Goal: Task Accomplishment & Management: Use online tool/utility

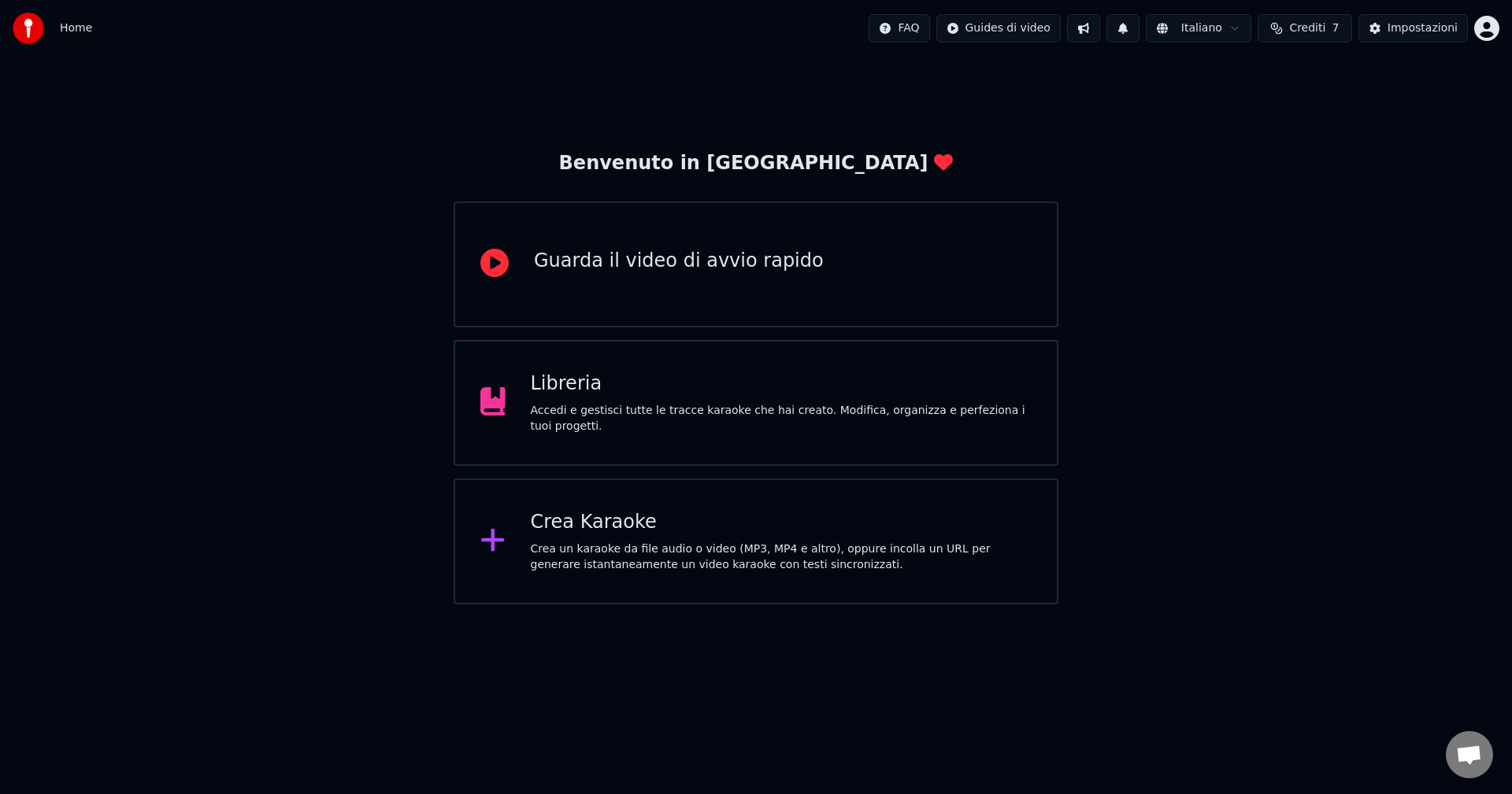
click at [571, 537] on div "Crea Karaoke Crea un karaoke da file audio o video (MP3, MP4 e altro), oppure i…" at bounding box center [781, 542] width 502 height 63
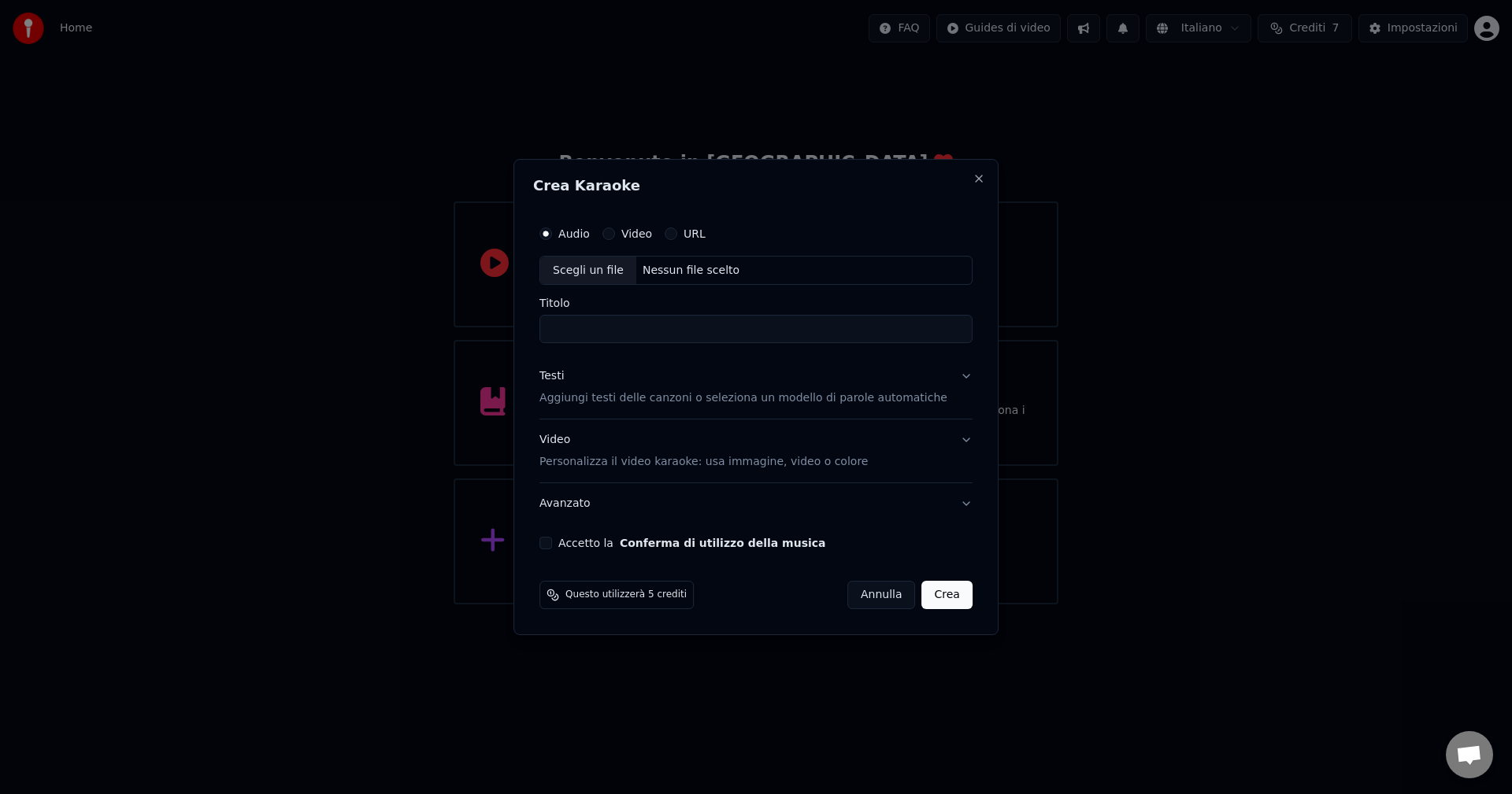
click at [614, 271] on div "Scegli un file" at bounding box center [589, 271] width 96 height 28
drag, startPoint x: 643, startPoint y: 329, endPoint x: 761, endPoint y: 337, distance: 118.3
click at [761, 337] on input "**********" at bounding box center [756, 330] width 433 height 28
drag, startPoint x: 652, startPoint y: 330, endPoint x: 782, endPoint y: 348, distance: 131.2
click at [782, 348] on div "**********" at bounding box center [756, 384] width 445 height 345
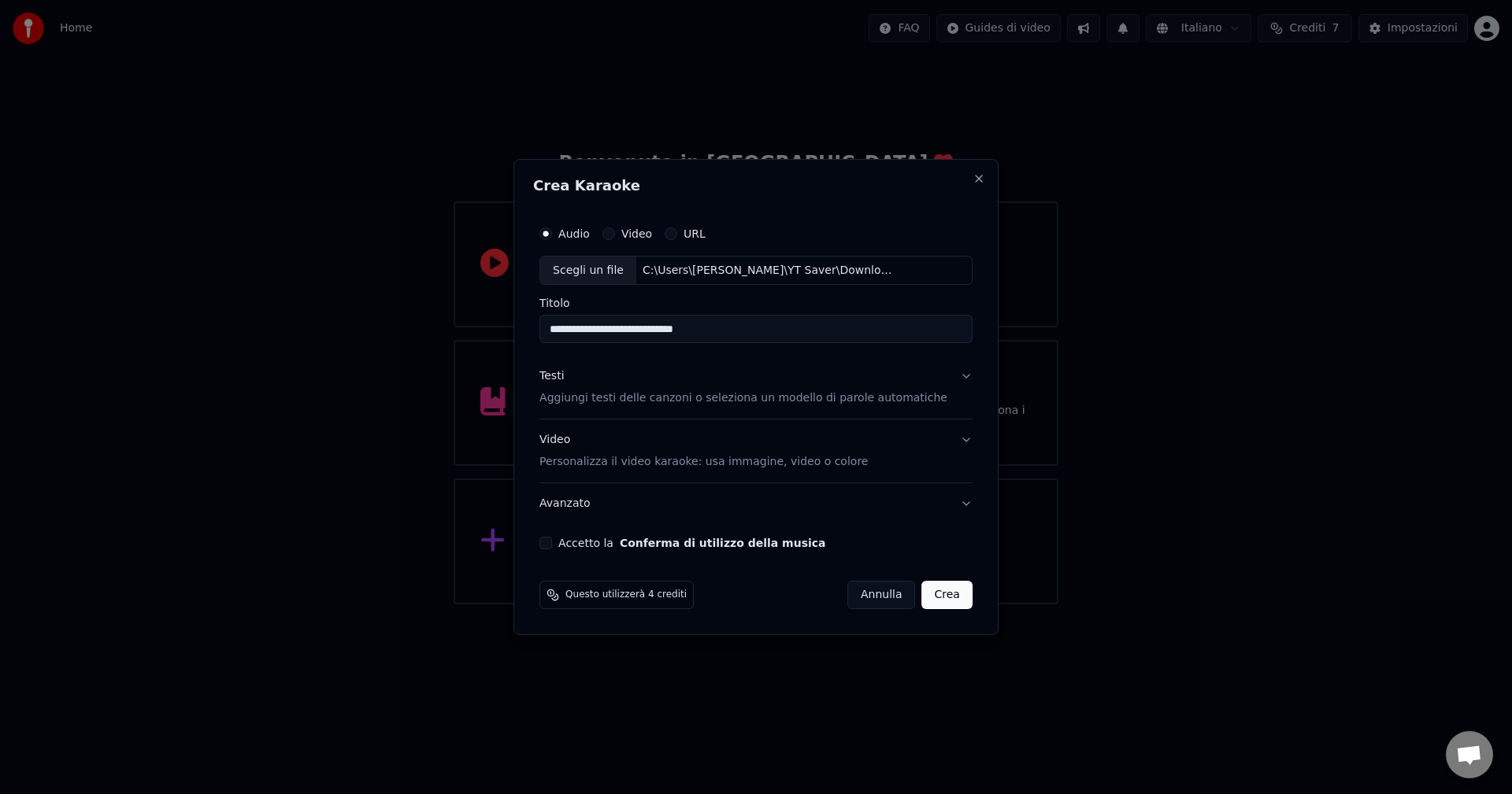
click at [643, 330] on input "**********" at bounding box center [756, 330] width 433 height 28
type input "**********"
click at [893, 403] on p "Aggiungi testi delle canzoni o seleziona un modello di parole automatiche" at bounding box center [743, 398] width 407 height 15
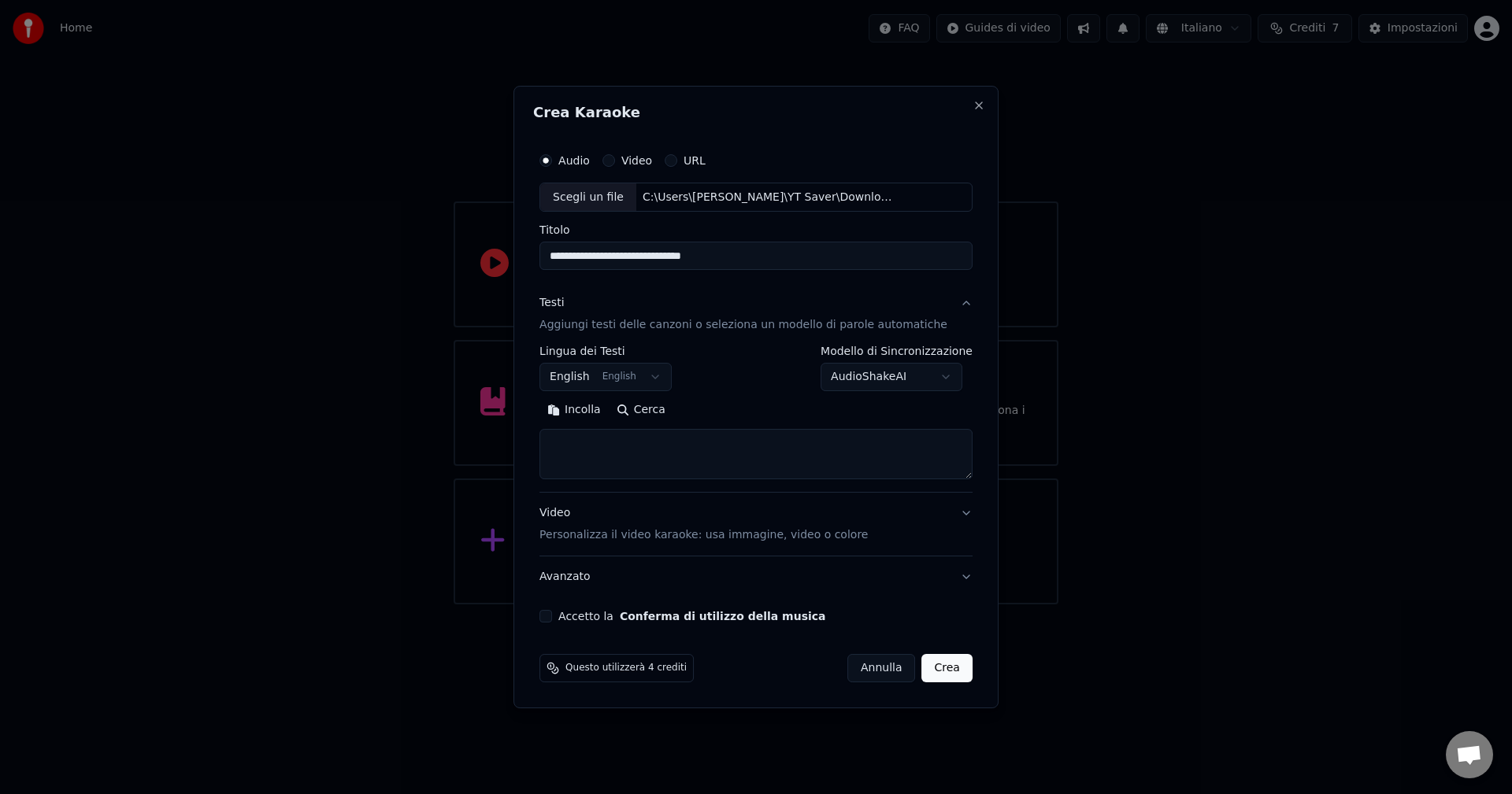
click at [598, 414] on button "Incolla" at bounding box center [574, 411] width 70 height 25
type textarea "**********"
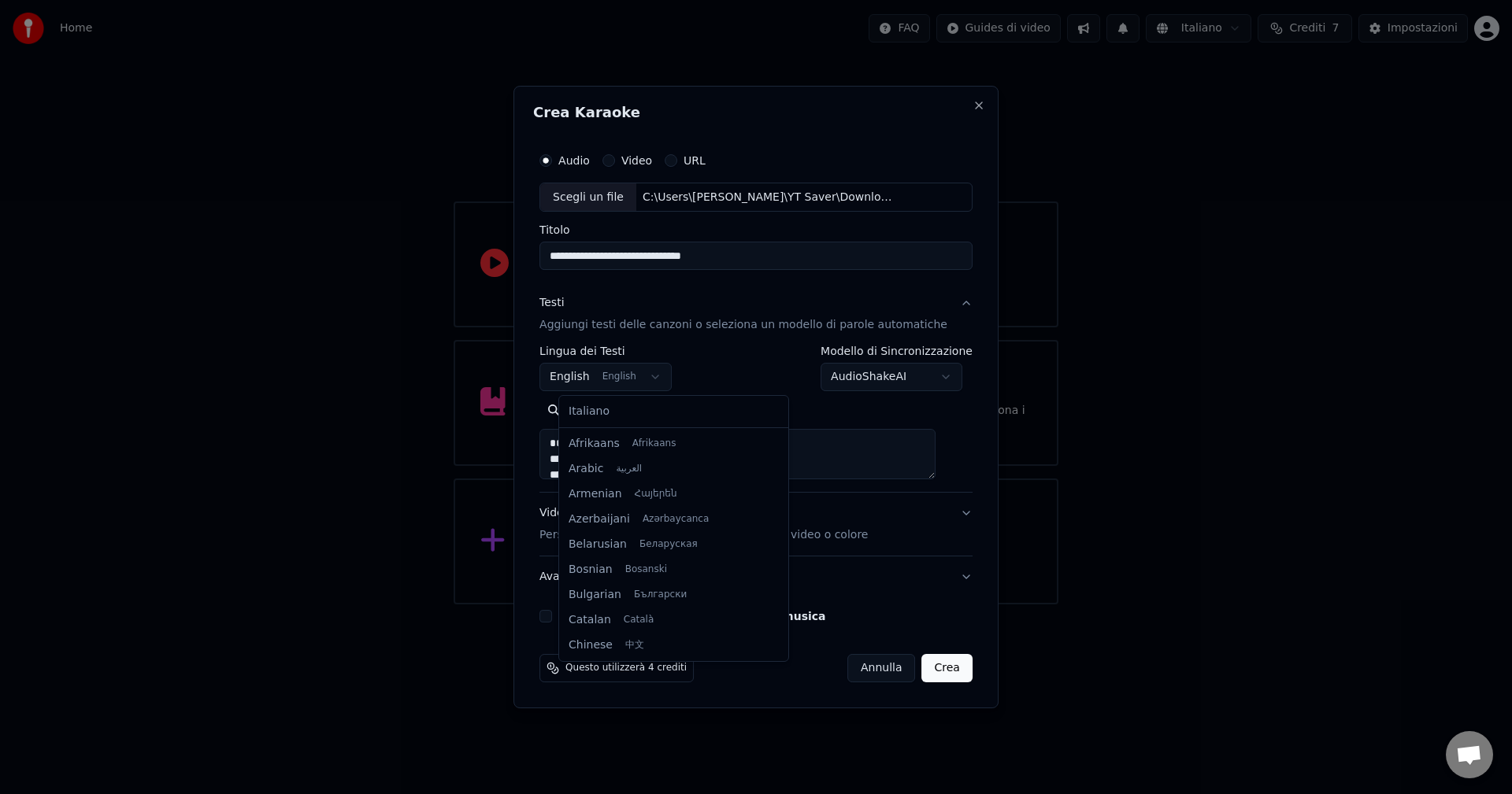
click at [576, 379] on body "**********" at bounding box center [756, 302] width 1512 height 605
select select "**"
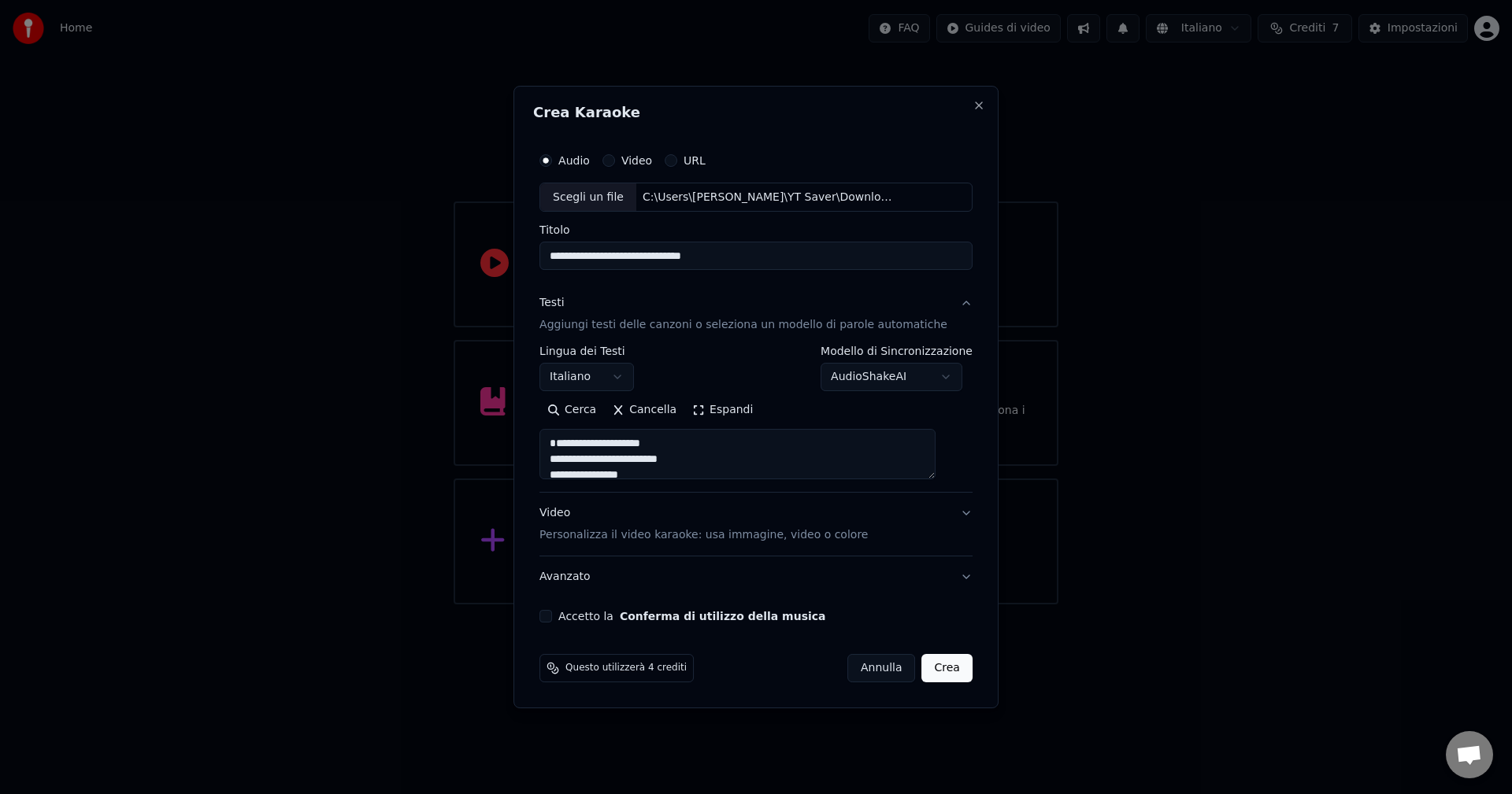
click at [552, 619] on button "Accetto la Conferma di utilizzo della musica" at bounding box center [546, 617] width 13 height 13
click at [800, 541] on p "Personalizza il video karaoke: usa immagine, video o colore" at bounding box center [703, 535] width 329 height 15
type textarea "**********"
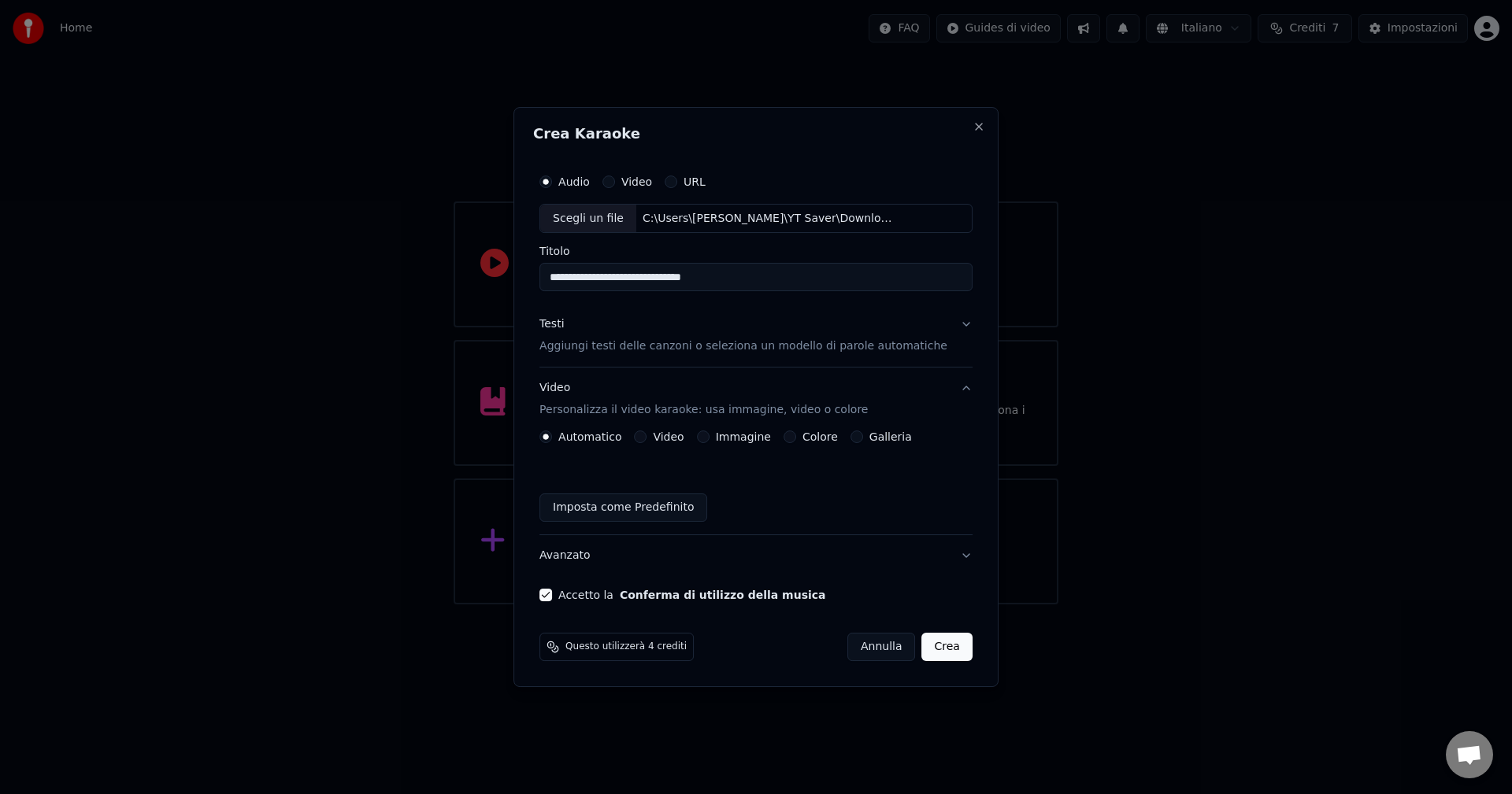
click at [710, 438] on button "Immagine" at bounding box center [703, 437] width 13 height 13
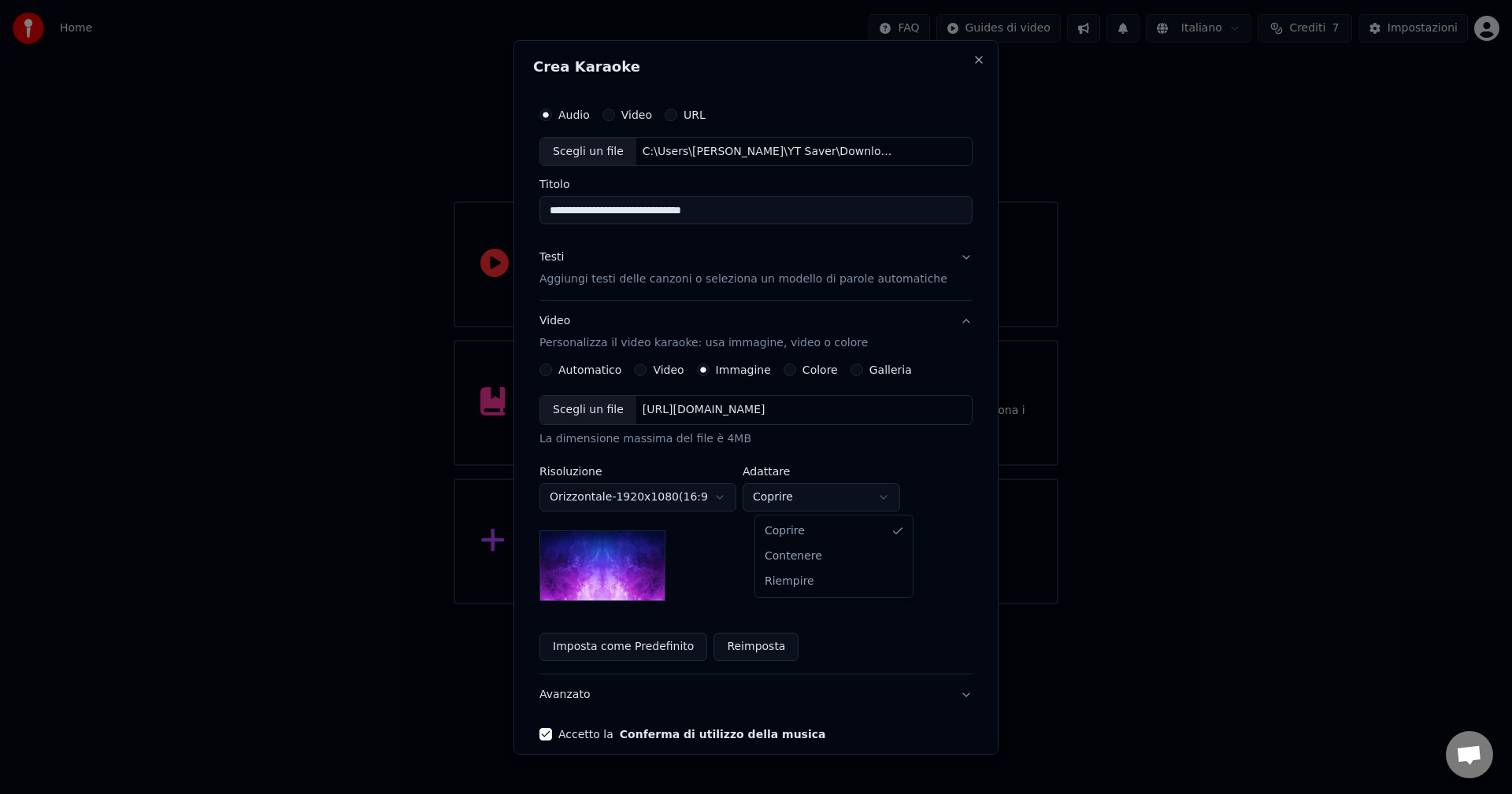
click at [888, 499] on body "**********" at bounding box center [756, 302] width 1512 height 605
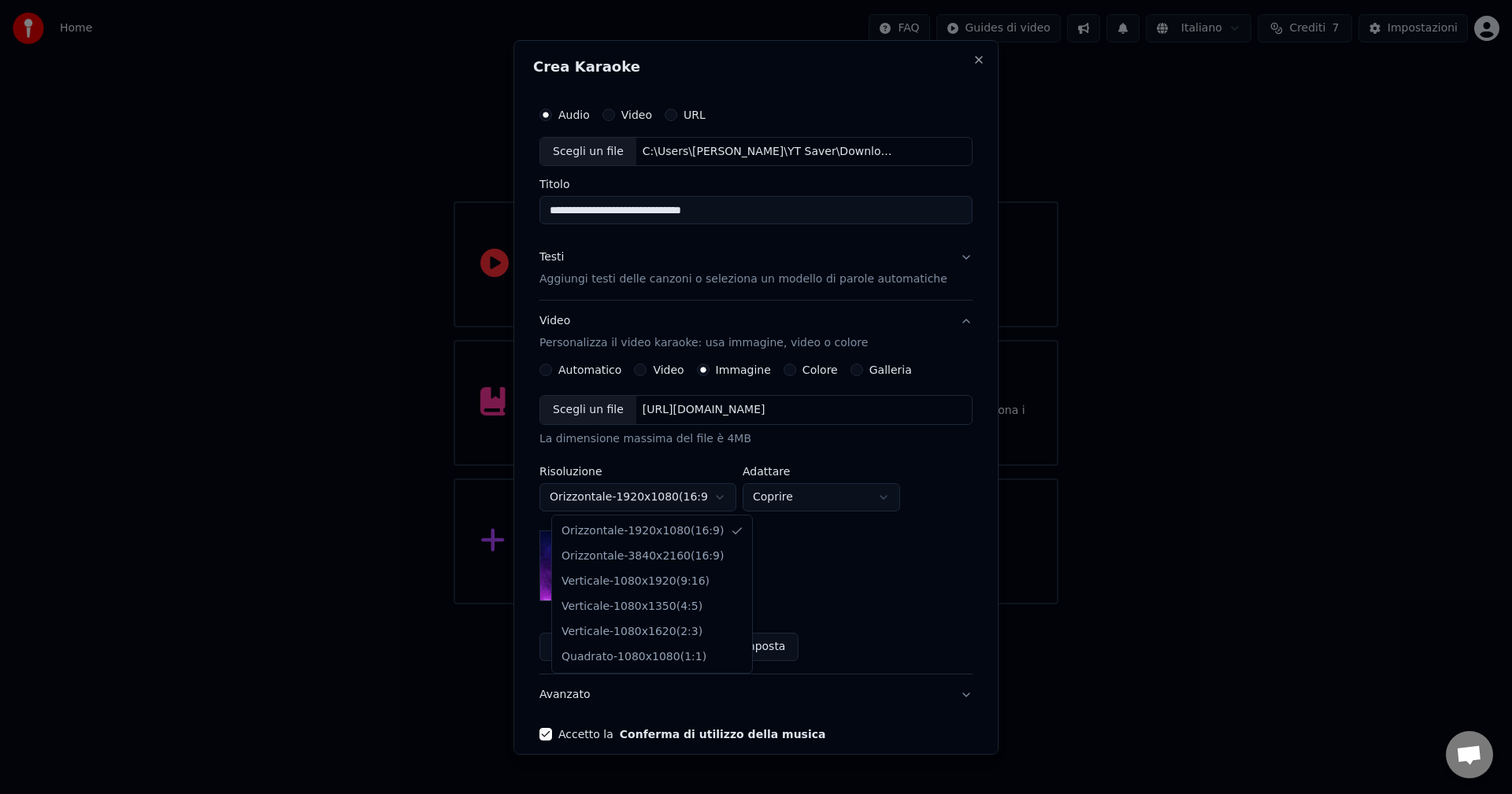
click at [726, 502] on body "**********" at bounding box center [756, 302] width 1512 height 605
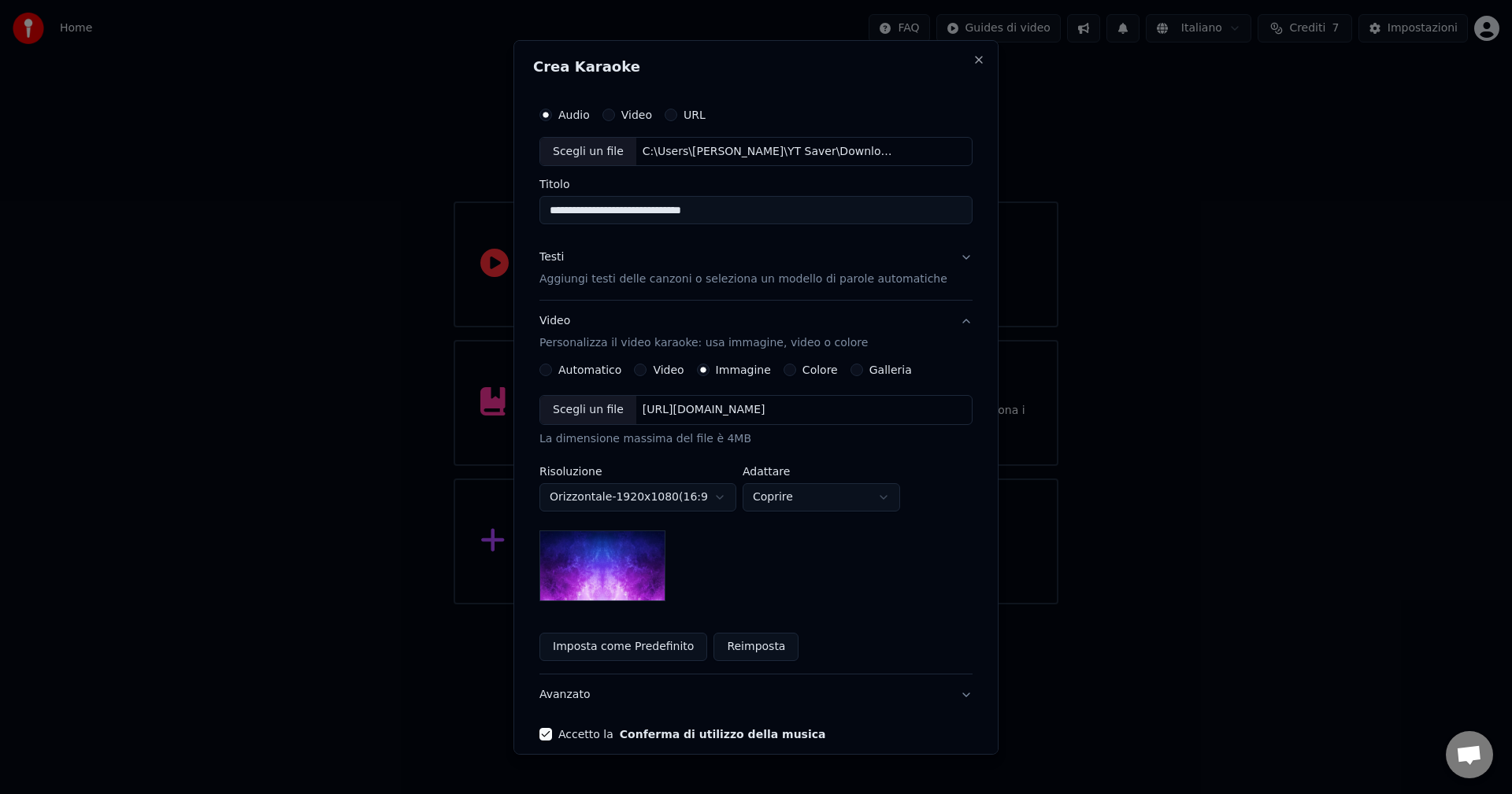
click at [726, 502] on body "**********" at bounding box center [756, 302] width 1512 height 605
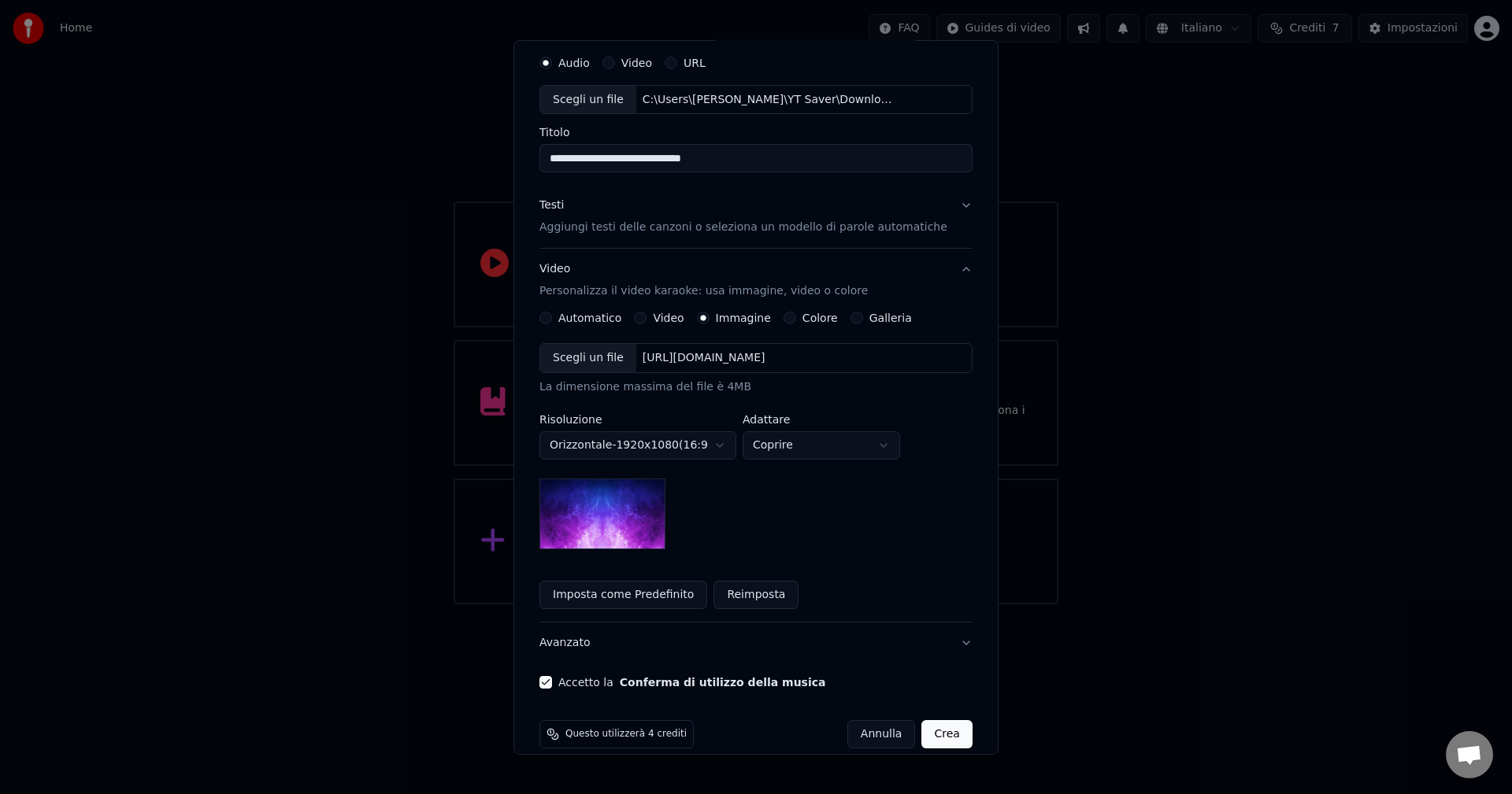
scroll to position [72, 0]
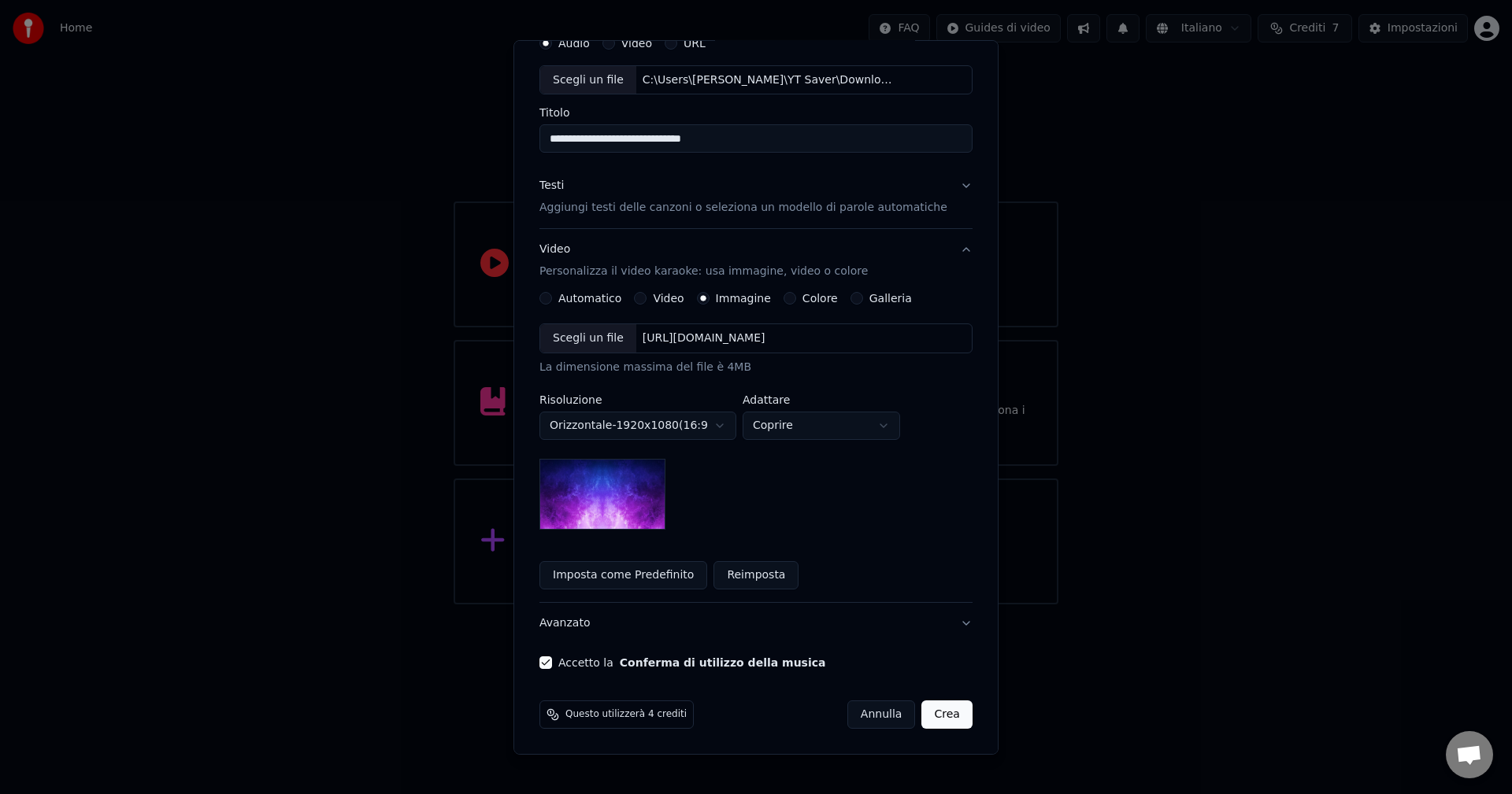
click at [933, 714] on button "Crea" at bounding box center [947, 714] width 51 height 28
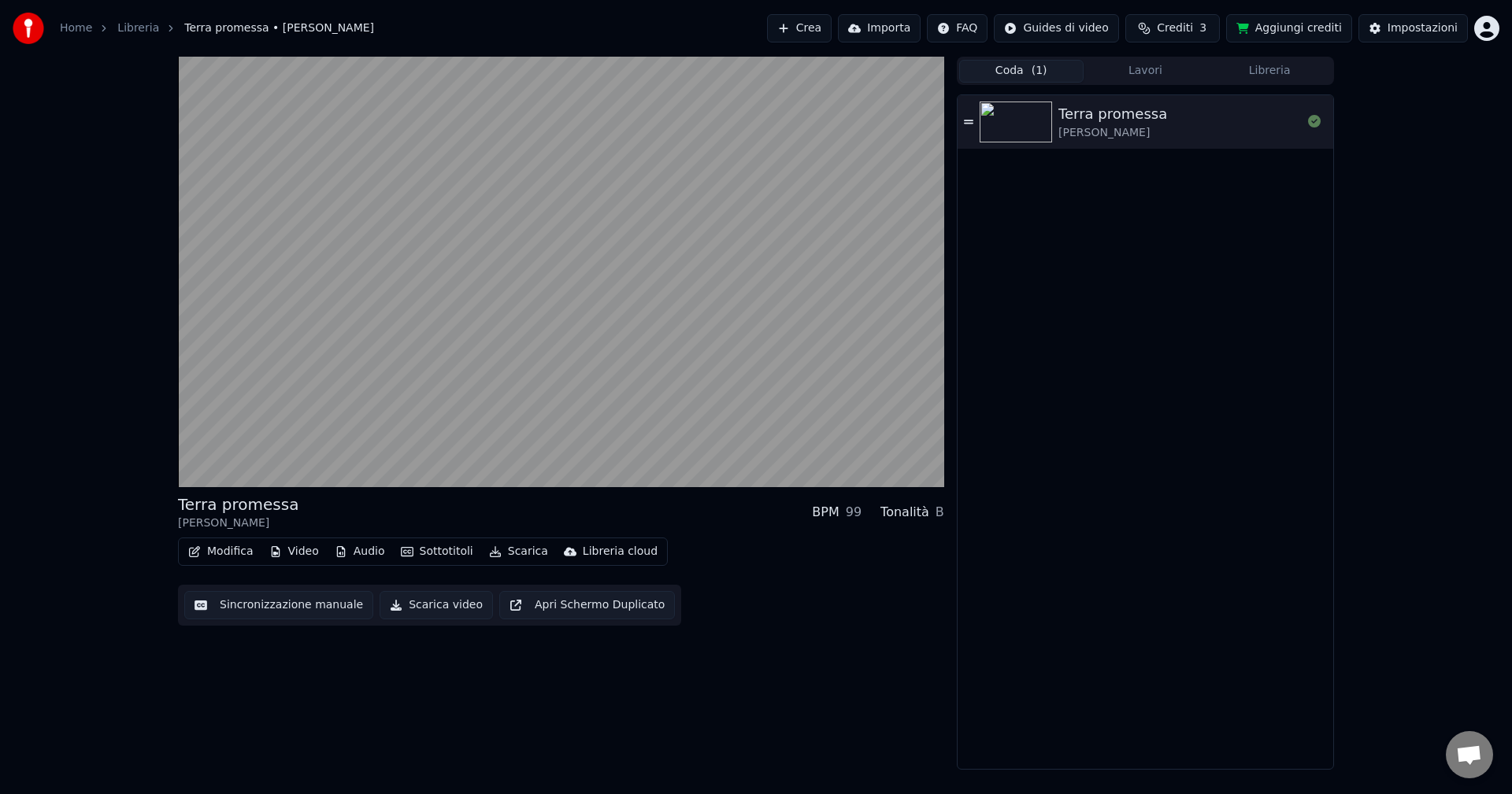
click at [1024, 74] on button "Coda ( 1 )" at bounding box center [1020, 71] width 124 height 23
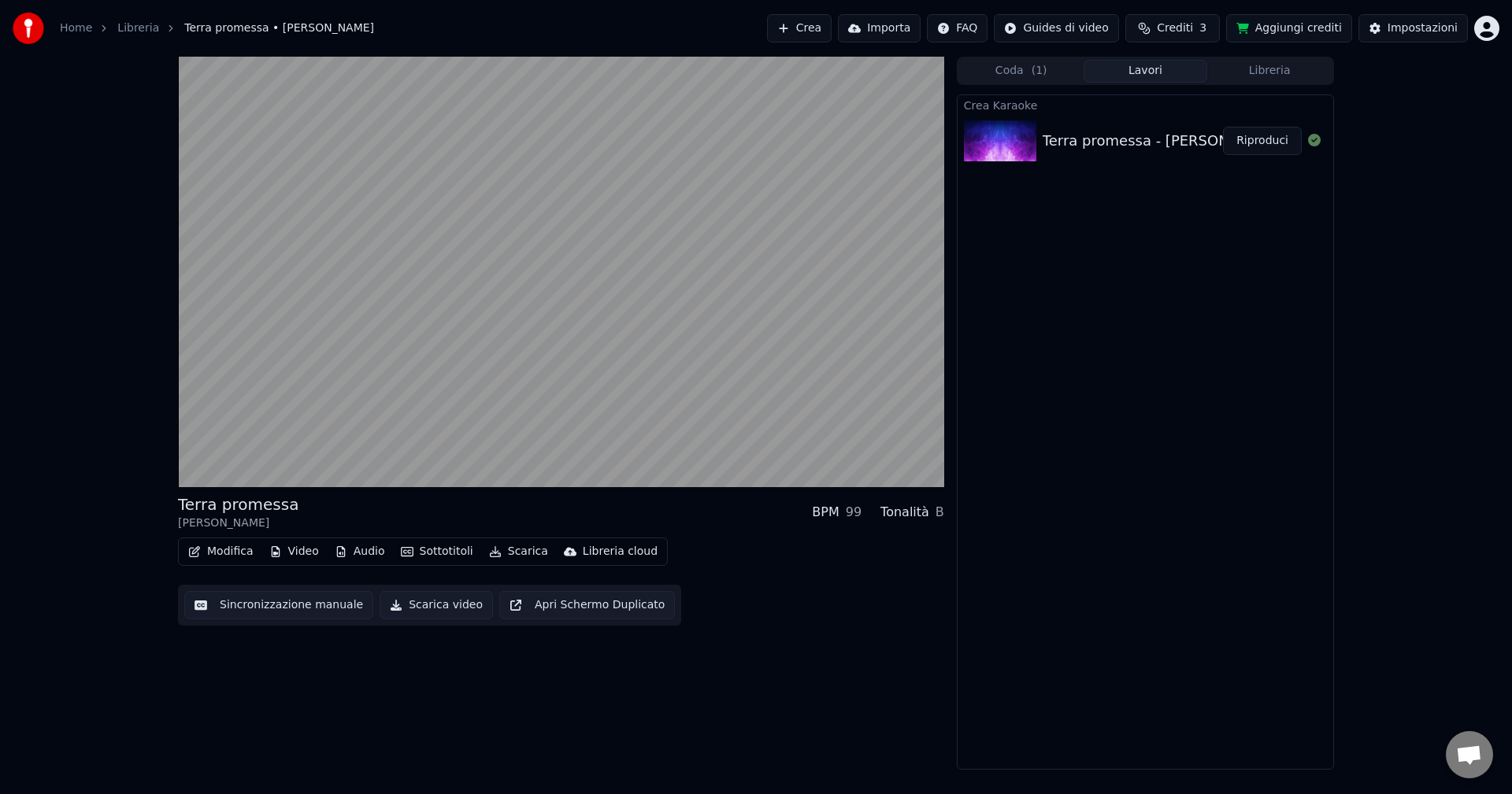
click at [1154, 77] on button "Lavori" at bounding box center [1145, 71] width 124 height 23
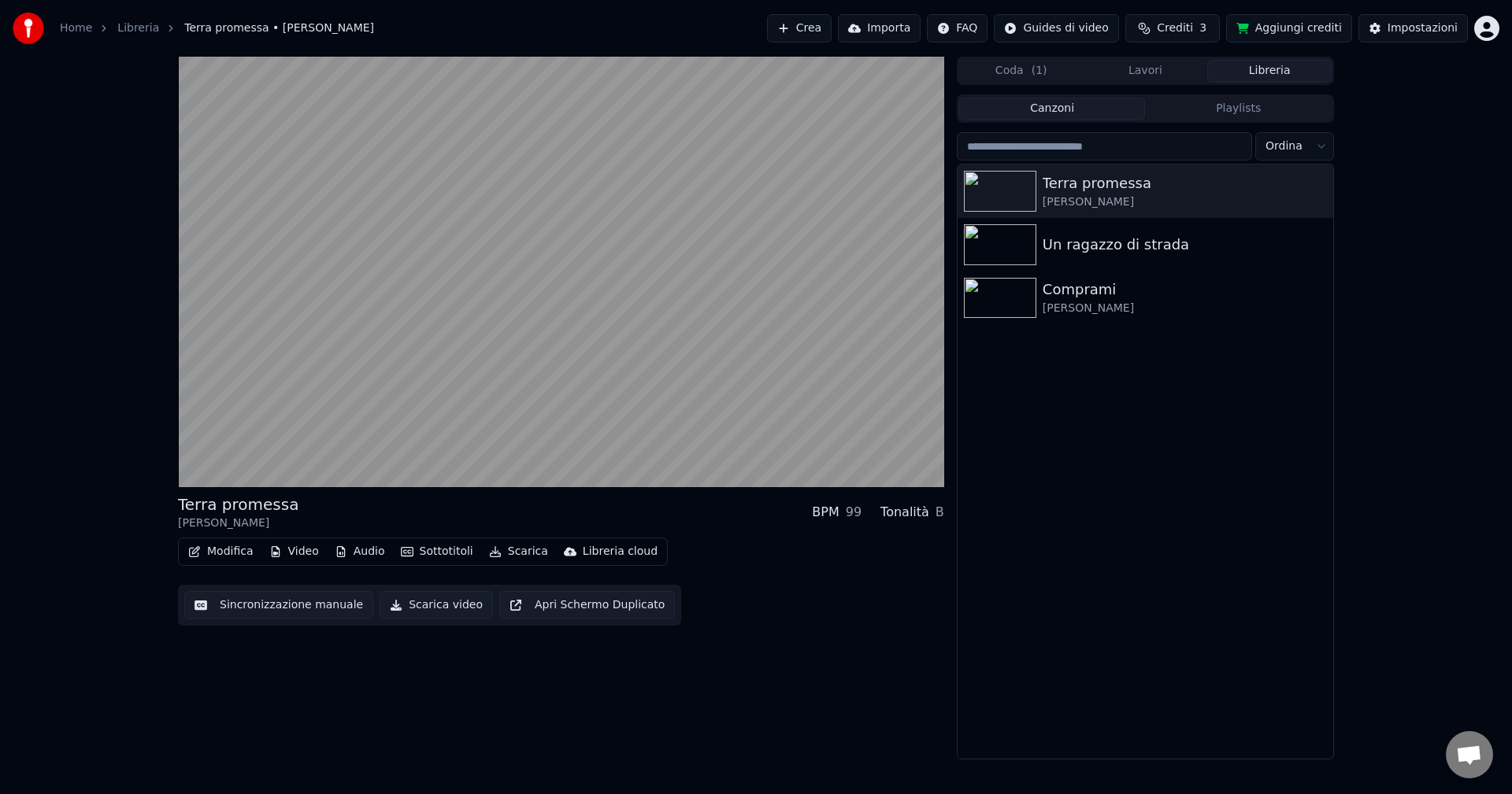
click at [1250, 74] on button "Libreria" at bounding box center [1268, 71] width 124 height 23
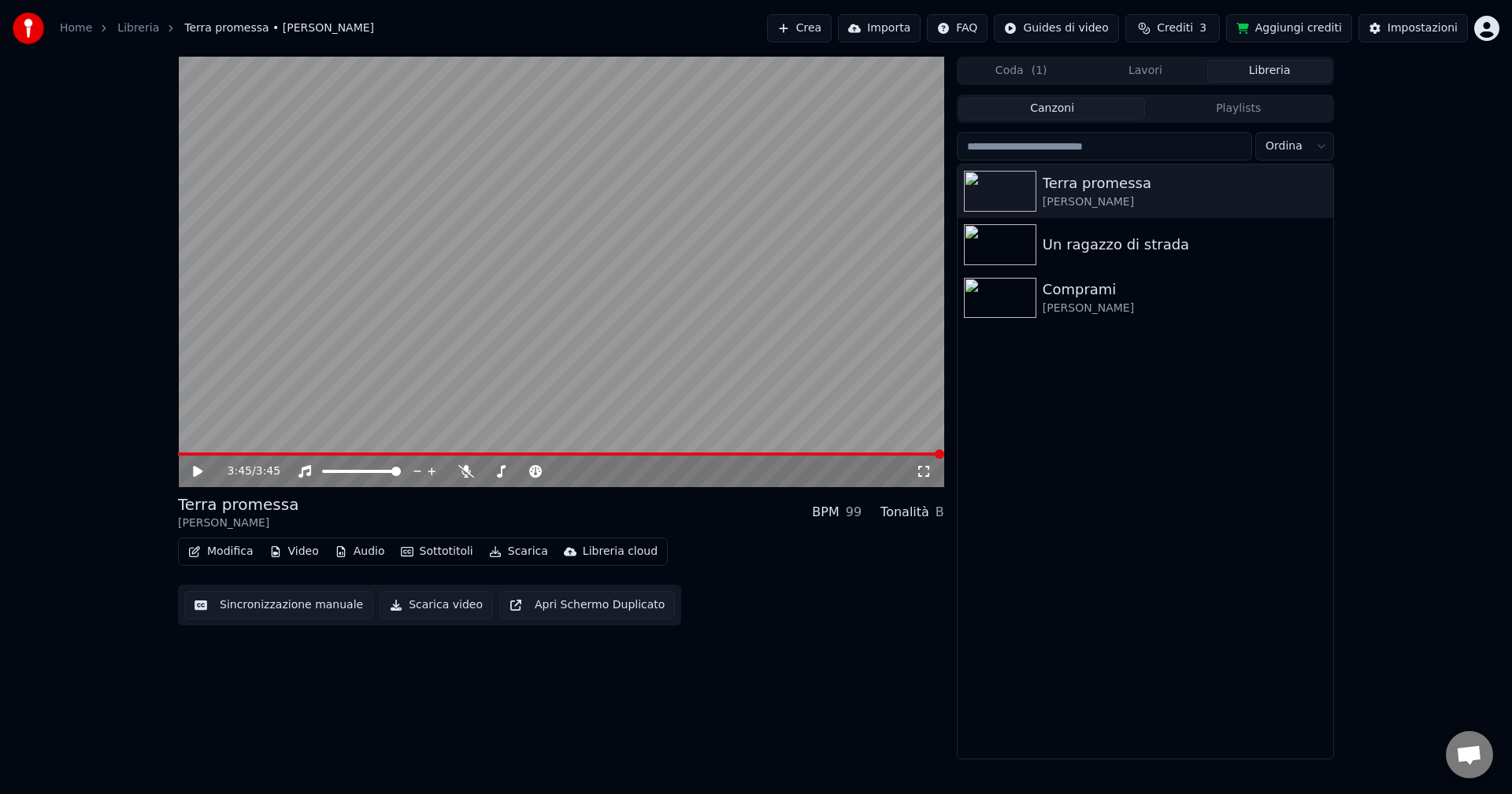
click at [831, 27] on button "Crea" at bounding box center [799, 28] width 64 height 28
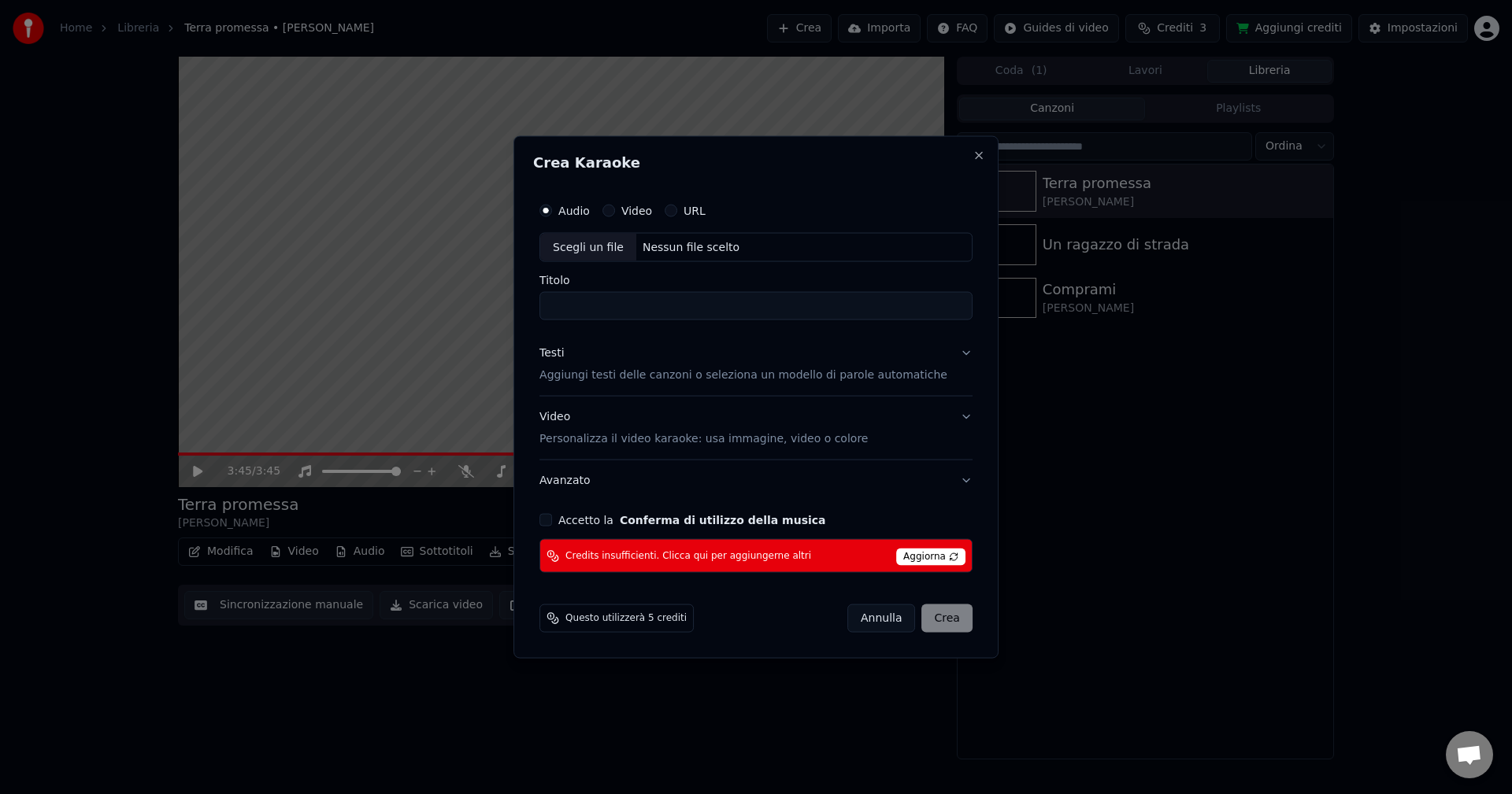
click at [552, 520] on button "Accetto la Conferma di utilizzo della musica" at bounding box center [546, 521] width 13 height 13
click at [615, 211] on button "Video" at bounding box center [608, 210] width 13 height 13
click at [693, 210] on div "URL" at bounding box center [684, 210] width 41 height 13
click at [603, 248] on div "Scegli un file" at bounding box center [589, 246] width 96 height 28
click at [593, 244] on div "Scegli un file" at bounding box center [589, 246] width 96 height 28
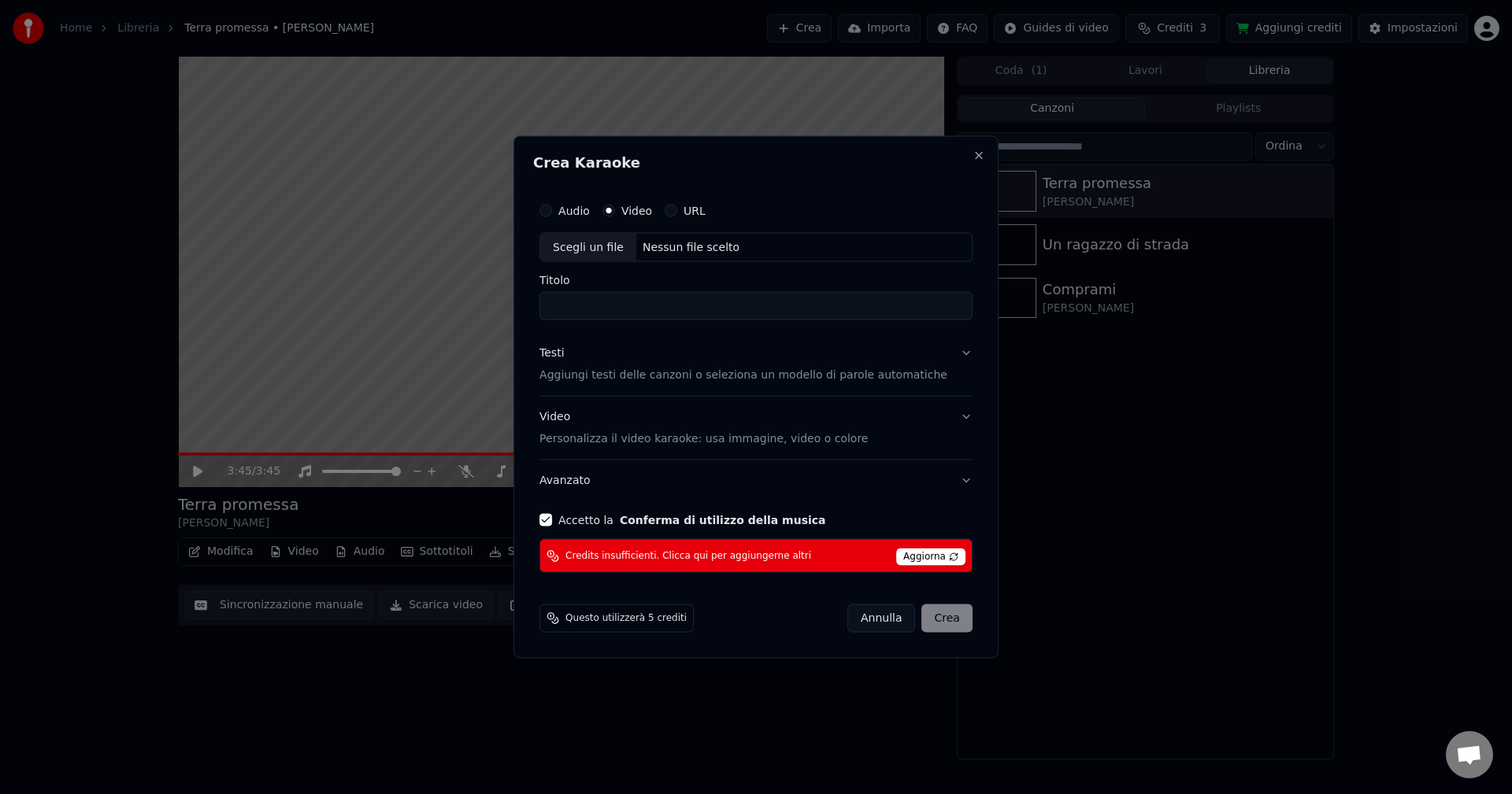
click at [552, 211] on button "Audio" at bounding box center [546, 210] width 13 height 13
click at [595, 249] on div "Scegli un file" at bounding box center [589, 246] width 96 height 28
type input "**********"
click at [897, 378] on p "Aggiungi testi delle canzoni o seleziona un modello di parole automatiche" at bounding box center [743, 375] width 407 height 15
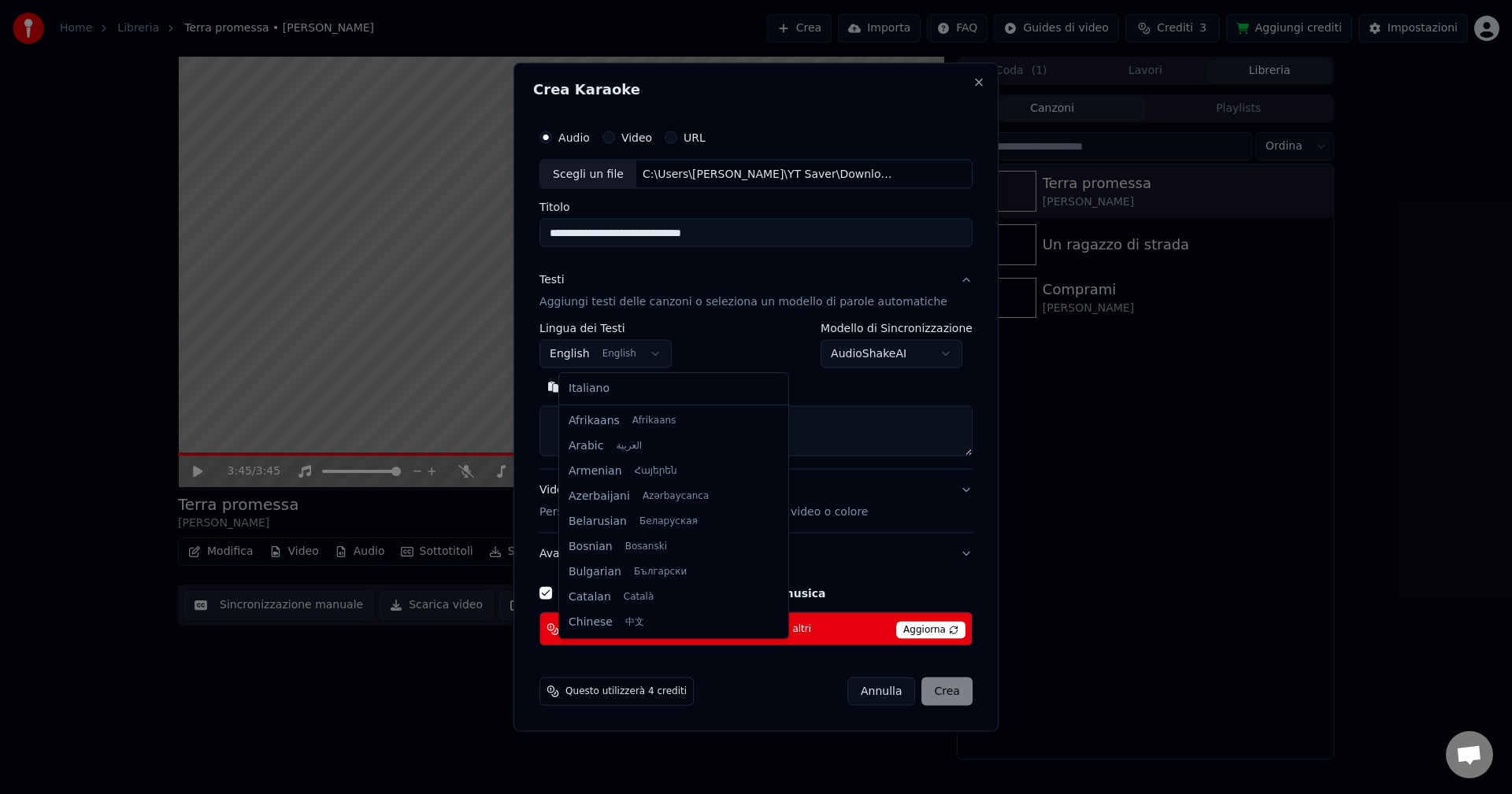
click at [582, 359] on body "**********" at bounding box center [756, 397] width 1512 height 794
select select "**"
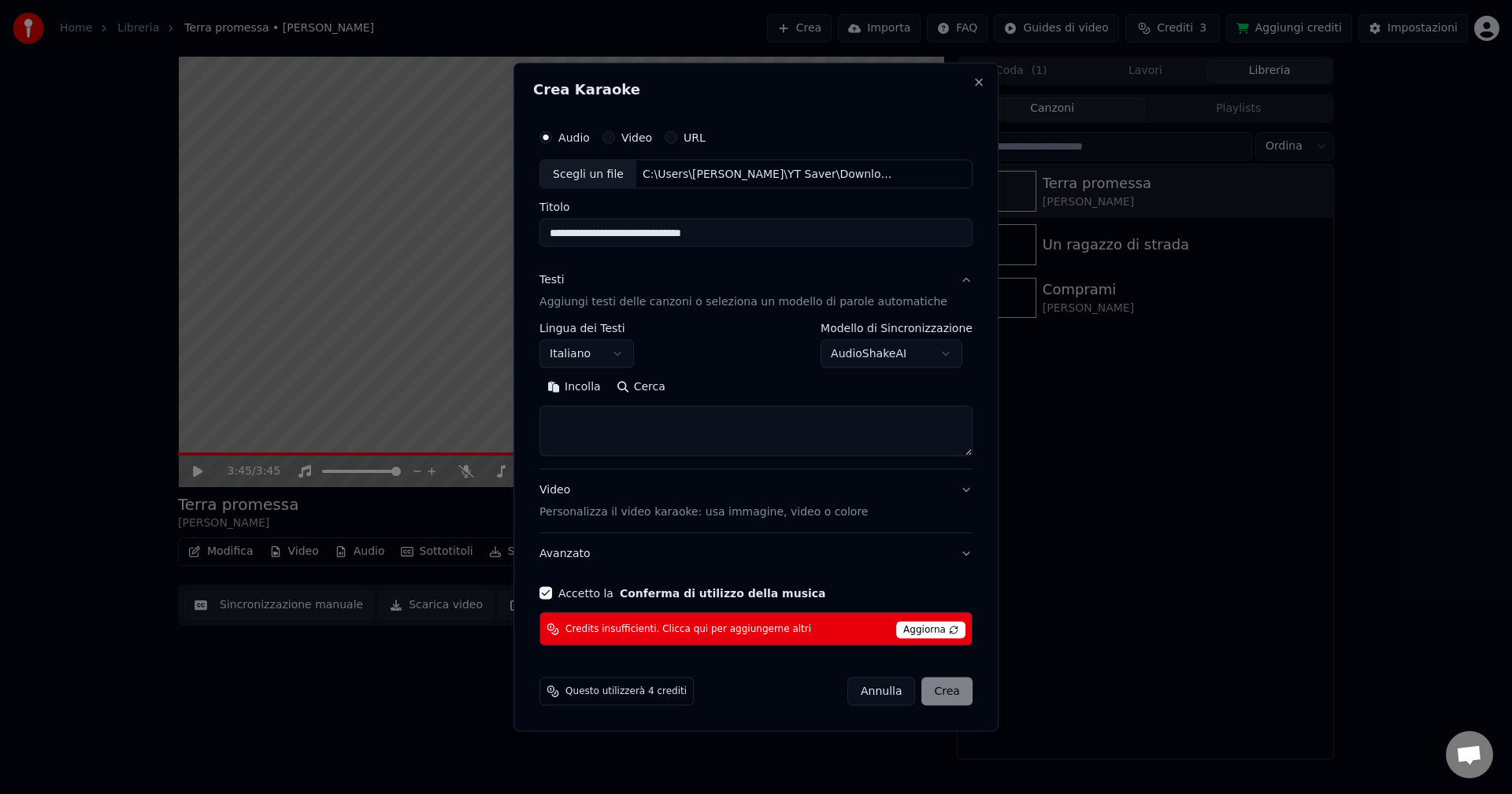
click at [655, 388] on button "Cerca" at bounding box center [640, 387] width 64 height 25
type textarea "**********"
click at [722, 513] on p "Personalizza il video karaoke: usa immagine, video o colore" at bounding box center [703, 512] width 329 height 15
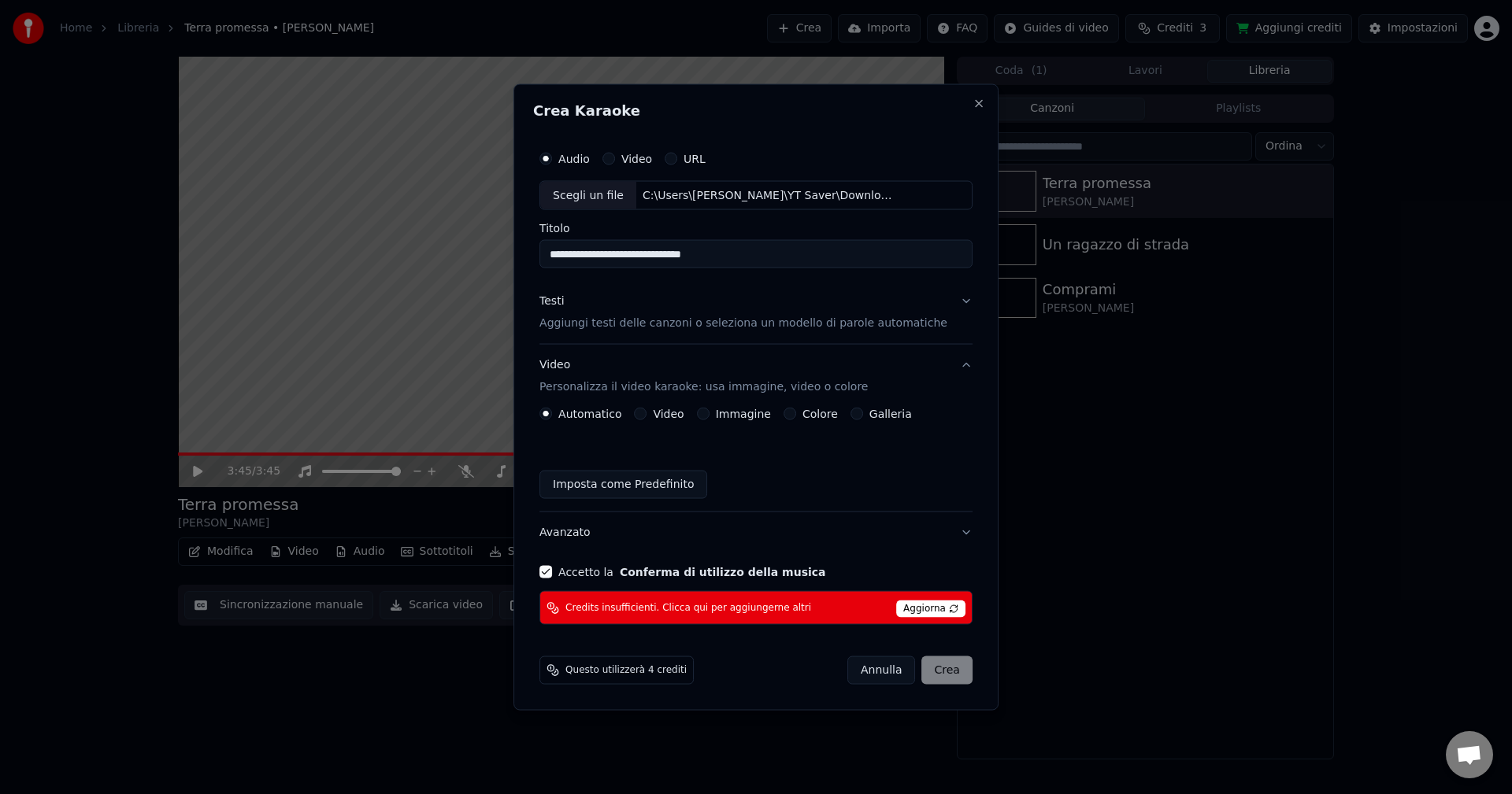
click at [722, 418] on div "Immagine" at bounding box center [734, 414] width 74 height 13
click at [710, 418] on button "Immagine" at bounding box center [703, 414] width 13 height 13
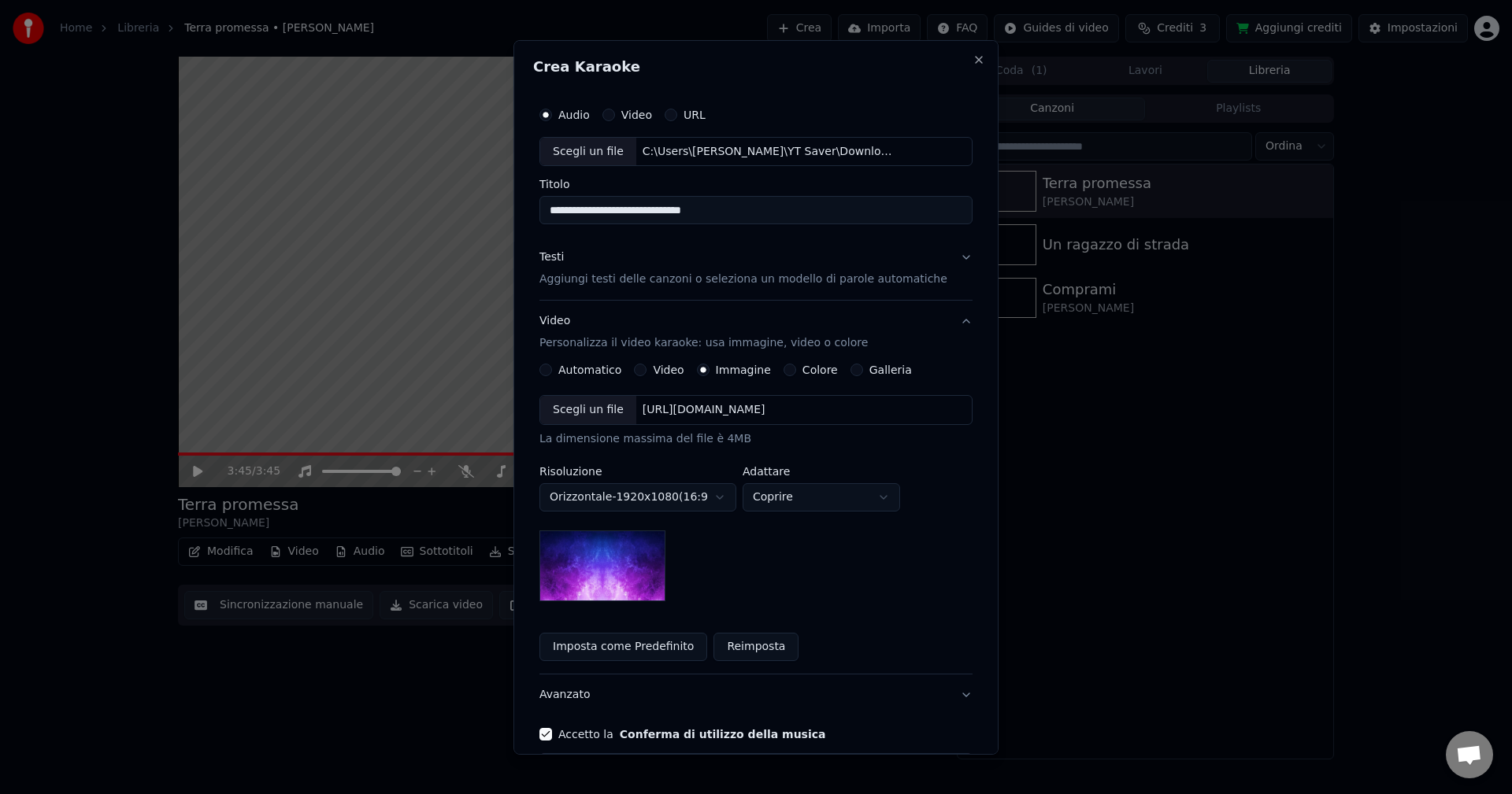
click at [767, 411] on div "https://imagedelivery.net/jkI57_JBx8hWPzcSI-uF5w/c7639807-3f76-4ea5-9112-66e75e…" at bounding box center [704, 409] width 136 height 15
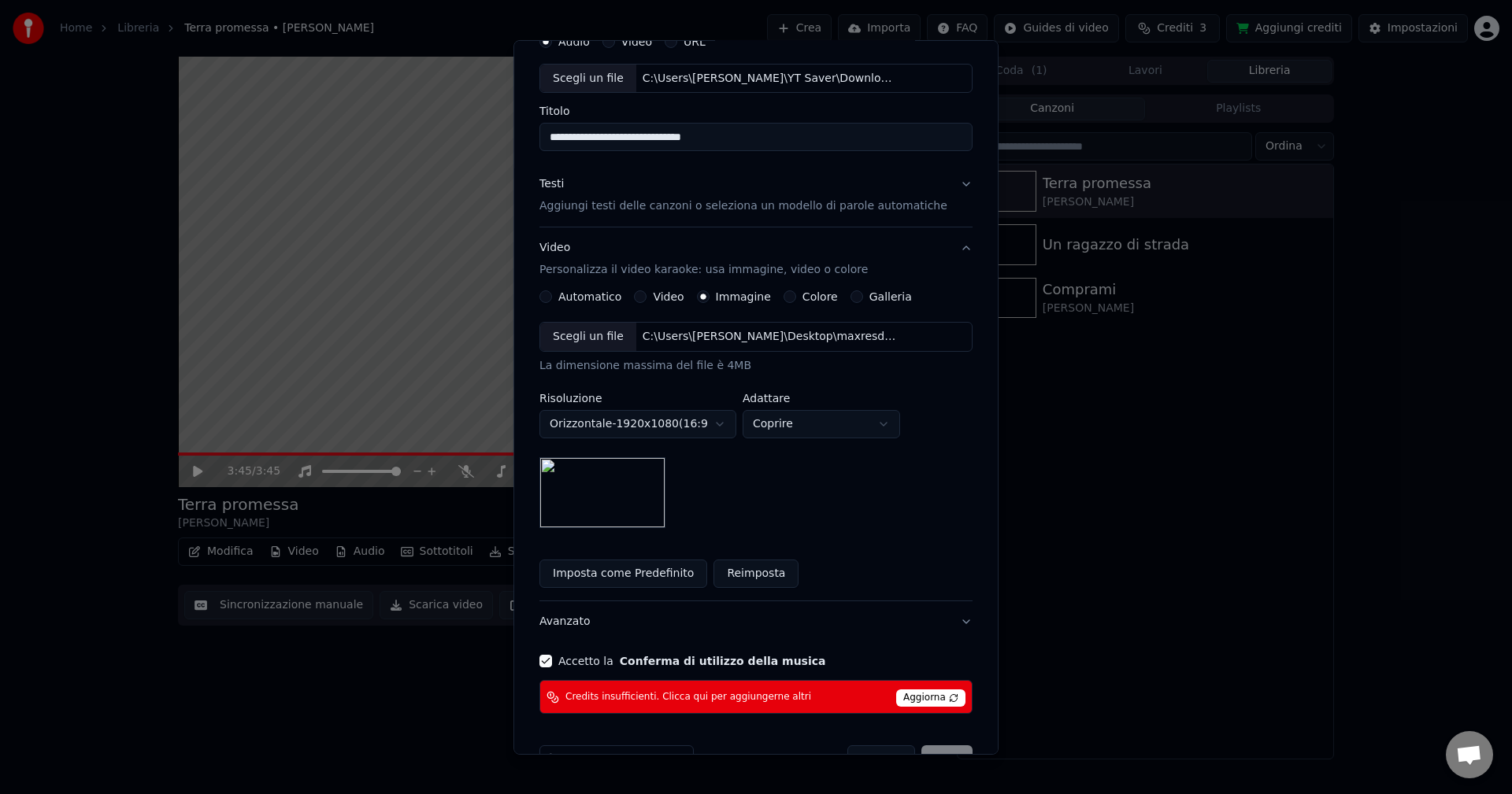
scroll to position [118, 0]
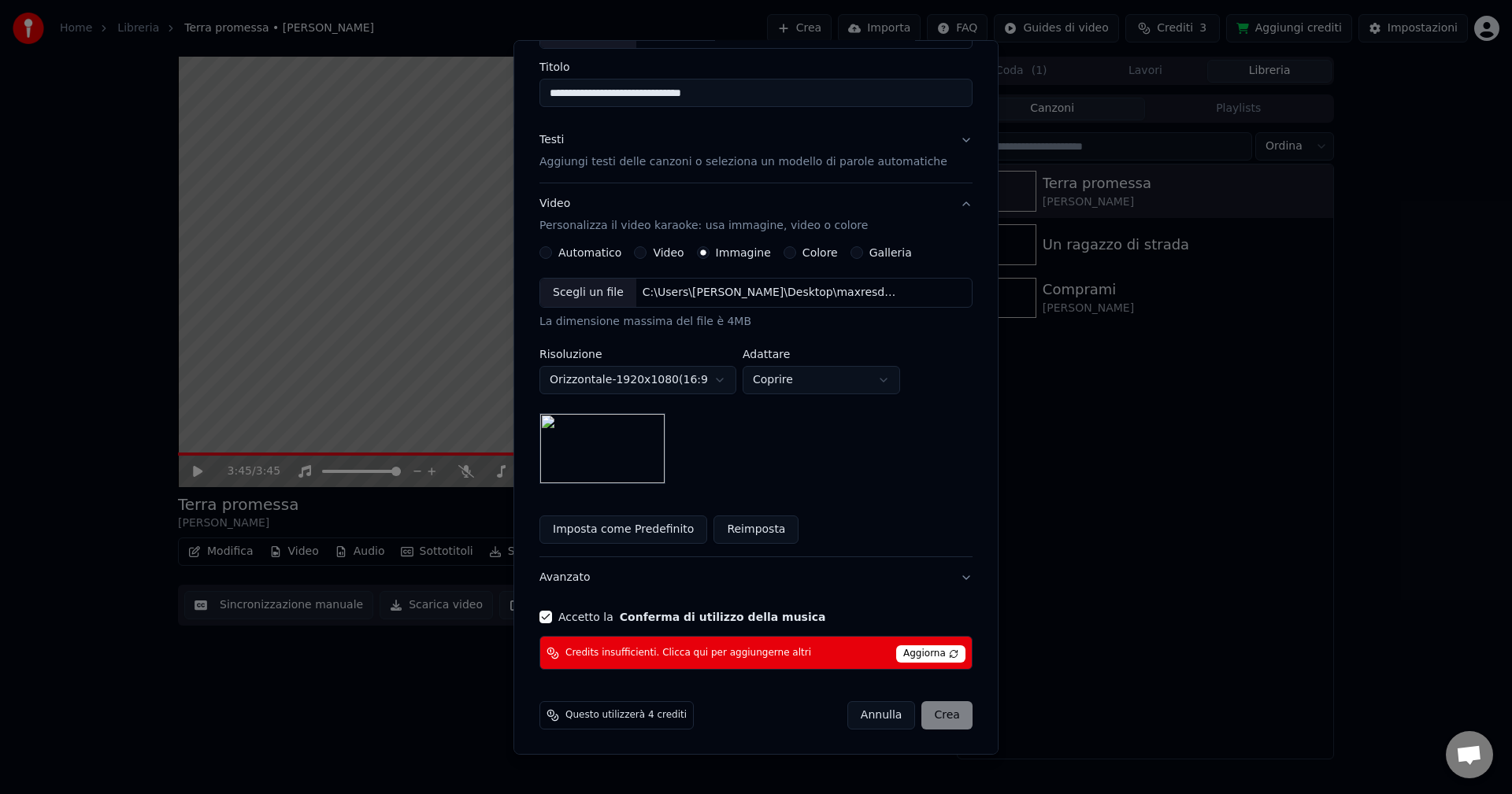
click at [909, 653] on span "Aggiorna" at bounding box center [931, 654] width 70 height 17
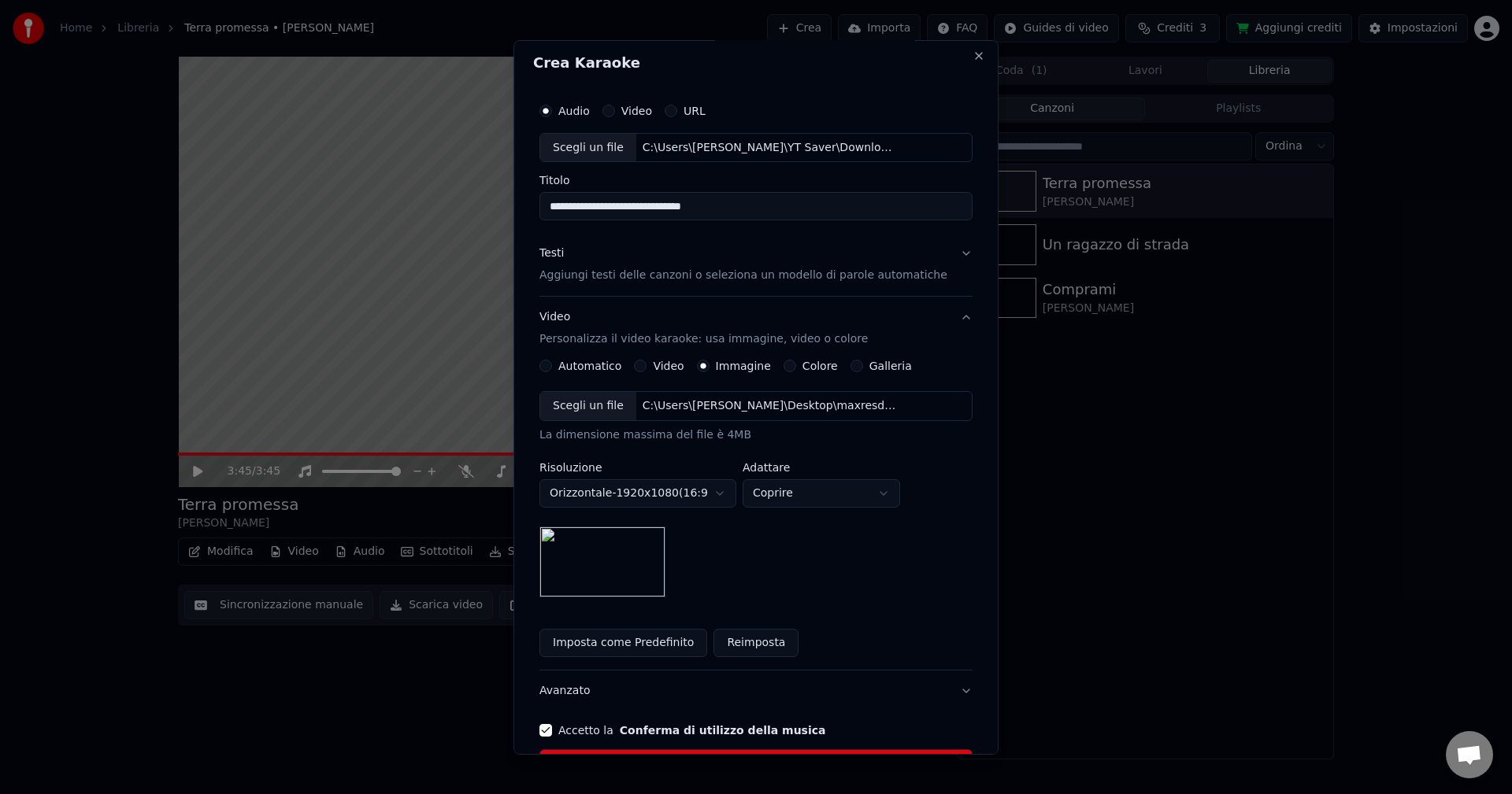
scroll to position [0, 0]
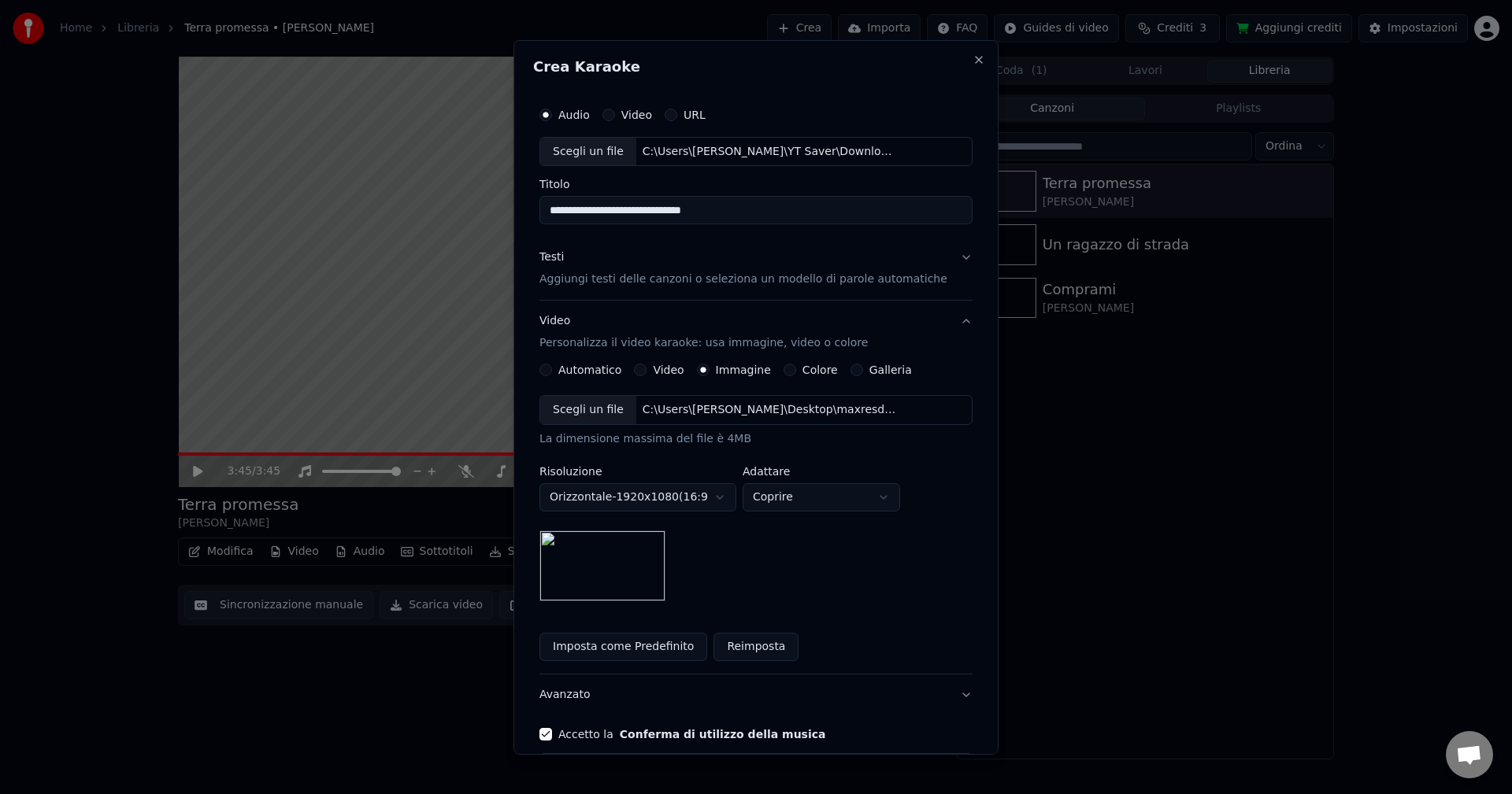
click at [741, 210] on input "**********" at bounding box center [756, 210] width 433 height 28
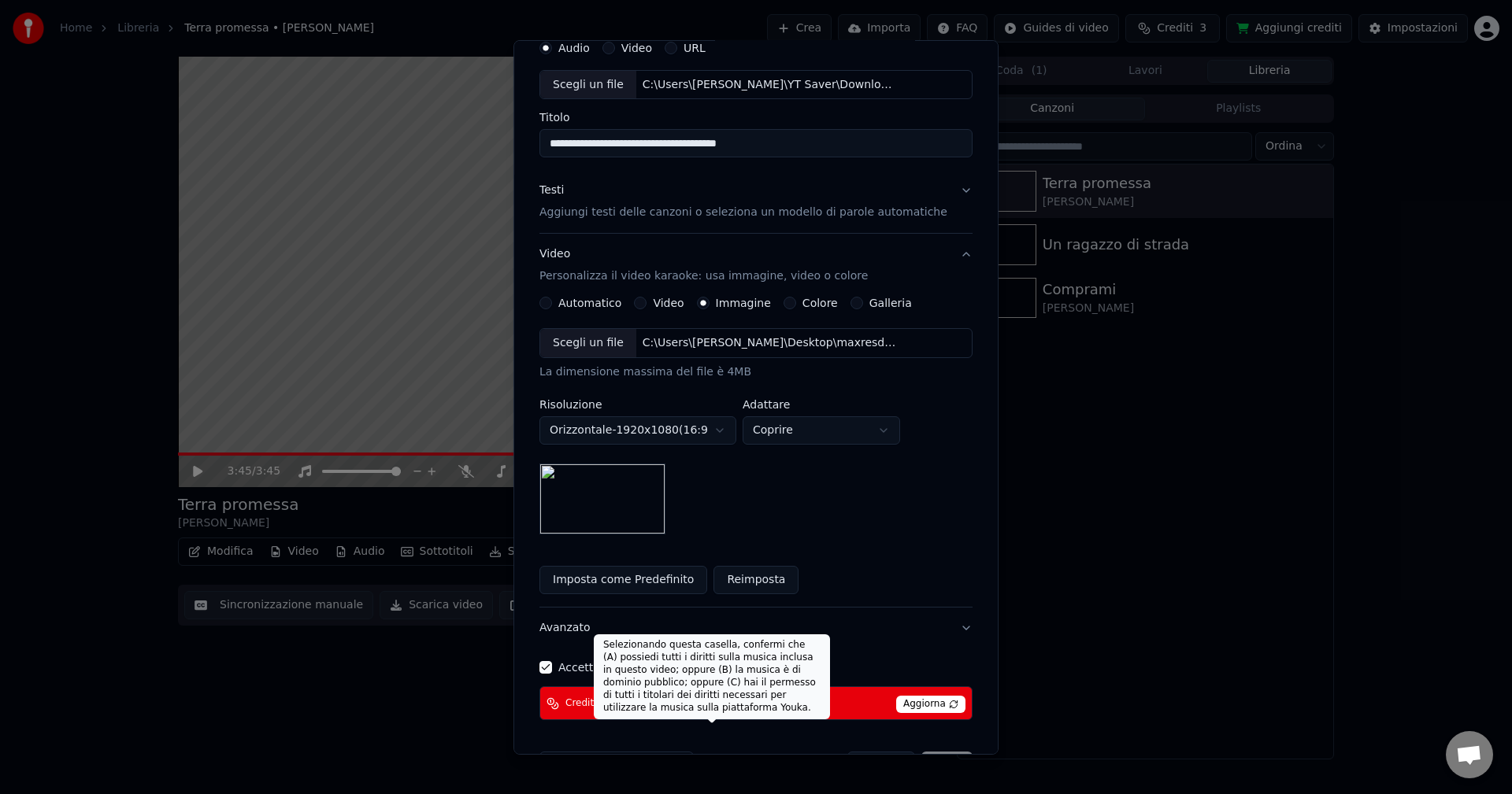
scroll to position [118, 0]
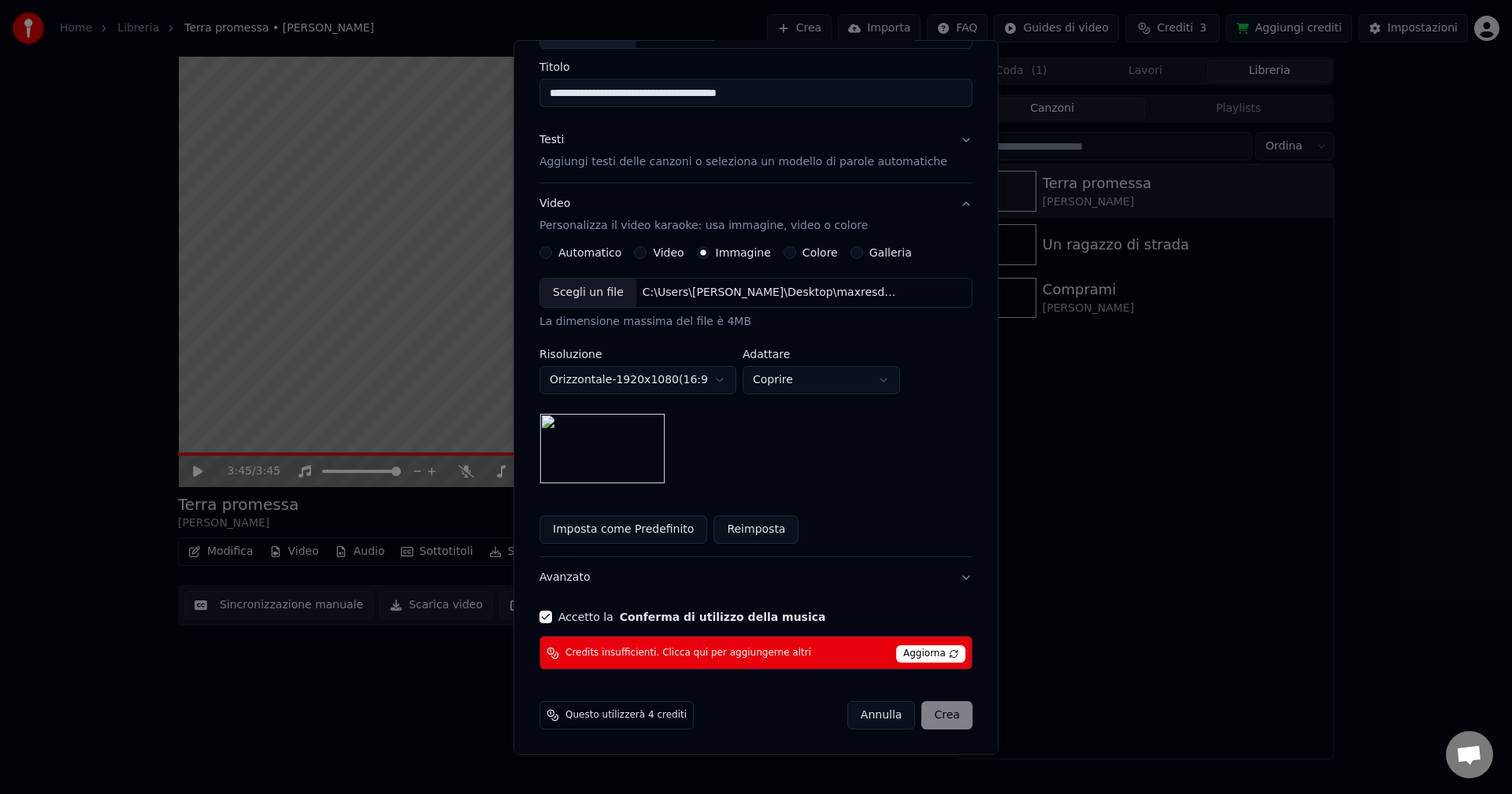
type input "**********"
click at [909, 652] on span "Aggiorna" at bounding box center [931, 654] width 70 height 17
click at [635, 652] on span "Credits insufficienti. Clicca qui per aggiungerne altri" at bounding box center [687, 654] width 245 height 13
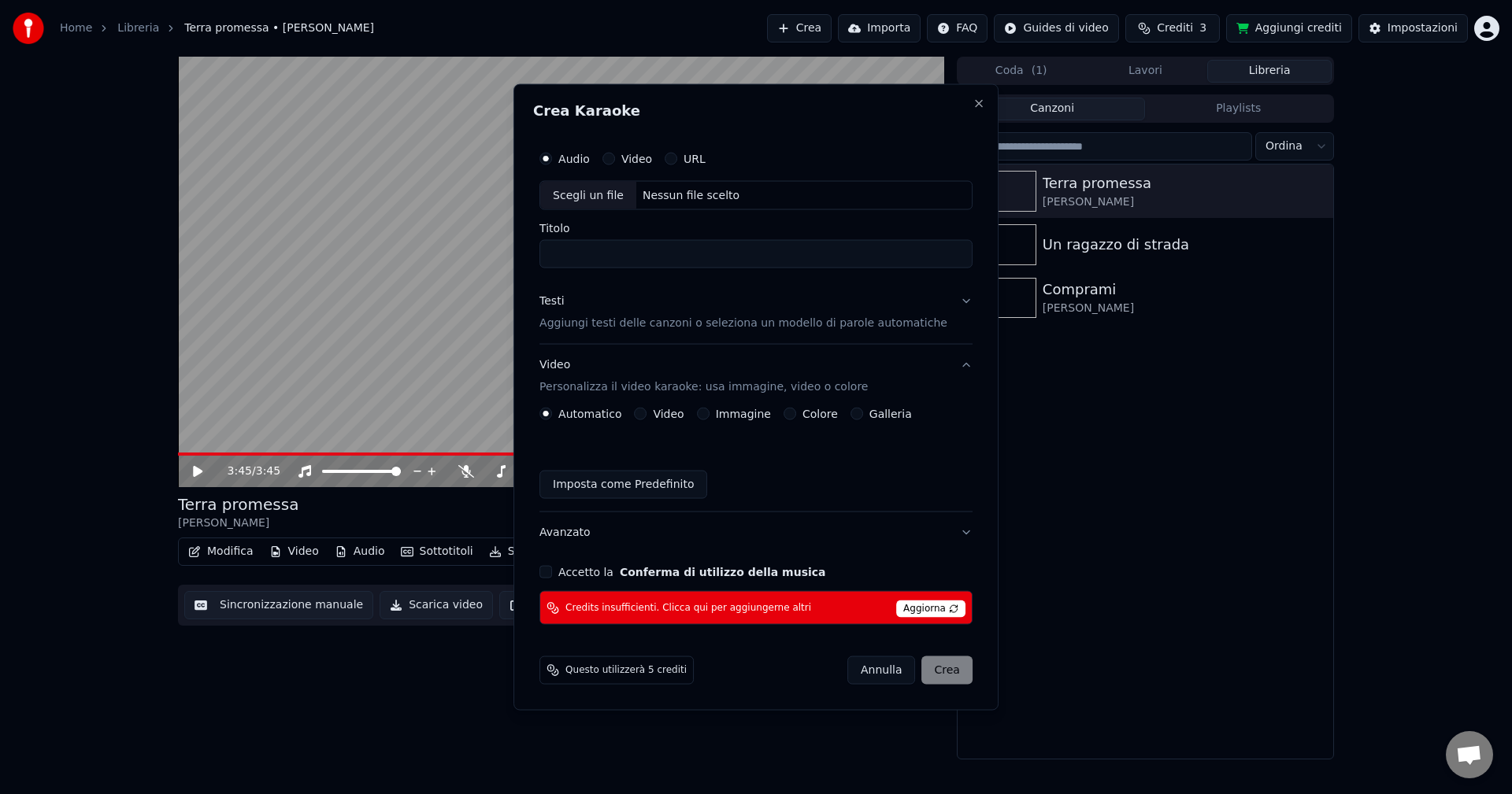
scroll to position [0, 0]
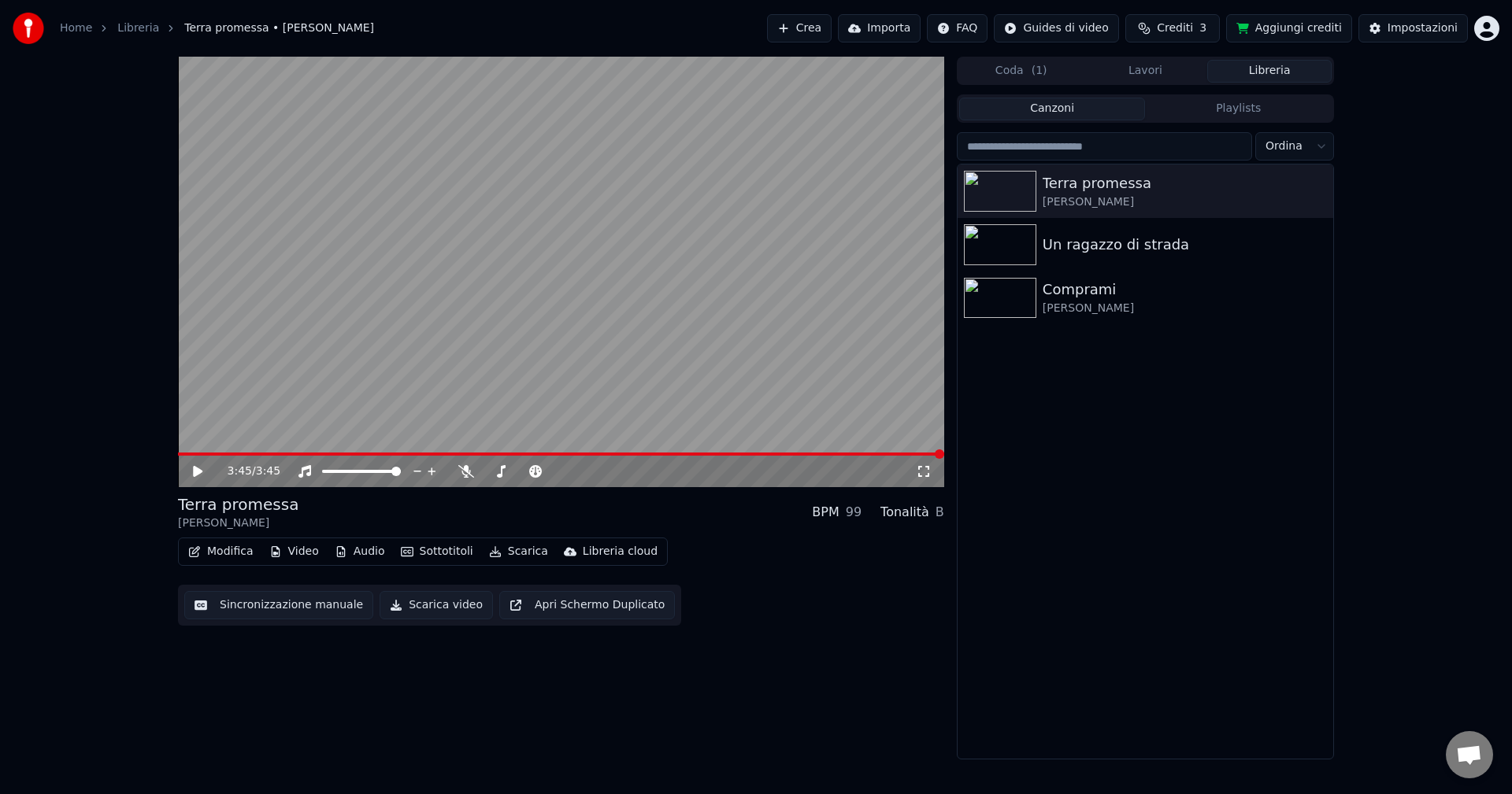
click at [1489, 37] on html "Home Libreria Terra promessa • Eros Ramazzotti Crea Importa FAQ Guides di video…" at bounding box center [756, 397] width 1512 height 794
click at [1383, 93] on span "Fatturazione" at bounding box center [1392, 100] width 69 height 15
click at [1411, 21] on div "Impostazioni" at bounding box center [1421, 28] width 70 height 15
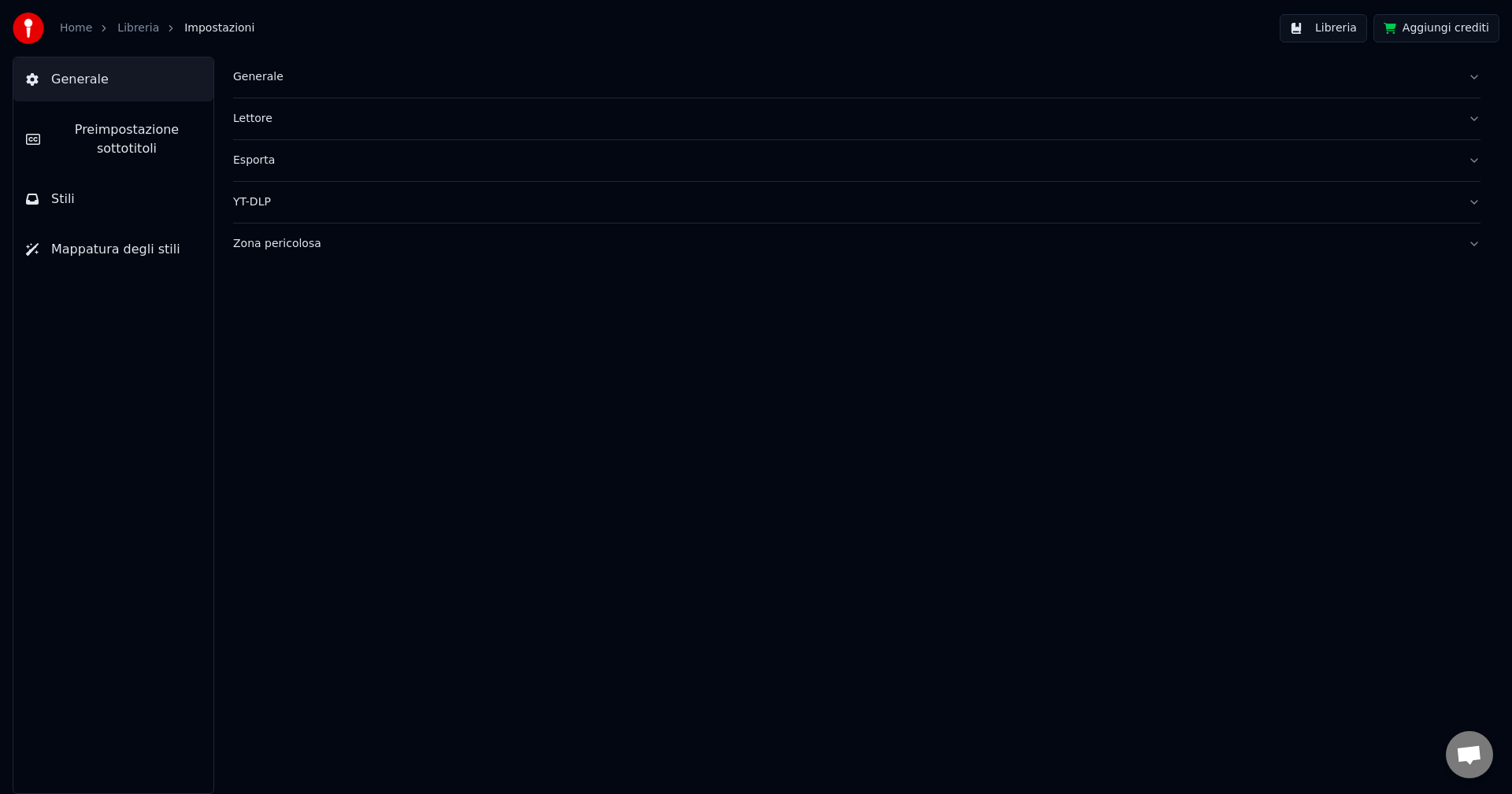
click at [239, 81] on div "Generale" at bounding box center [844, 77] width 1222 height 15
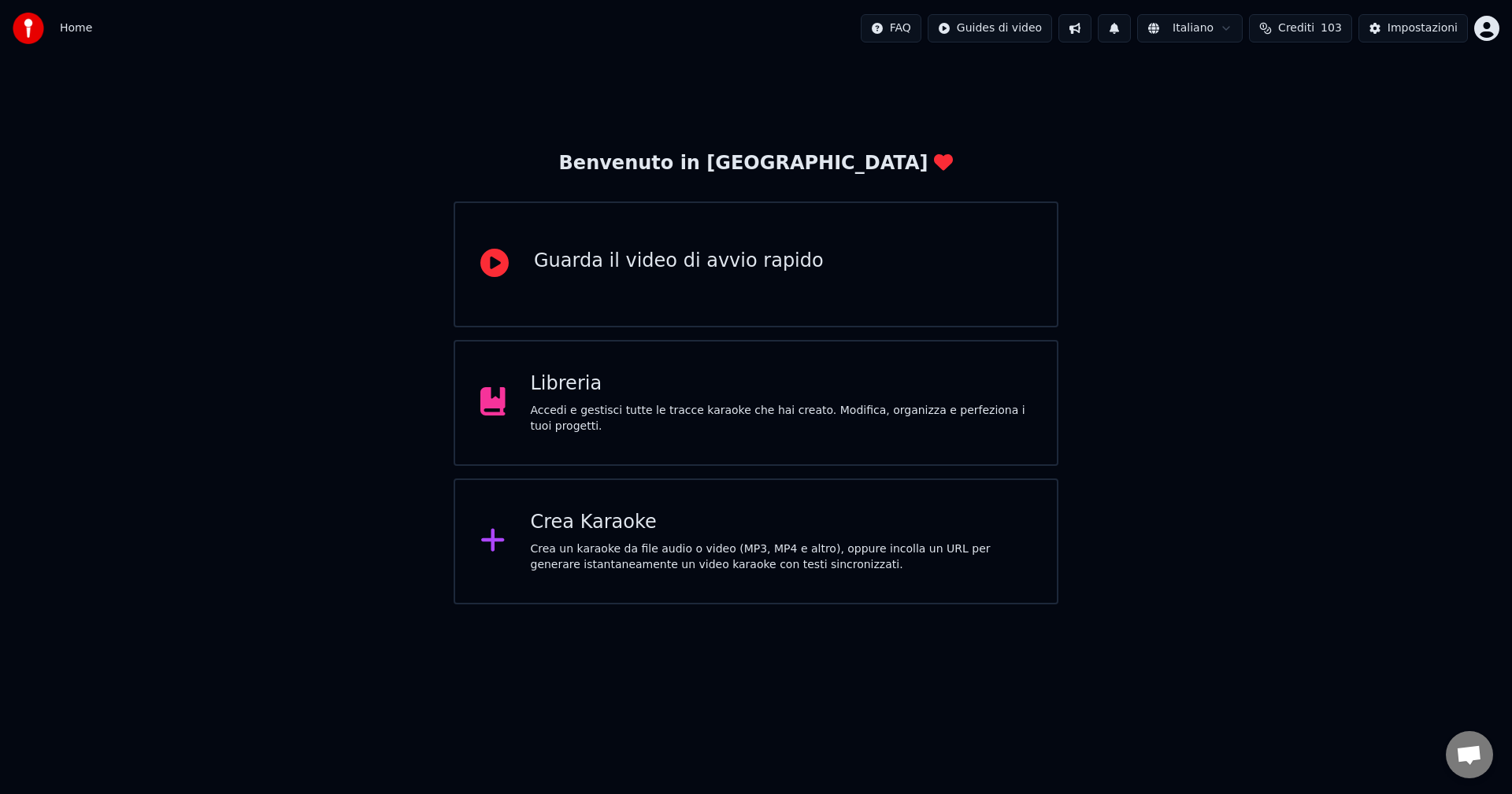
click at [620, 541] on div "Crea un karaoke da file audio o video (MP3, MP4 e altro), oppure incolla un URL…" at bounding box center [781, 557] width 502 height 32
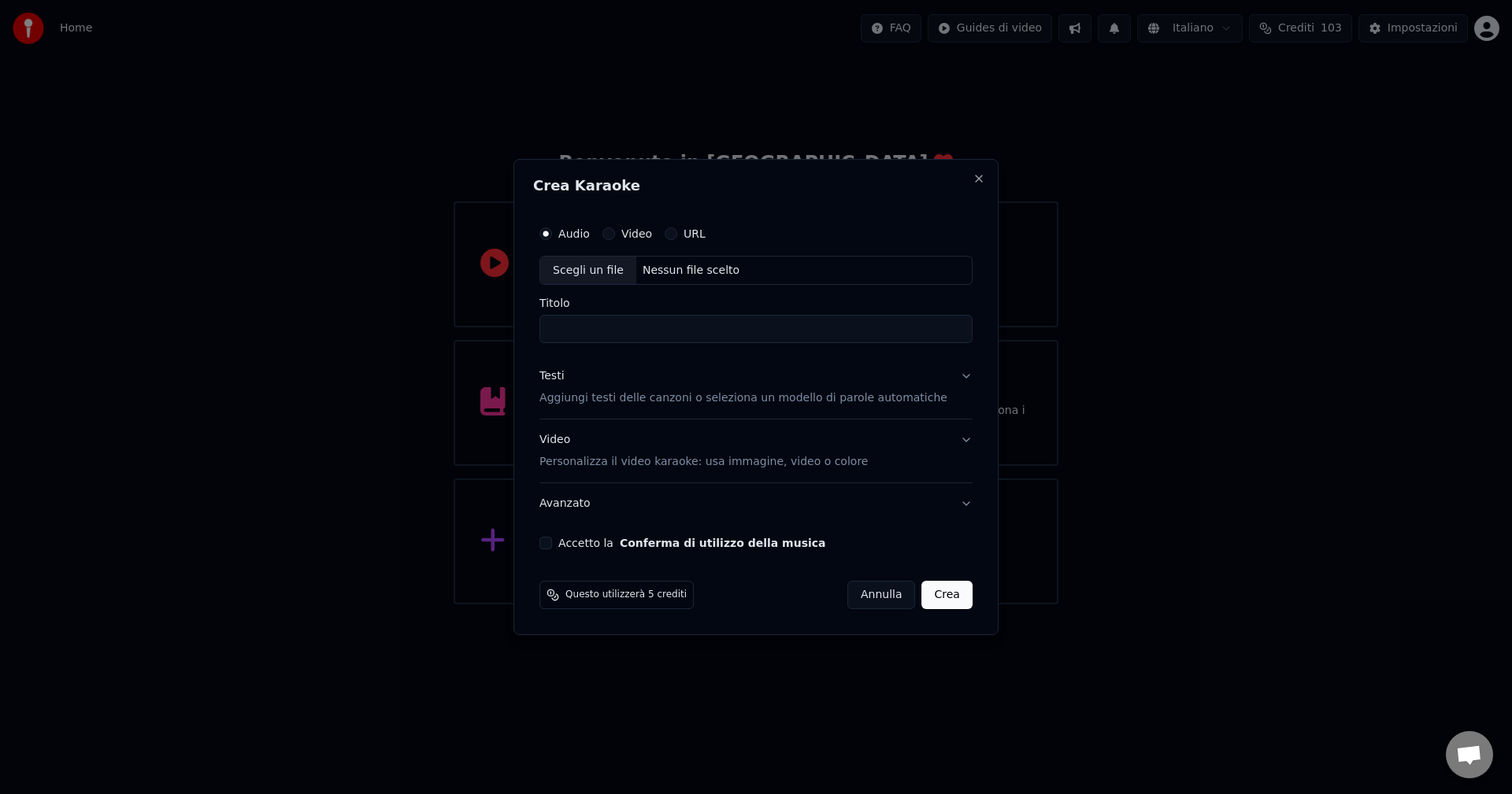
click at [602, 275] on div "Scegli un file" at bounding box center [589, 271] width 96 height 28
drag, startPoint x: 760, startPoint y: 333, endPoint x: 752, endPoint y: 330, distance: 8.5
click at [752, 330] on input "**********" at bounding box center [756, 330] width 433 height 28
click at [747, 333] on input "**********" at bounding box center [756, 330] width 433 height 28
type input "**********"
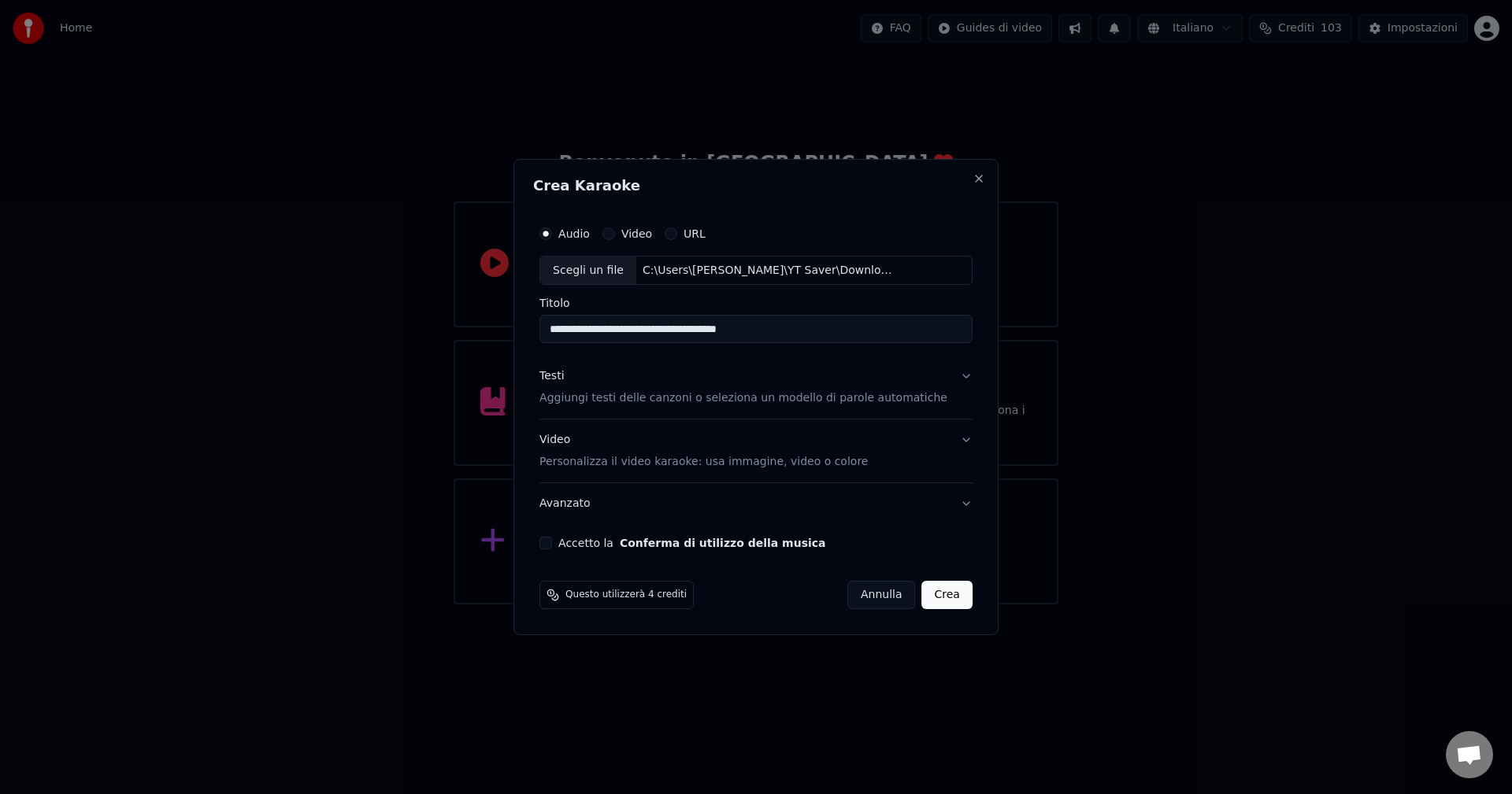
click at [891, 402] on p "Aggiungi testi delle canzoni o seleziona un modello di parole automatiche" at bounding box center [743, 398] width 407 height 15
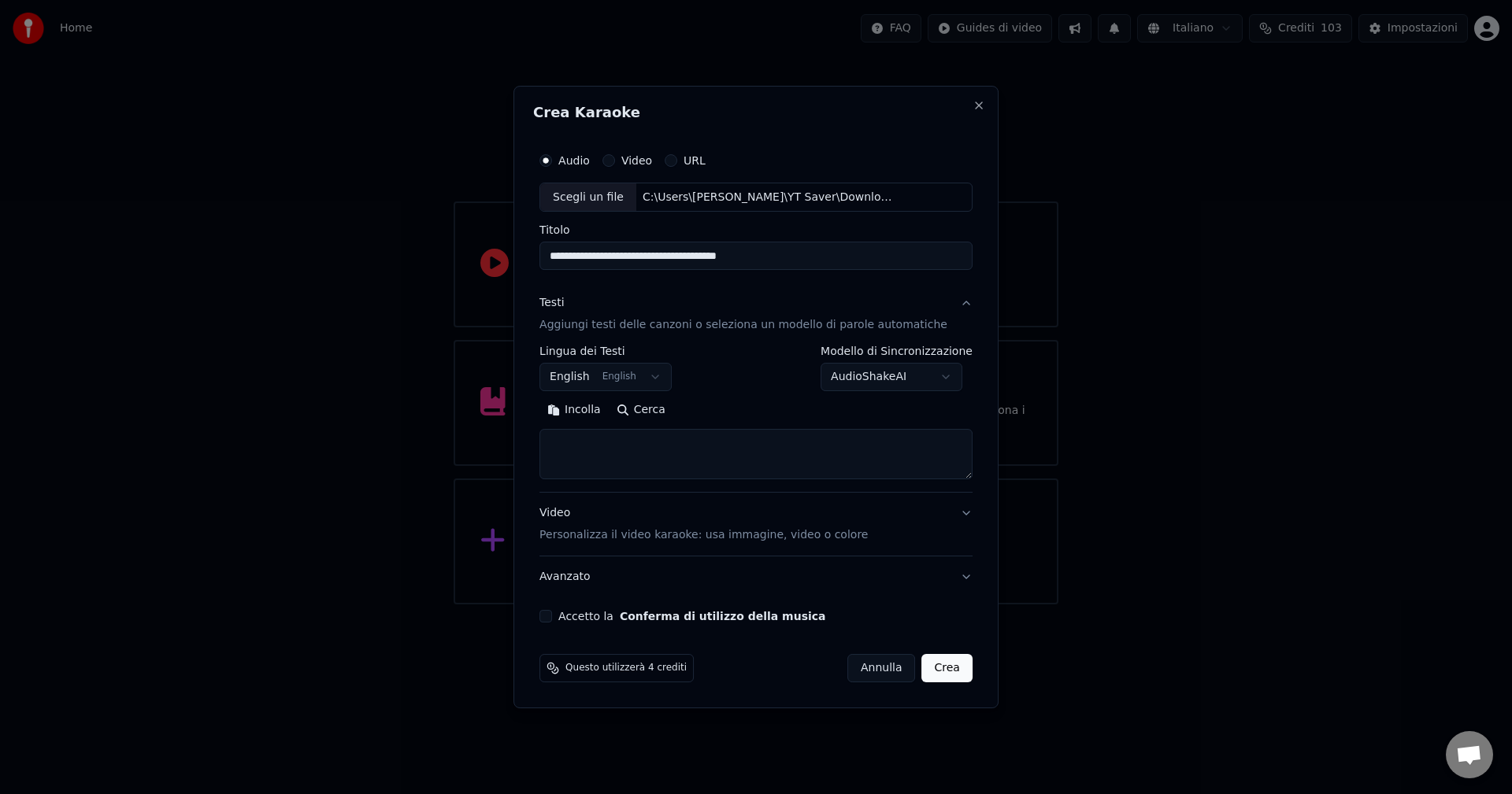
click at [653, 412] on button "Cerca" at bounding box center [640, 411] width 64 height 25
click at [585, 382] on body "**********" at bounding box center [756, 302] width 1512 height 605
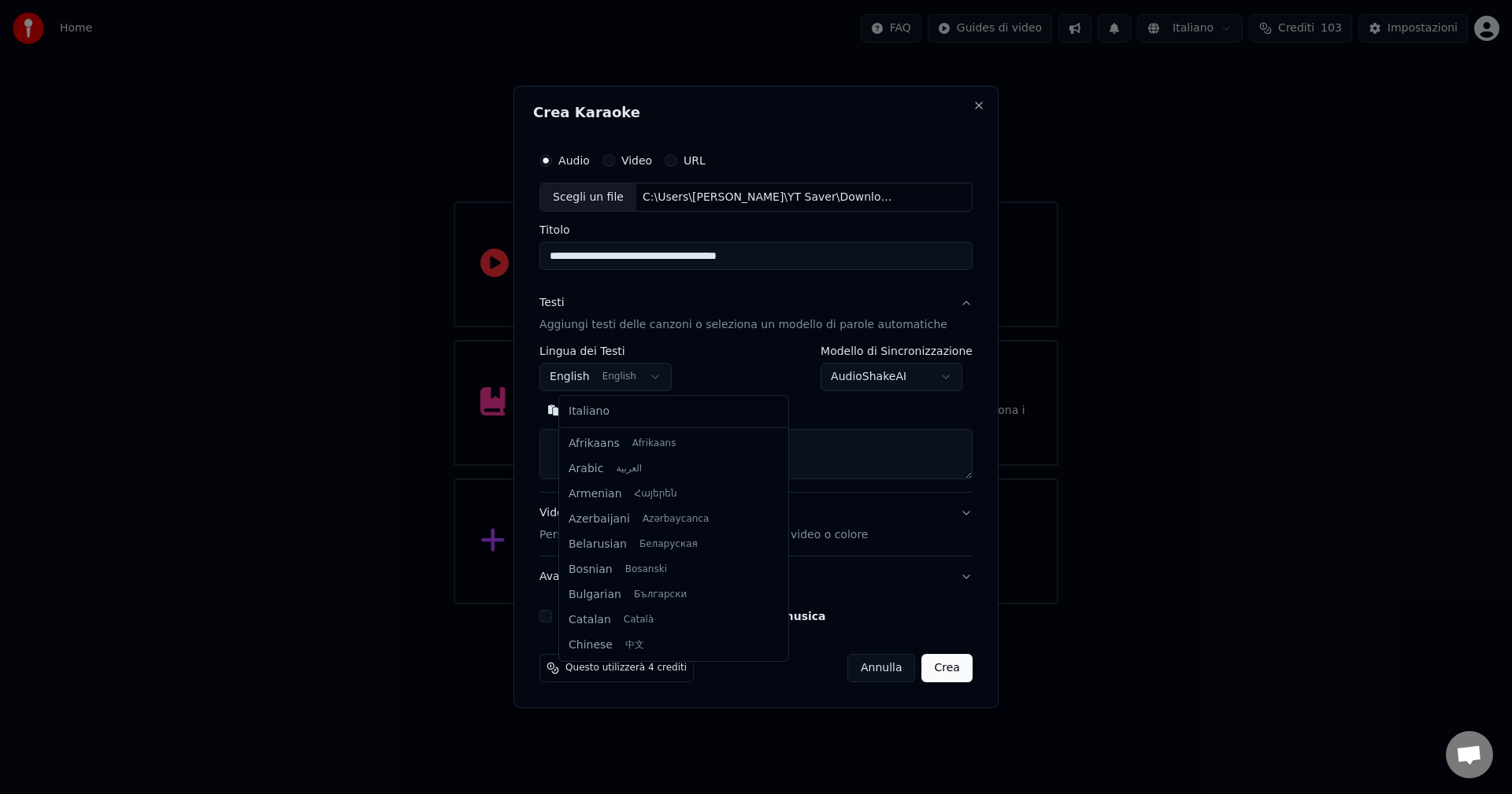
scroll to position [126, 0]
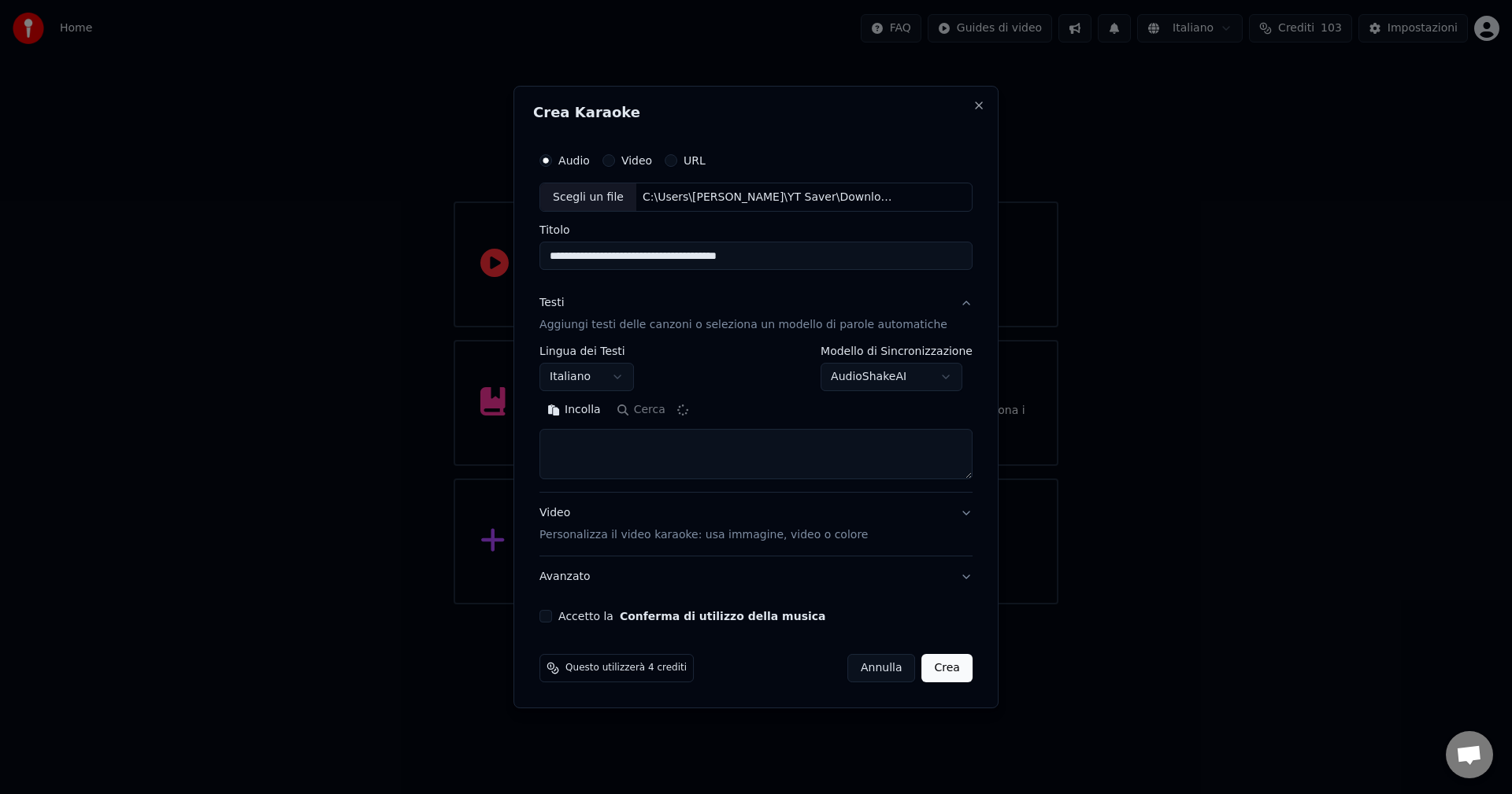
select select "**"
type textarea "**********"
click at [727, 536] on p "Personalizza il video karaoke: usa immagine, video o colore" at bounding box center [703, 535] width 329 height 15
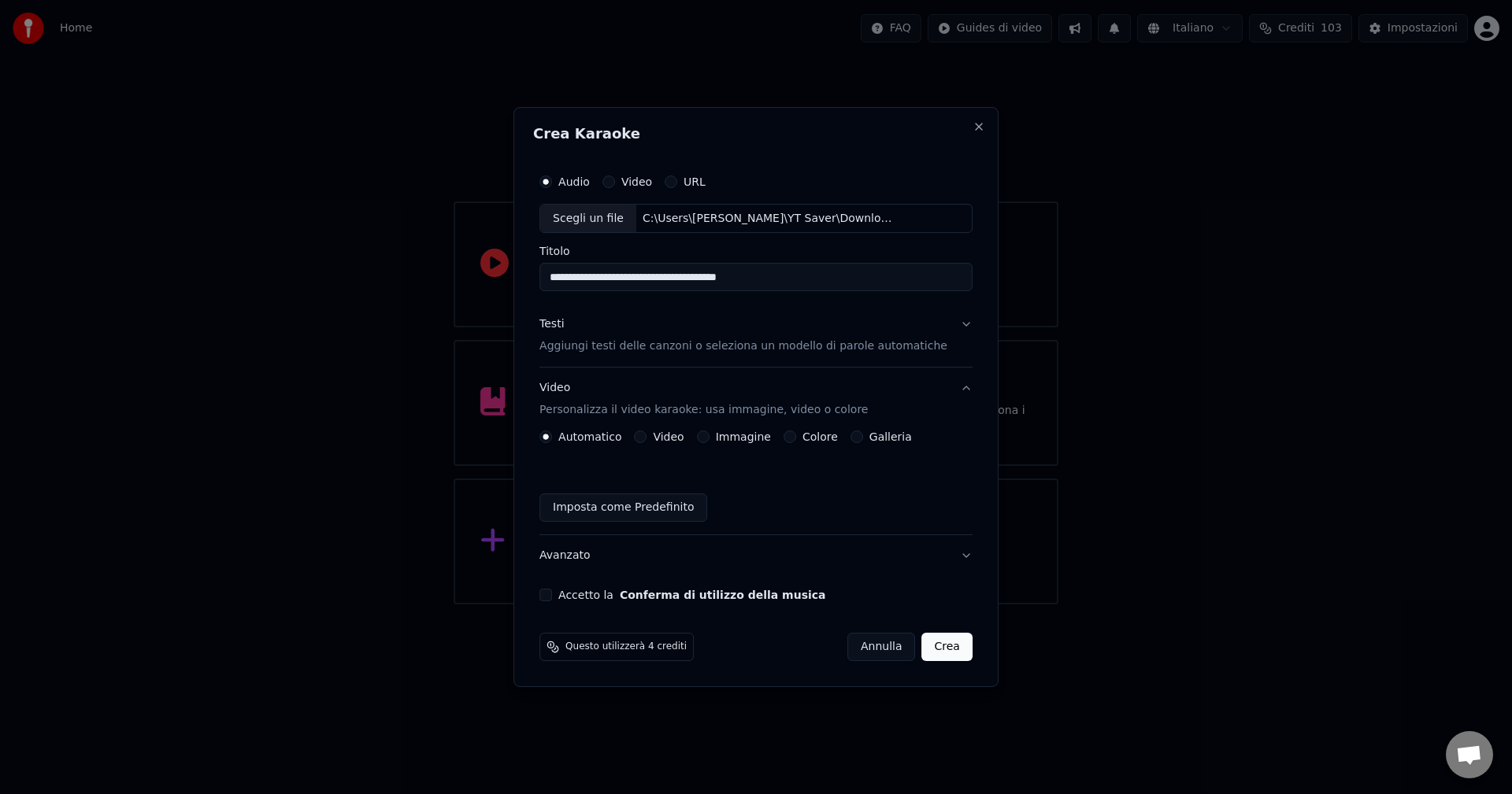
click at [725, 440] on div "Immagine" at bounding box center [734, 437] width 74 height 13
click at [710, 438] on button "Immagine" at bounding box center [703, 437] width 13 height 13
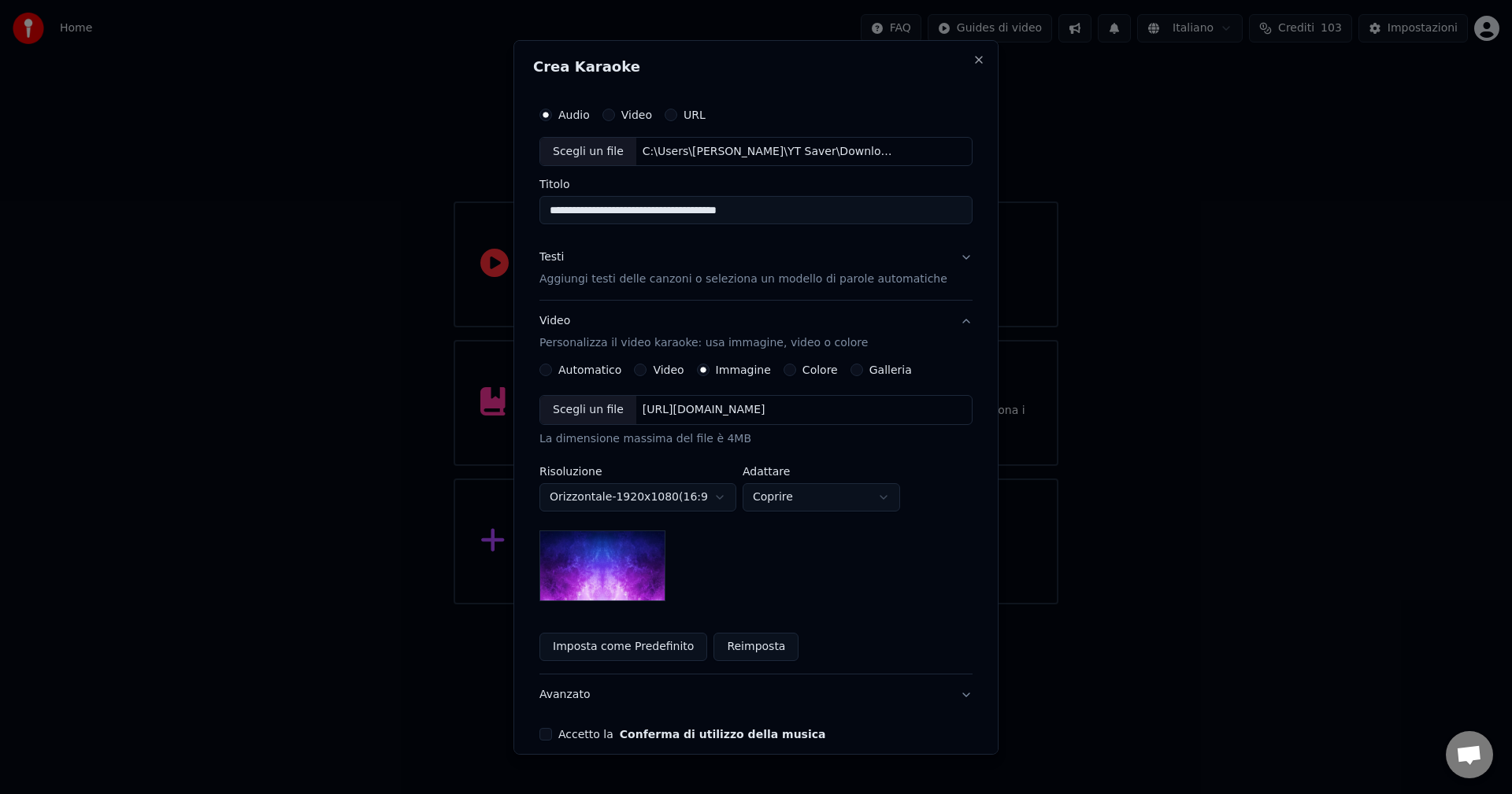
click at [626, 410] on div "Scegli un file" at bounding box center [589, 409] width 96 height 28
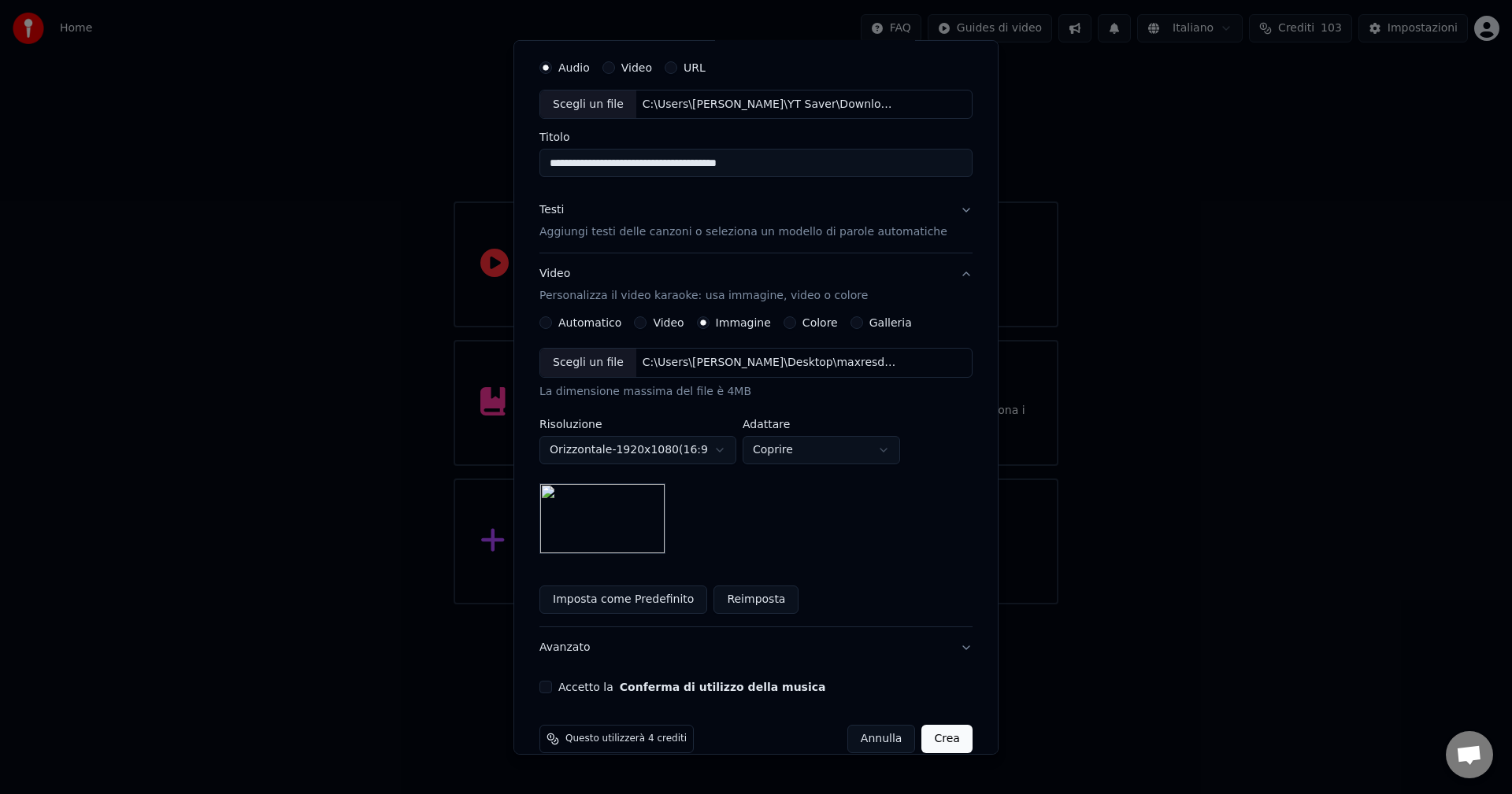
scroll to position [72, 0]
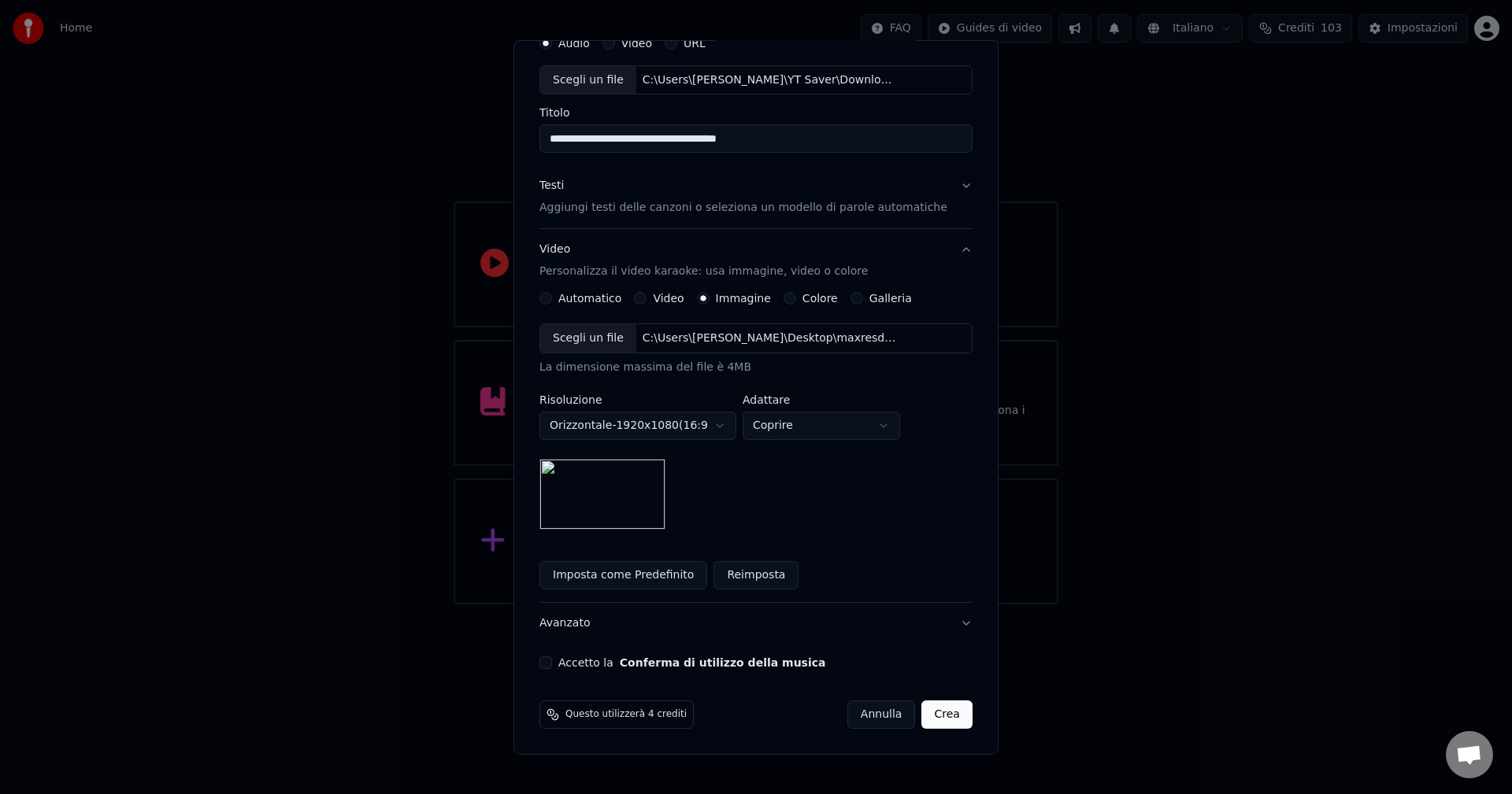
click at [552, 666] on button "Accetto la Conferma di utilizzo della musica" at bounding box center [546, 663] width 13 height 13
click at [922, 713] on button "Crea" at bounding box center [947, 714] width 51 height 28
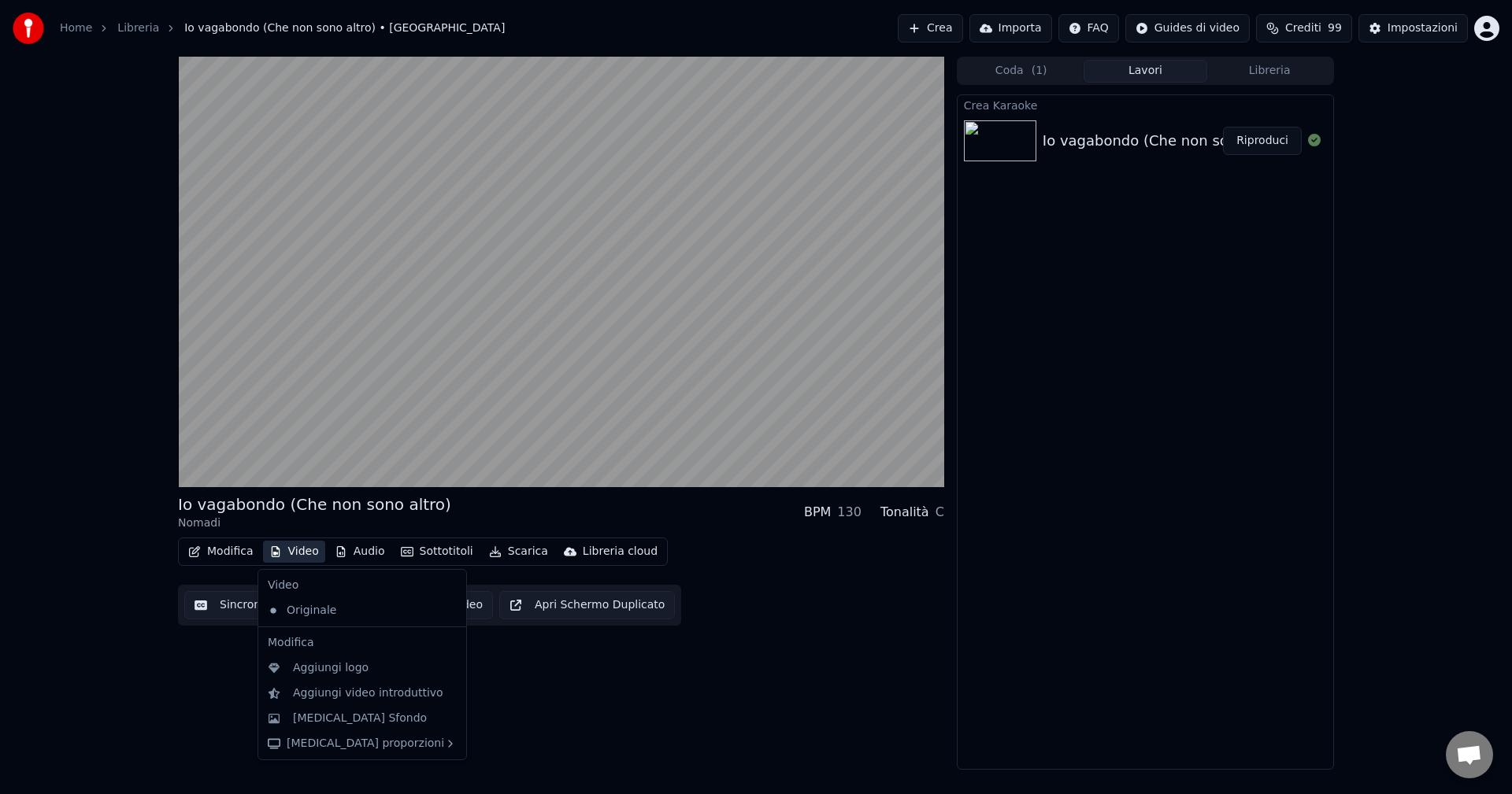
click at [292, 548] on button "Video" at bounding box center [293, 551] width 62 height 22
click at [340, 722] on div "Cambia Sfondo" at bounding box center [360, 718] width 134 height 15
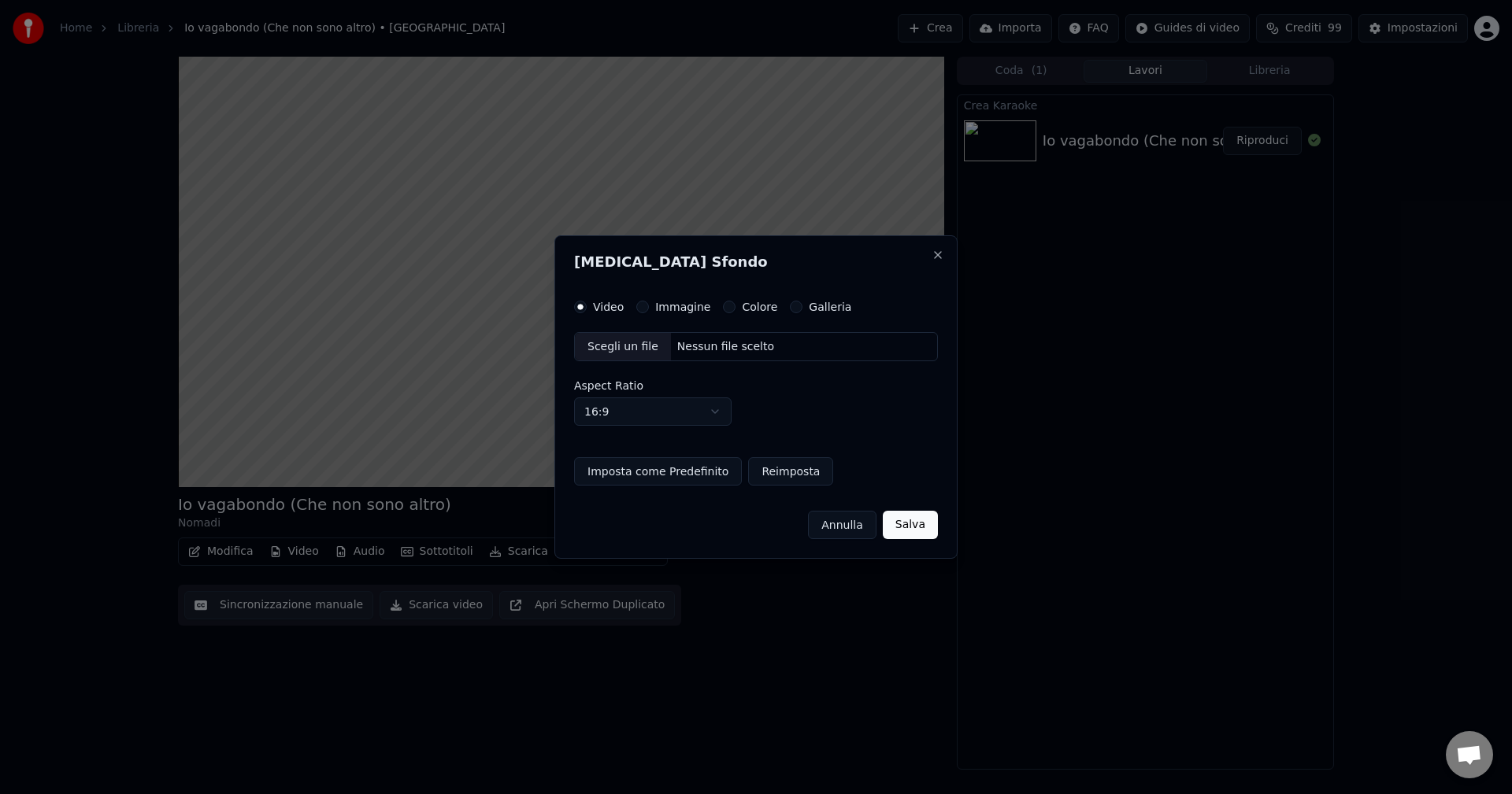
click at [649, 309] on div "Immagine" at bounding box center [674, 307] width 74 height 13
click at [640, 307] on button "Immagine" at bounding box center [643, 307] width 13 height 13
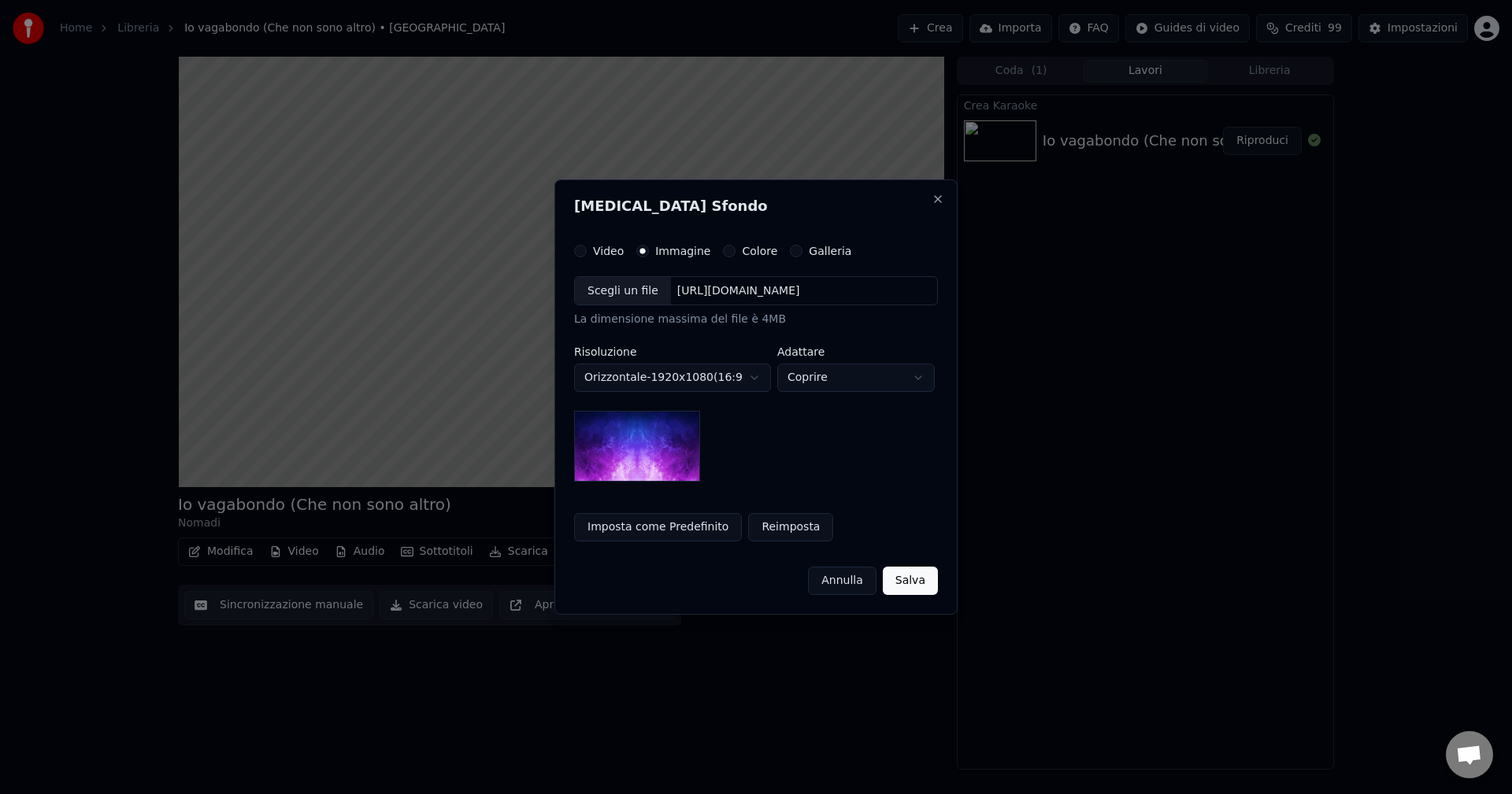
click at [656, 528] on button "Imposta come Predefinito" at bounding box center [657, 527] width 167 height 28
click at [911, 583] on button "Salva" at bounding box center [910, 580] width 55 height 28
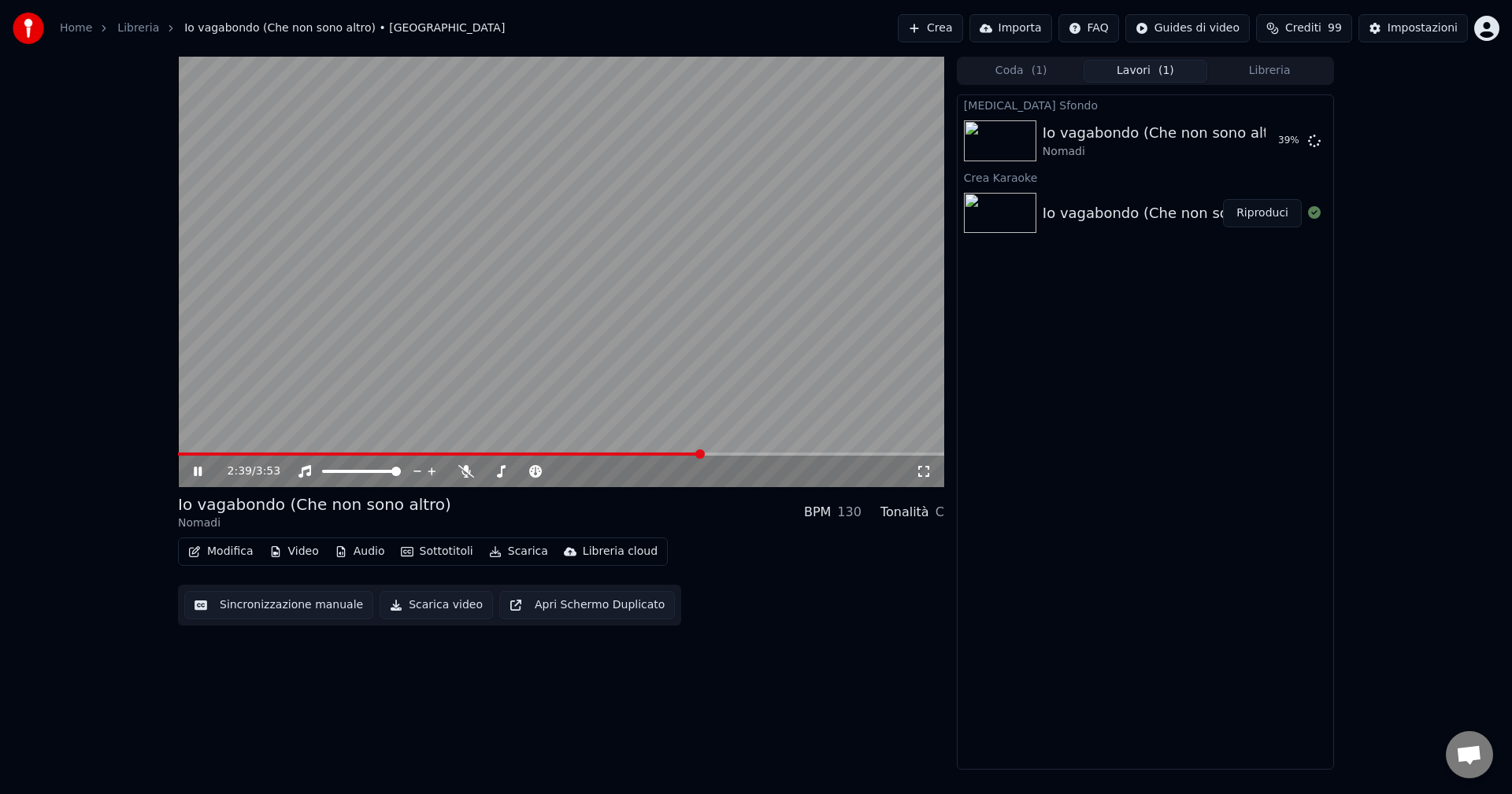
click at [1063, 220] on div "Io vagabondo (Che non sono altro) - Nomadi" at bounding box center [1200, 214] width 315 height 22
click at [193, 474] on icon at bounding box center [208, 472] width 37 height 13
click at [1006, 220] on img at bounding box center [1000, 213] width 72 height 41
click at [1259, 72] on button "Libreria" at bounding box center [1268, 71] width 124 height 23
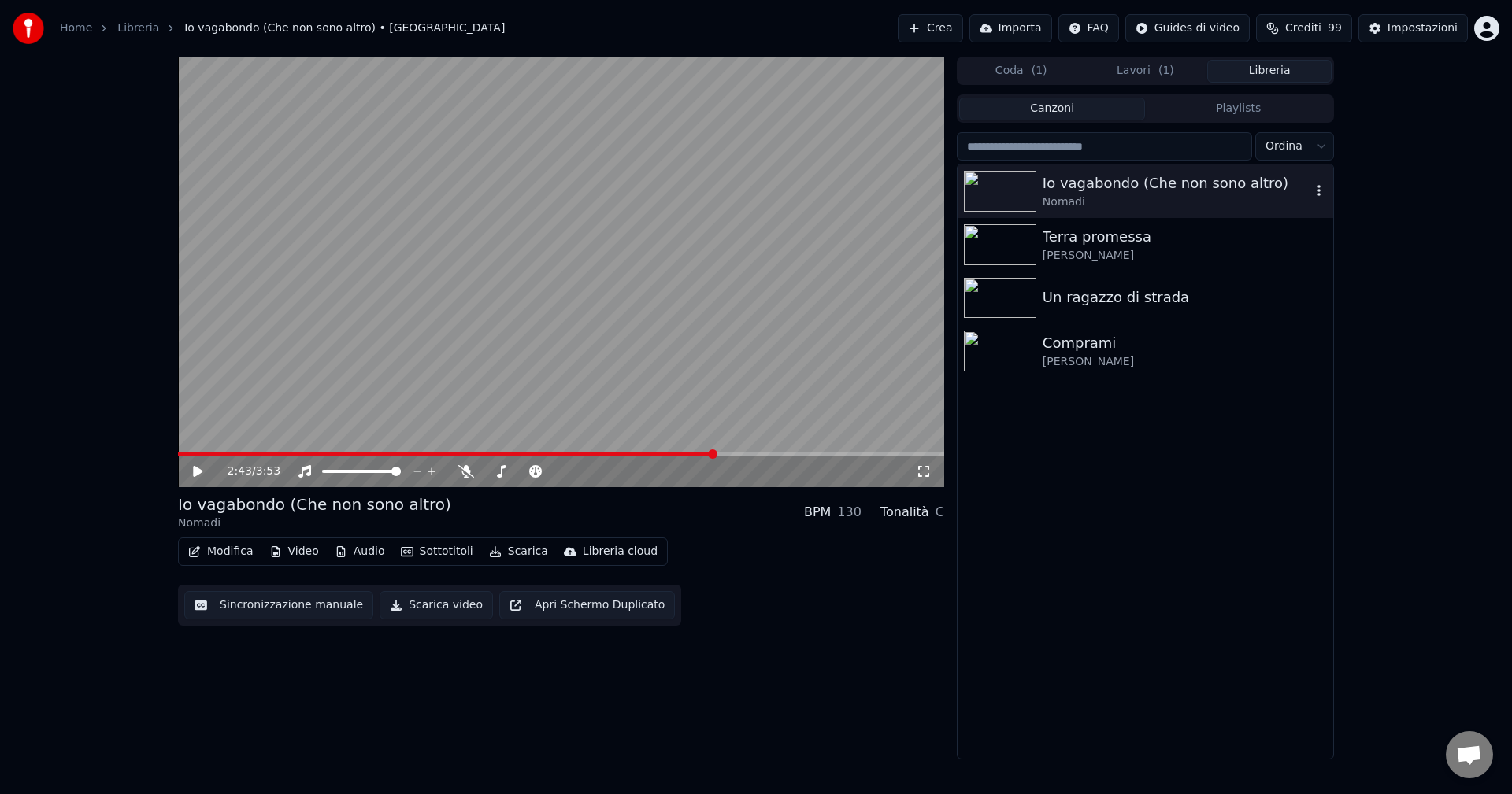
click at [1097, 190] on div "Io vagabondo (Che non sono altro)" at bounding box center [1176, 183] width 269 height 22
click at [1319, 190] on icon "button" at bounding box center [1318, 190] width 3 height 11
click at [1290, 324] on div "Elimina" at bounding box center [1325, 321] width 160 height 25
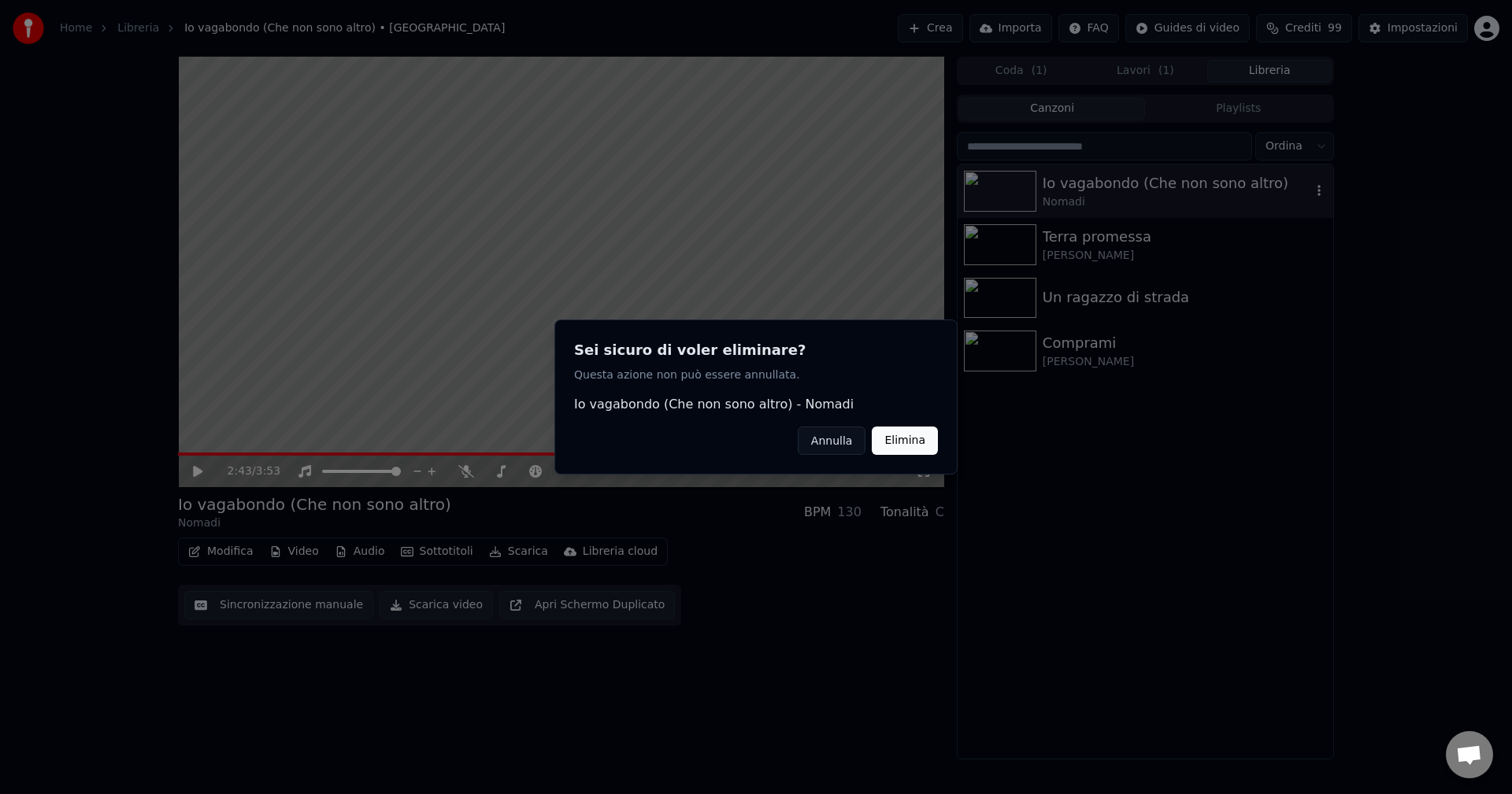
click at [904, 435] on button "Elimina" at bounding box center [904, 440] width 66 height 28
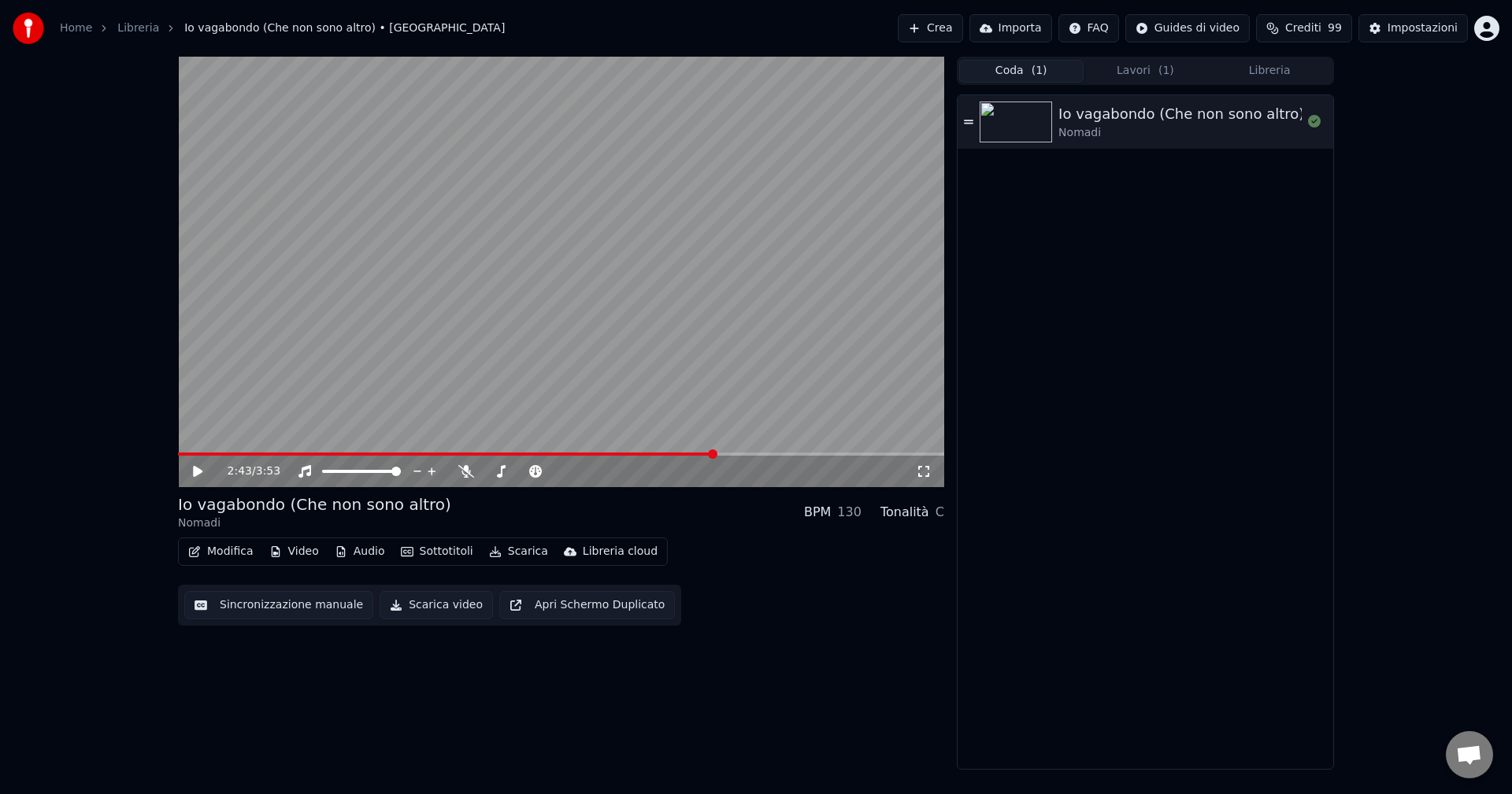
click at [1021, 73] on button "Coda ( 1 )" at bounding box center [1020, 71] width 124 height 23
click at [200, 474] on icon at bounding box center [197, 472] width 9 height 11
click at [200, 474] on icon at bounding box center [197, 472] width 8 height 9
click at [204, 474] on icon at bounding box center [208, 472] width 37 height 13
click at [483, 474] on span at bounding box center [488, 472] width 9 height 9
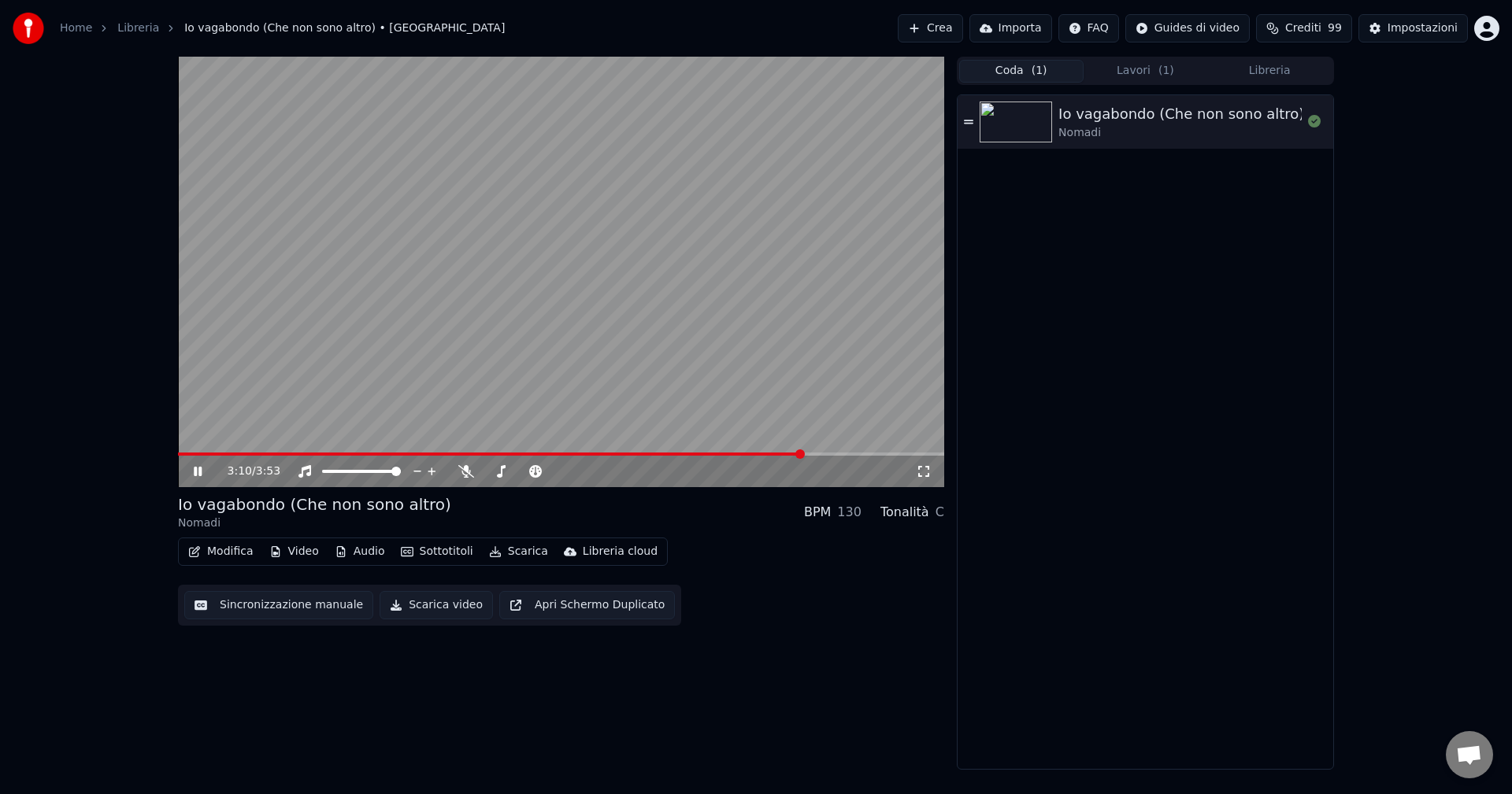
click at [1102, 127] on div "Nomadi" at bounding box center [1181, 132] width 245 height 15
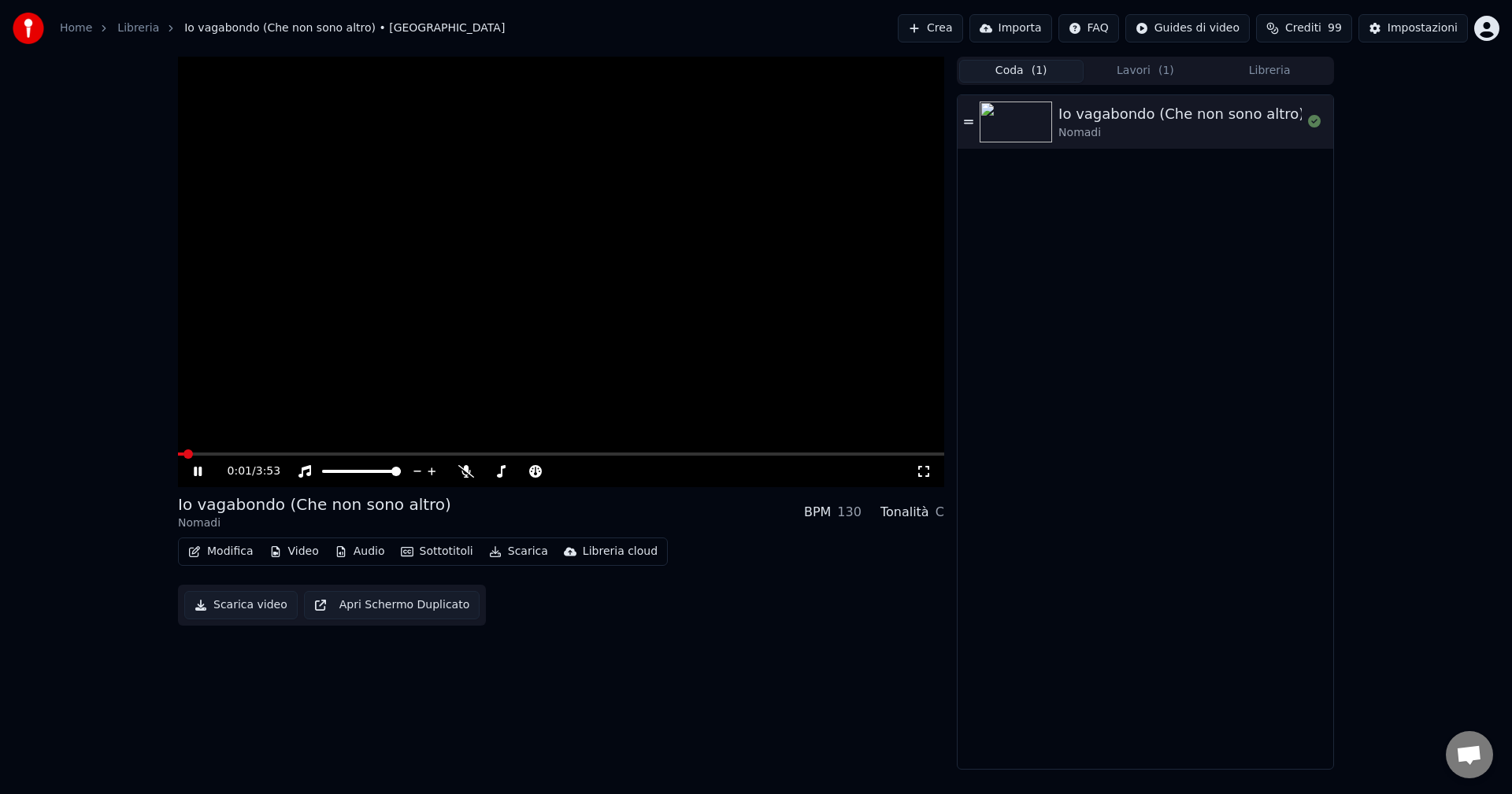
click at [1272, 72] on button "Libreria" at bounding box center [1268, 71] width 124 height 23
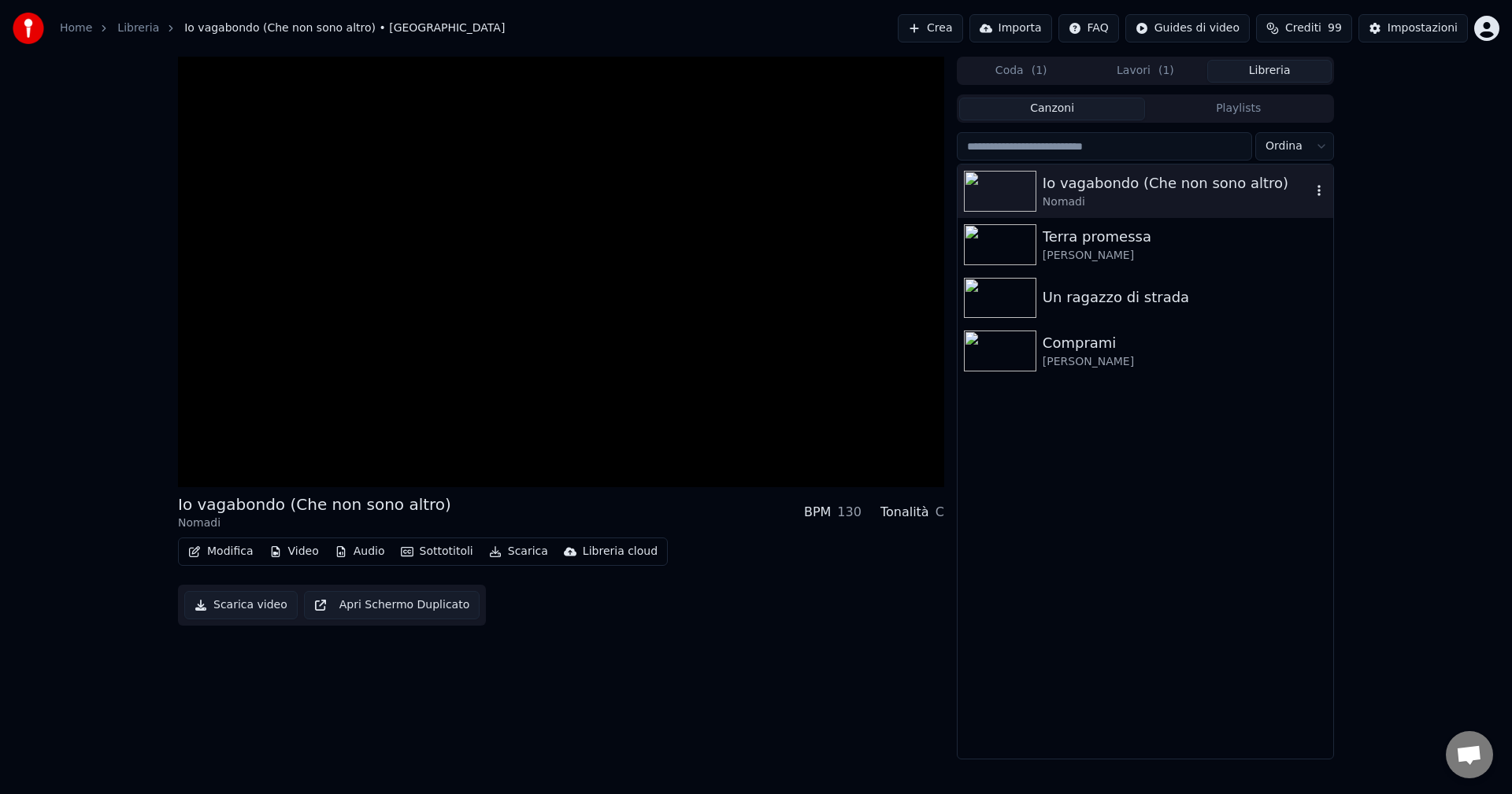
click at [1077, 187] on div "Io vagabondo (Che non sono altro)" at bounding box center [1176, 183] width 269 height 22
click at [1319, 196] on icon "button" at bounding box center [1318, 190] width 3 height 11
click at [1296, 324] on div "Elimina" at bounding box center [1325, 321] width 160 height 25
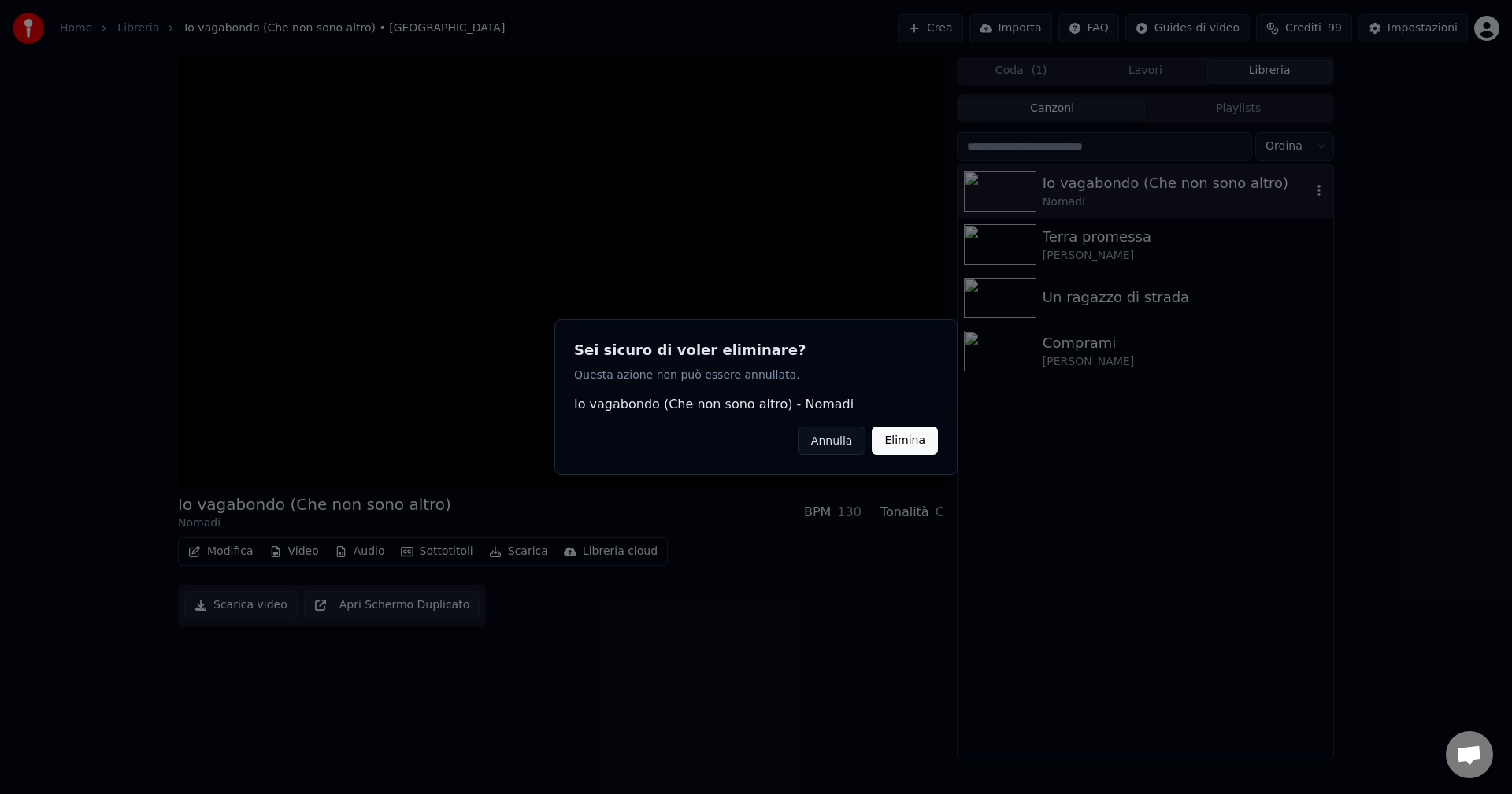
click at [920, 440] on button "Elimina" at bounding box center [904, 440] width 66 height 28
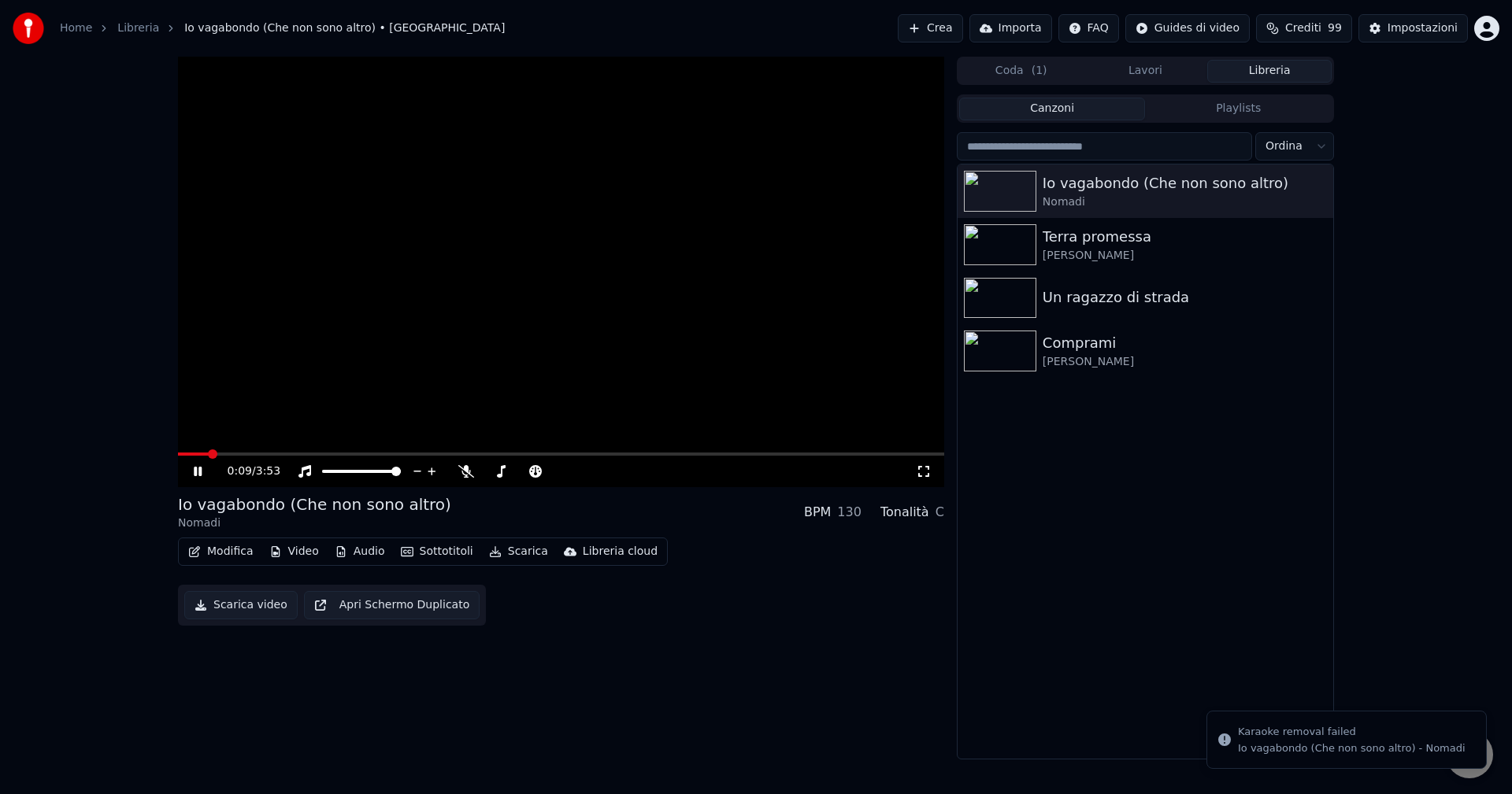
click at [202, 471] on icon at bounding box center [197, 472] width 8 height 9
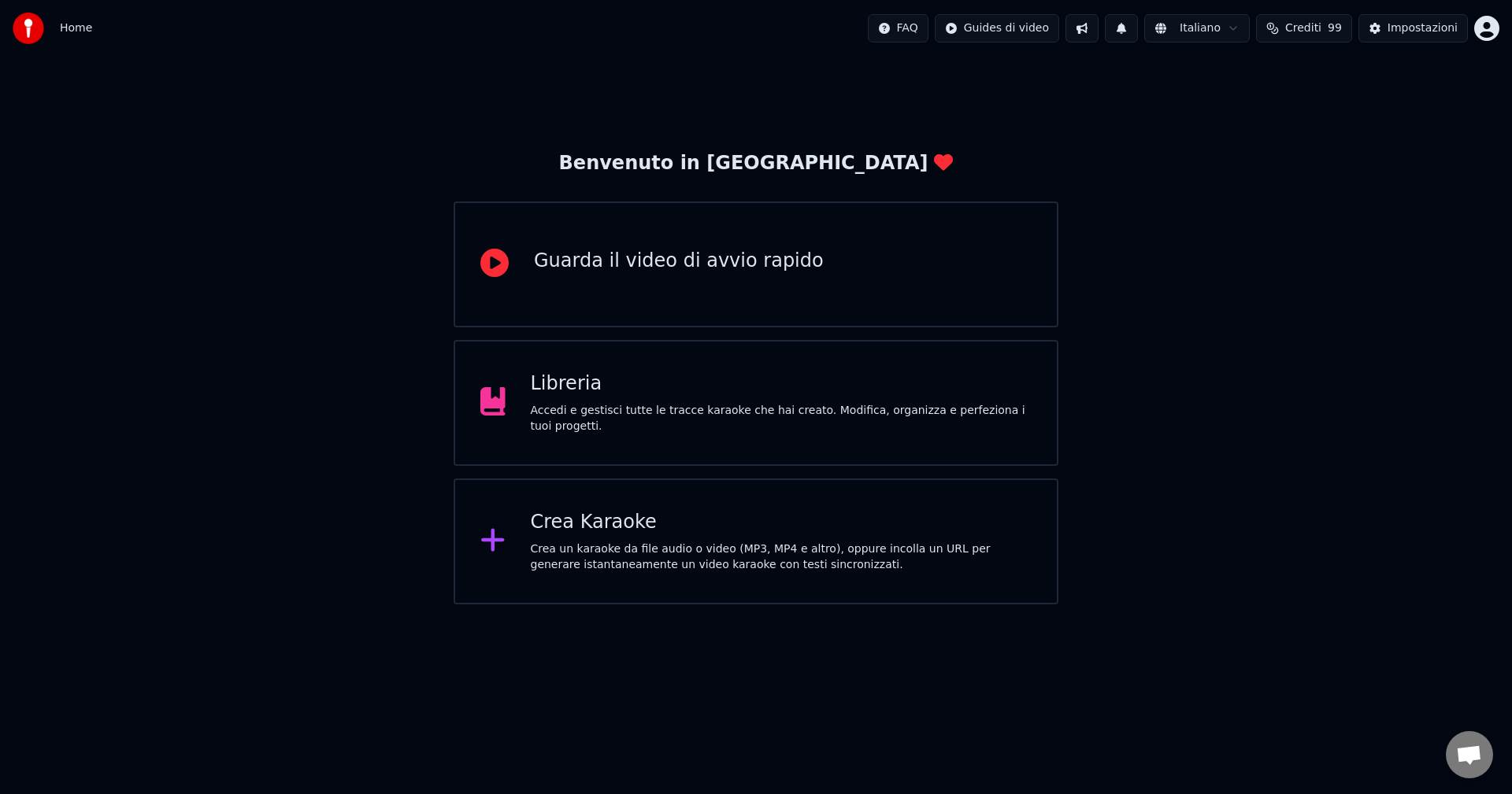
click at [610, 405] on div "Libreria Accedi e gestisci tutte le tracce karaoke che hai creato. Modifica, or…" at bounding box center [781, 403] width 502 height 63
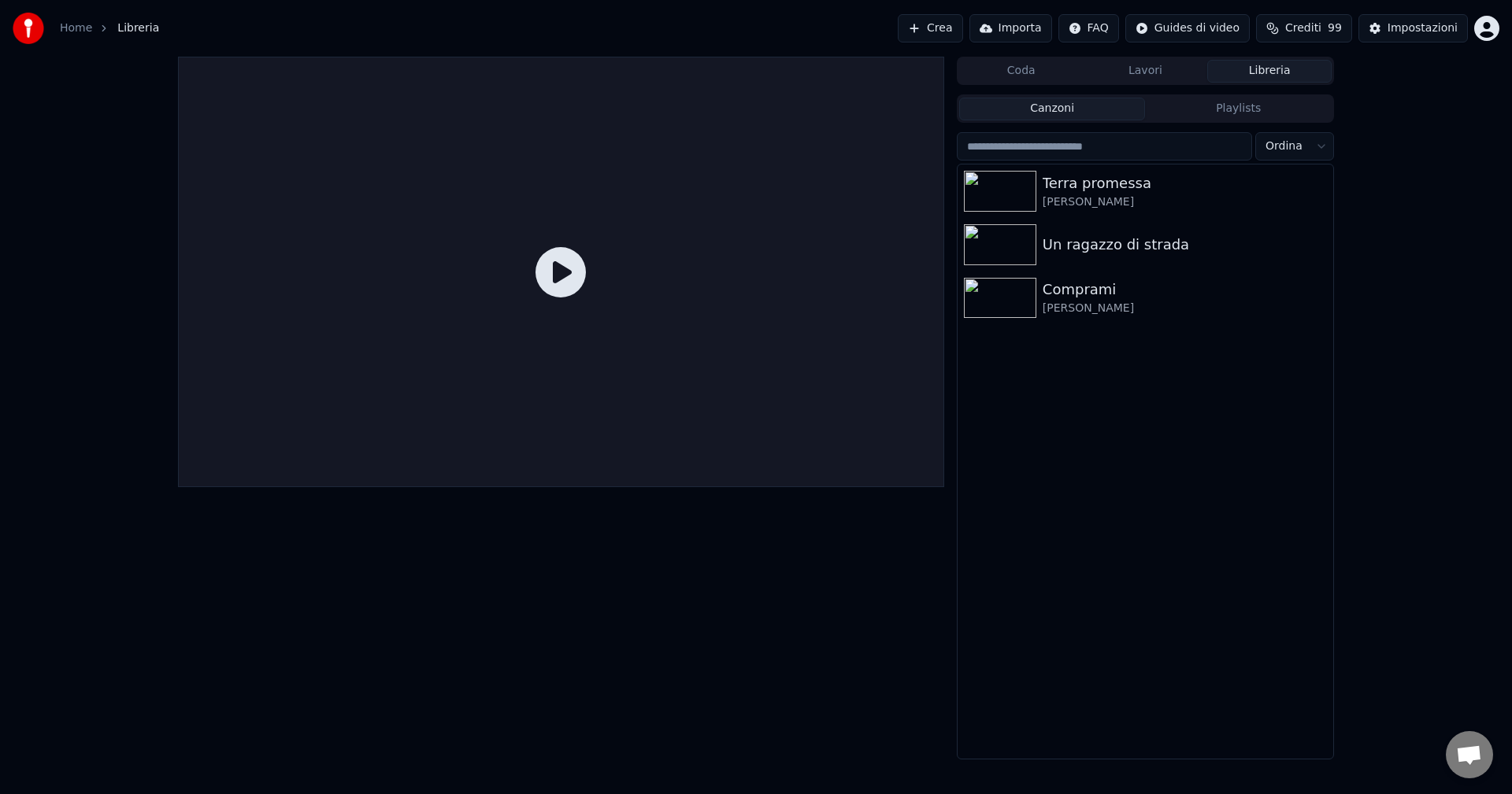
click at [940, 27] on button "Crea" at bounding box center [929, 28] width 64 height 28
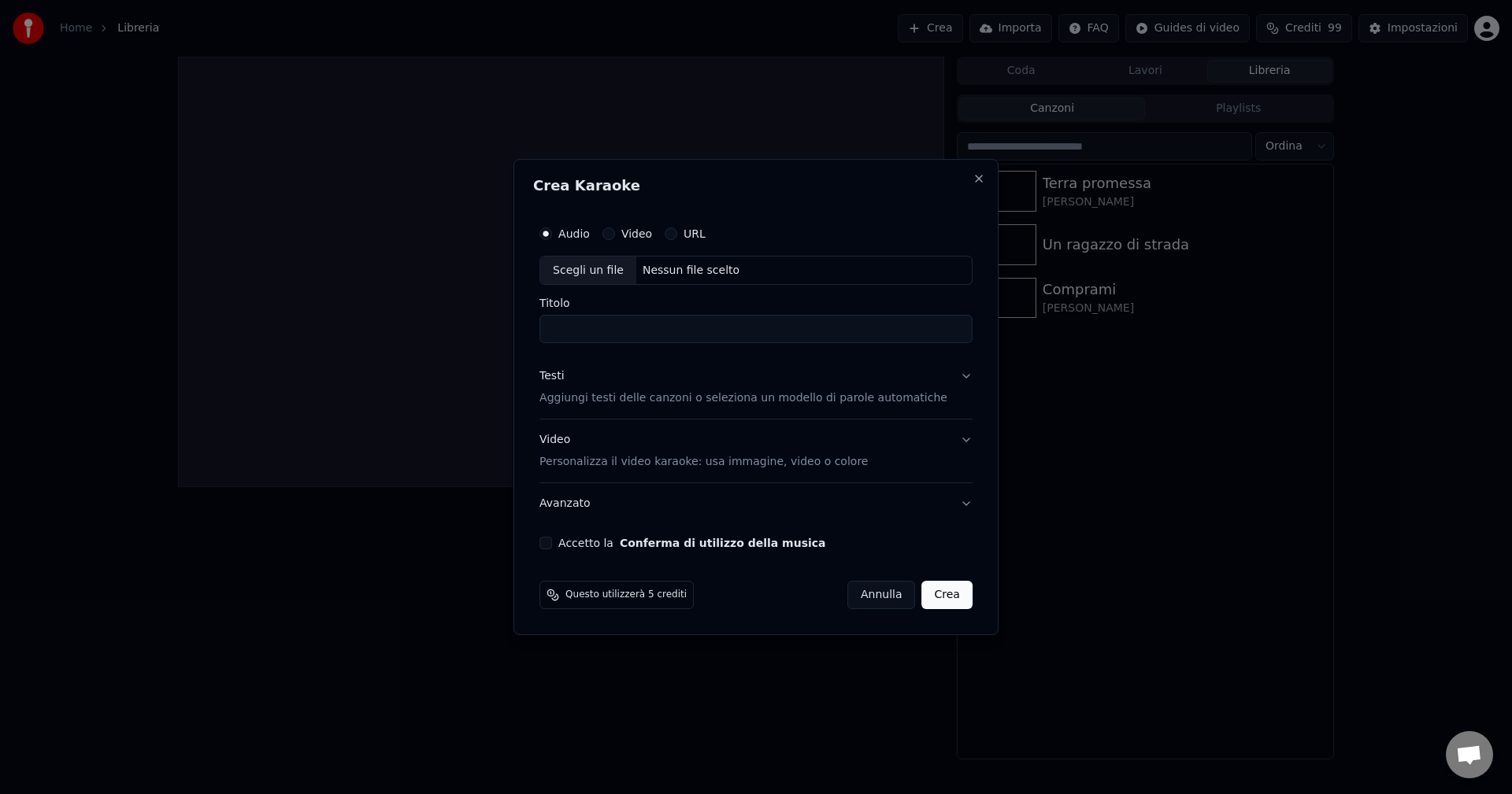
click at [623, 271] on div "Scegli un file" at bounding box center [589, 271] width 96 height 28
click at [578, 269] on div "Scegli un file" at bounding box center [589, 271] width 96 height 28
type input "**********"
click at [834, 407] on button "Testi Aggiungi testi delle canzoni o seleziona un modello di parole automatiche" at bounding box center [756, 388] width 433 height 63
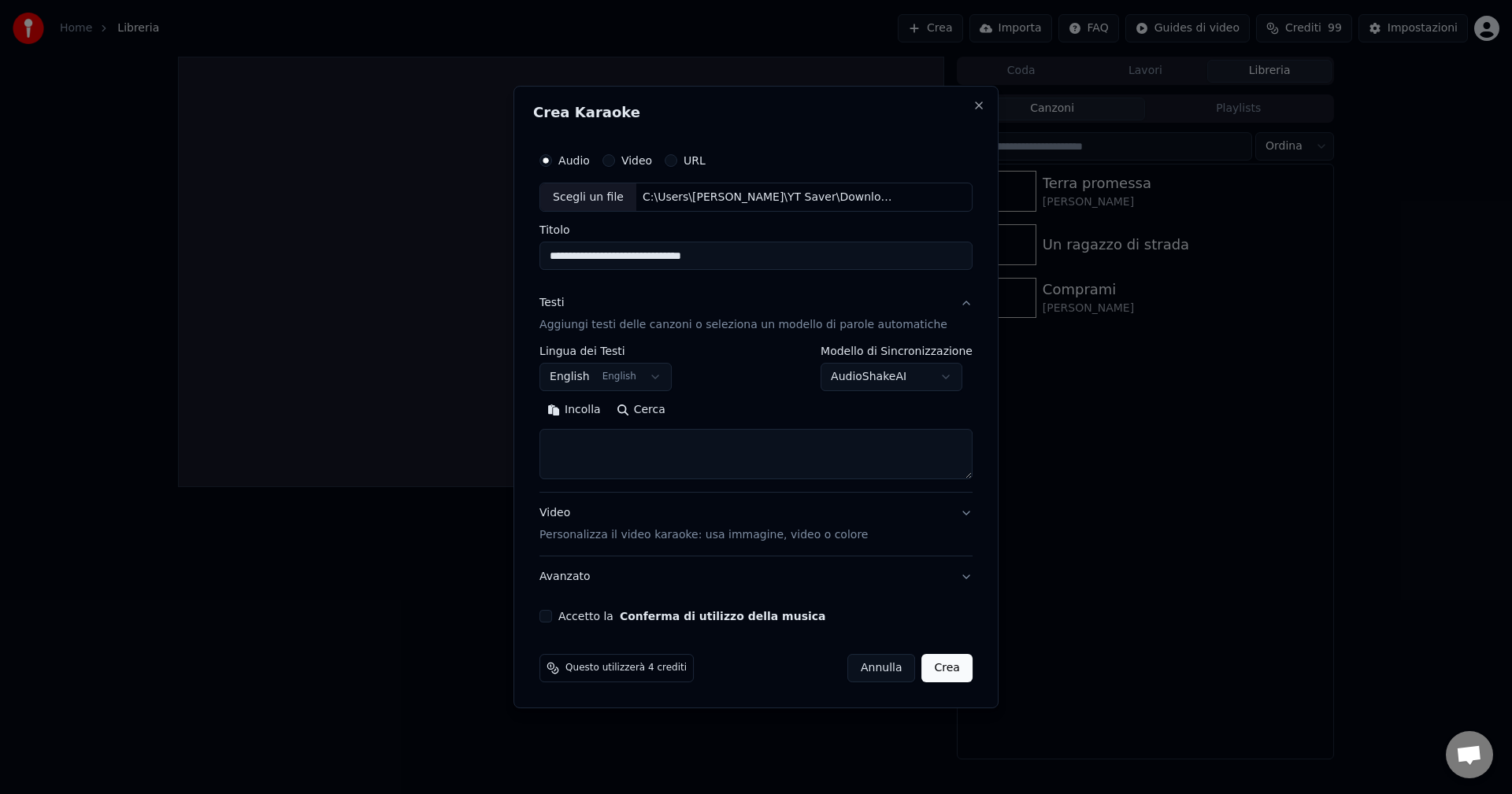
paste textarea "**********"
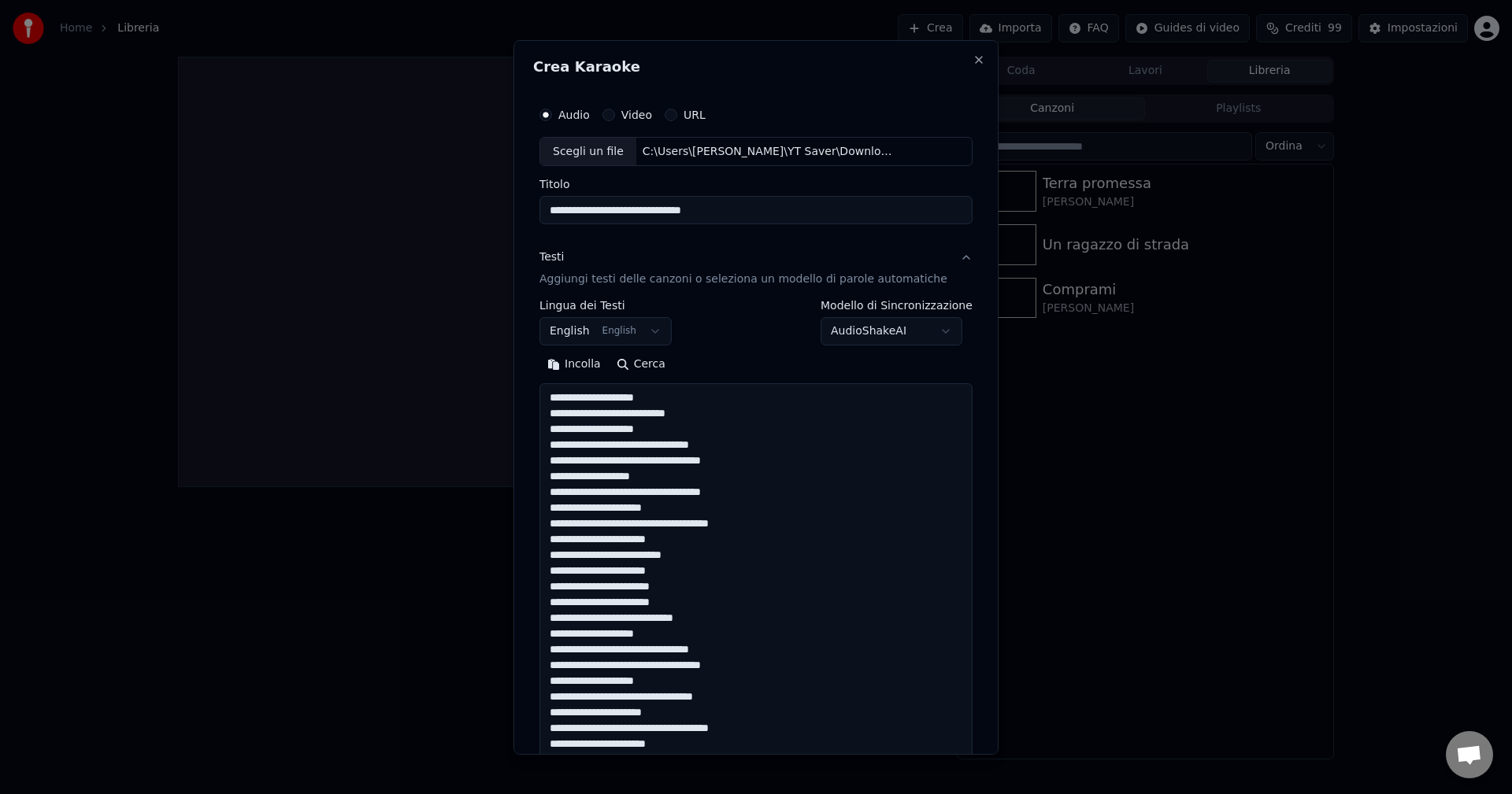
scroll to position [493, 0]
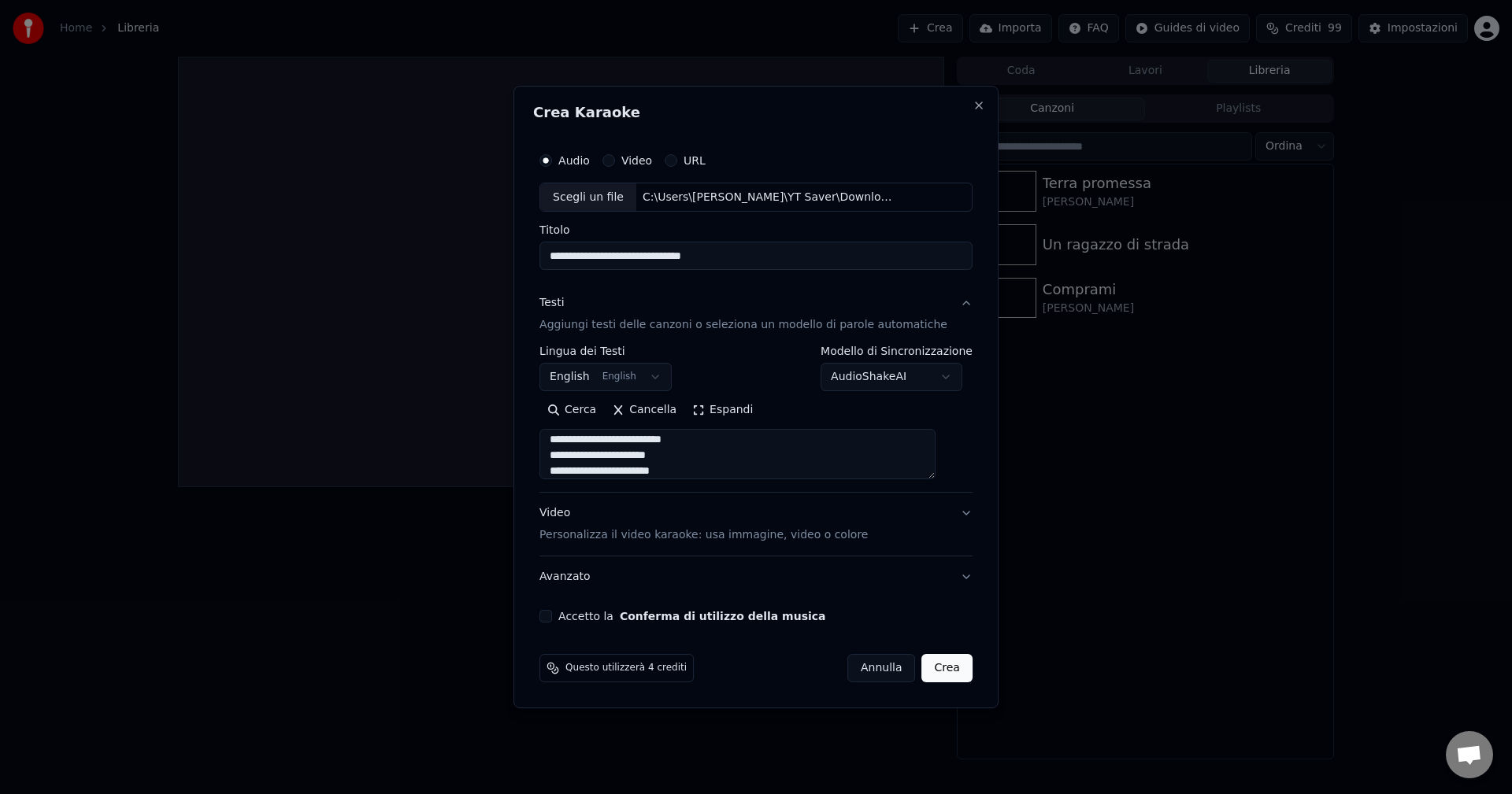
type textarea "**********"
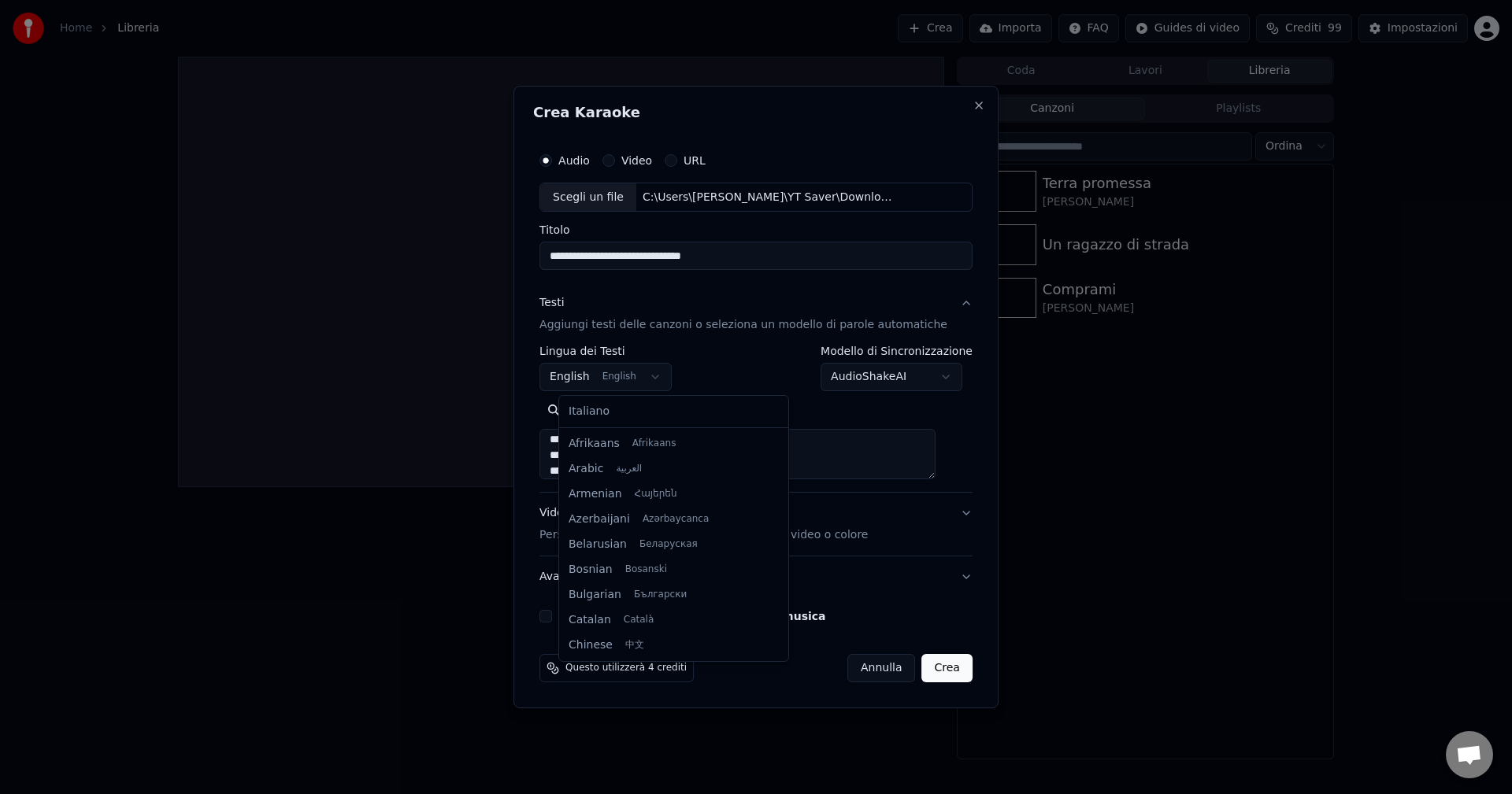
click at [580, 384] on body "**********" at bounding box center [756, 397] width 1512 height 794
select select "**"
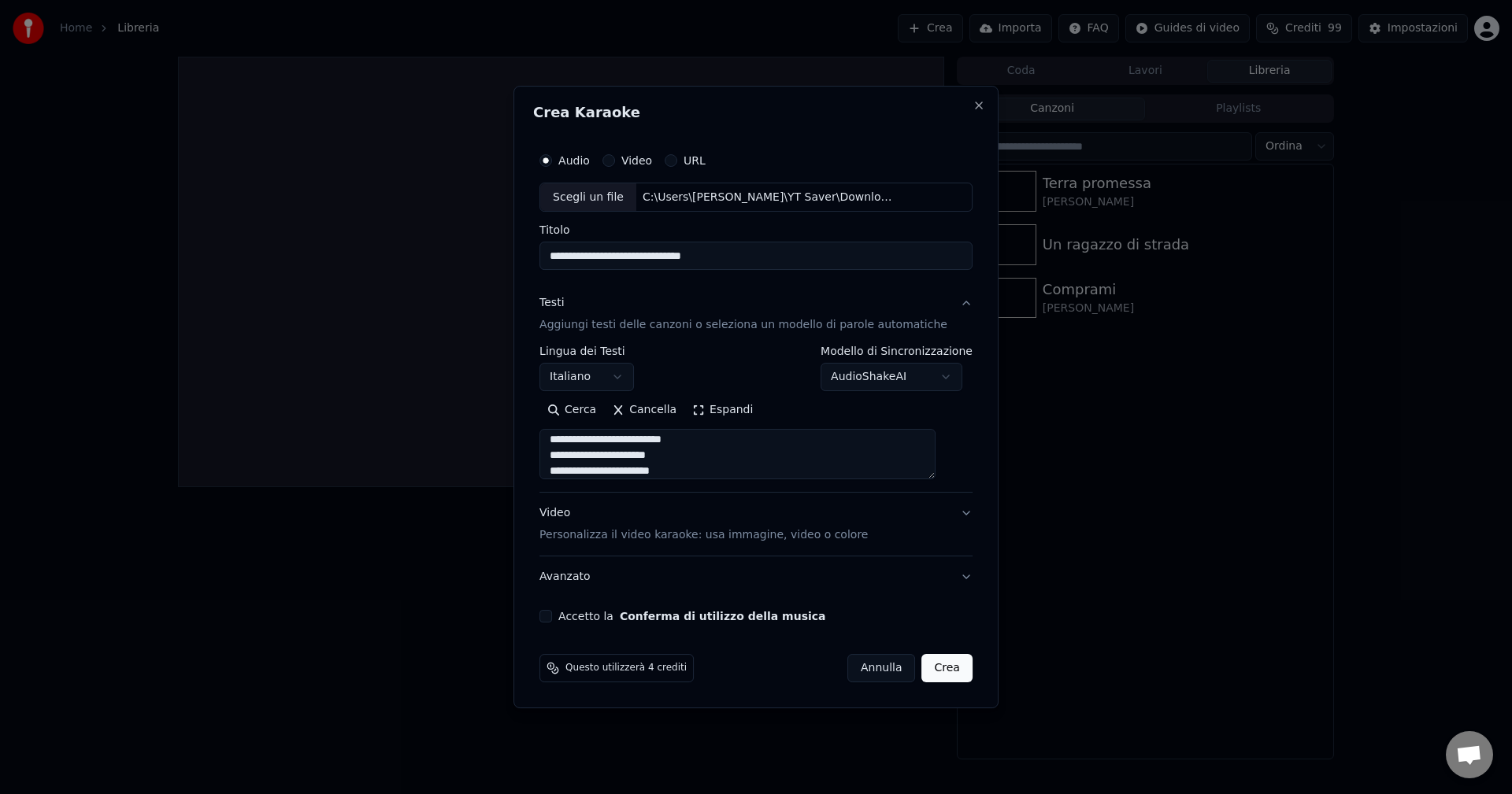
click at [780, 540] on p "Personalizza il video karaoke: usa immagine, video o colore" at bounding box center [703, 535] width 329 height 15
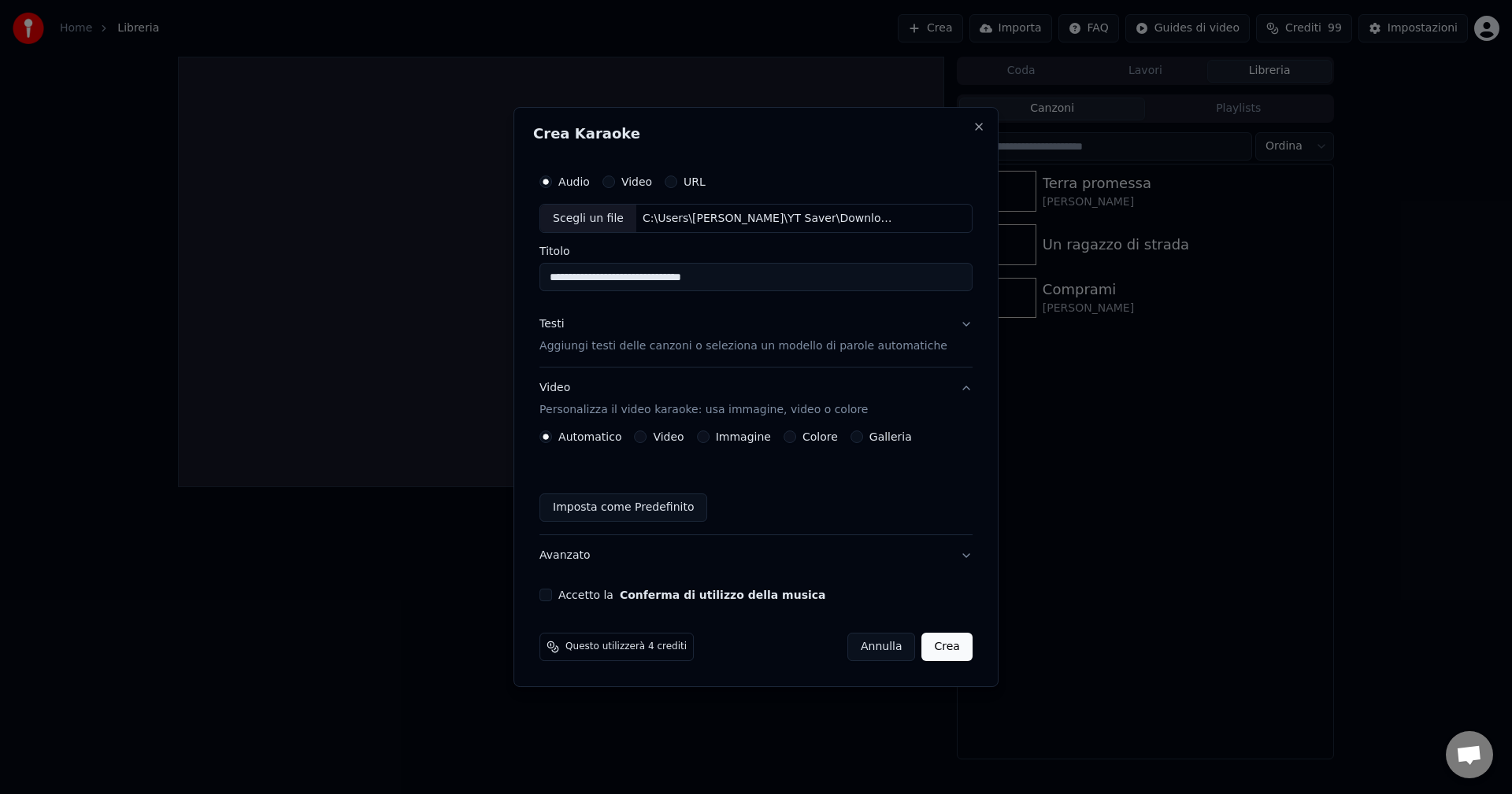
click at [665, 507] on button "Imposta come Predefinito" at bounding box center [623, 507] width 167 height 28
click at [552, 597] on button "Accetto la Conferma di utilizzo della musica" at bounding box center [546, 596] width 13 height 13
click at [922, 647] on button "Crea" at bounding box center [947, 646] width 51 height 28
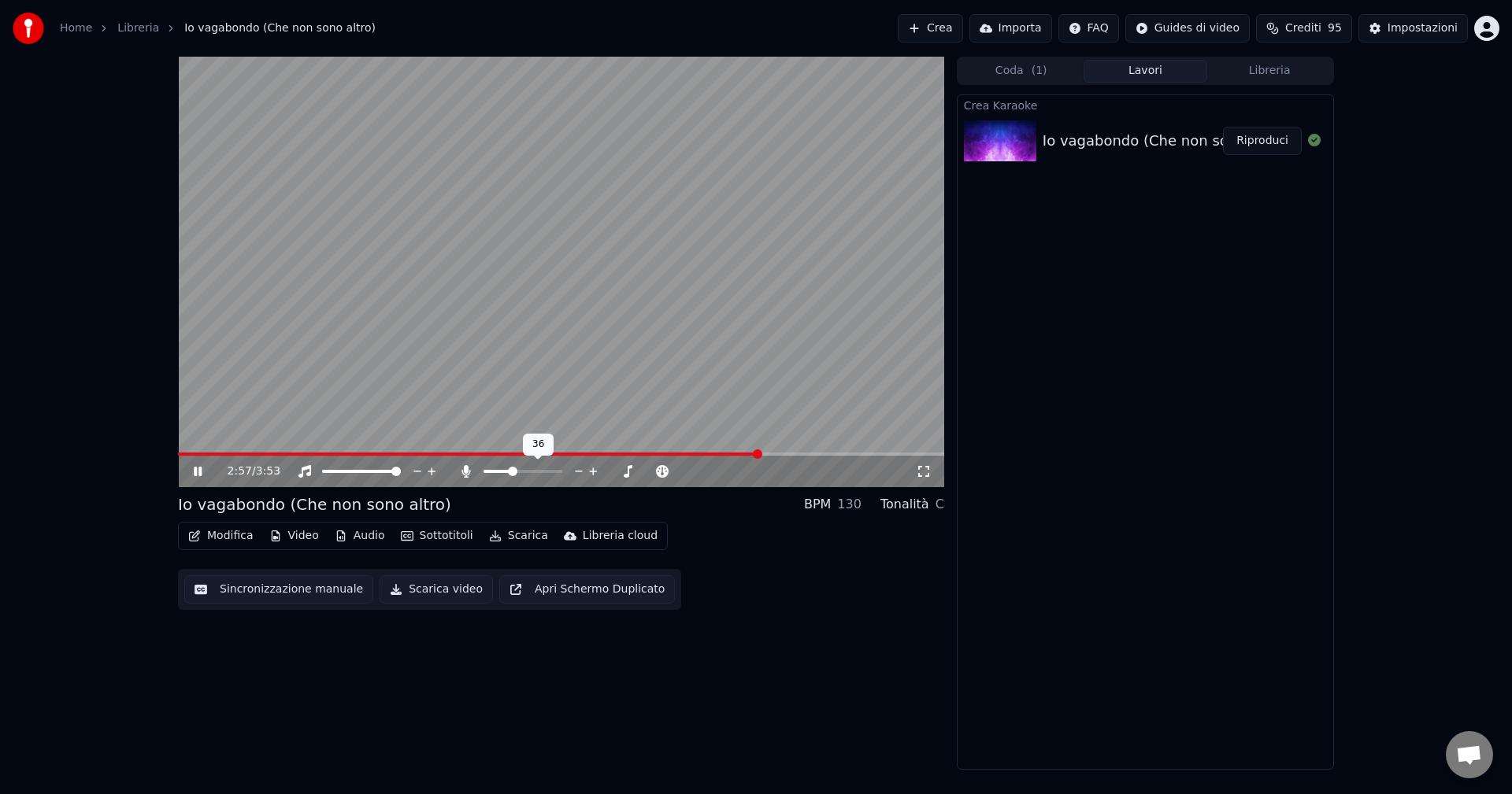
click at [512, 472] on span at bounding box center [512, 472] width 9 height 9
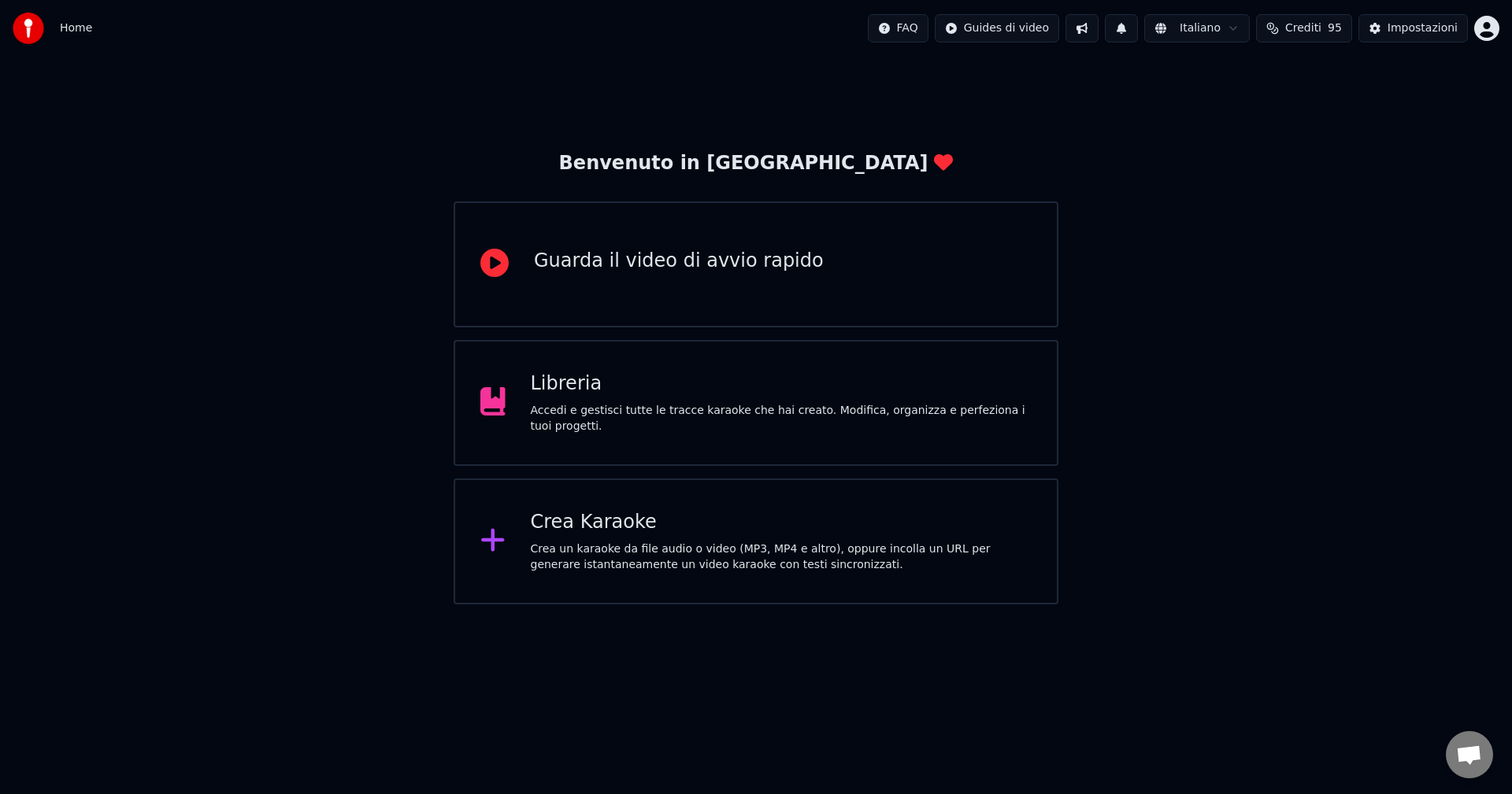
click at [601, 413] on div "Accedi e gestisci tutte le tracce karaoke che hai creato. Modifica, organizza e…" at bounding box center [781, 418] width 502 height 32
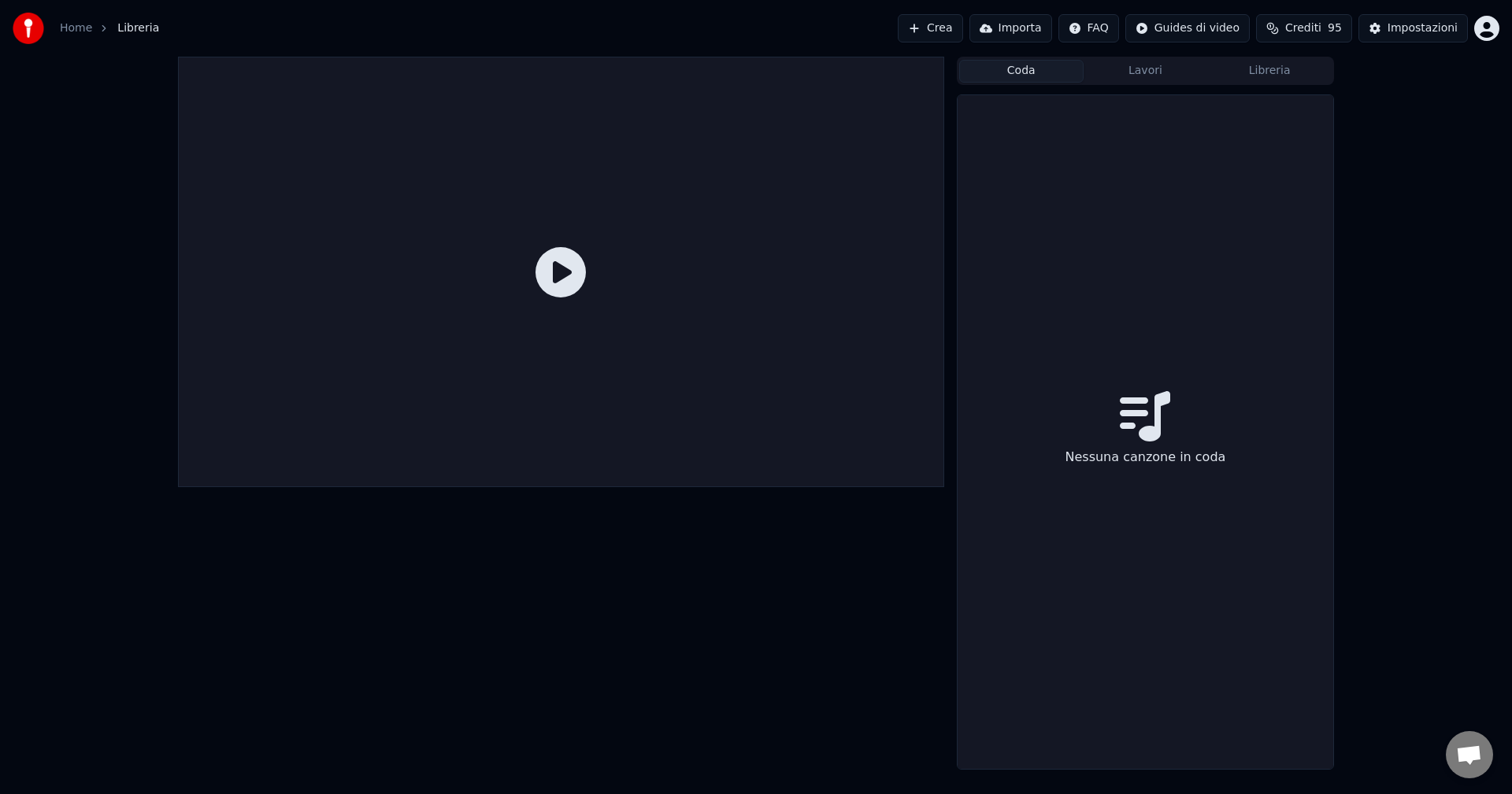
click at [1020, 73] on button "Coda" at bounding box center [1020, 71] width 124 height 23
click at [946, 25] on button "Crea" at bounding box center [929, 28] width 64 height 28
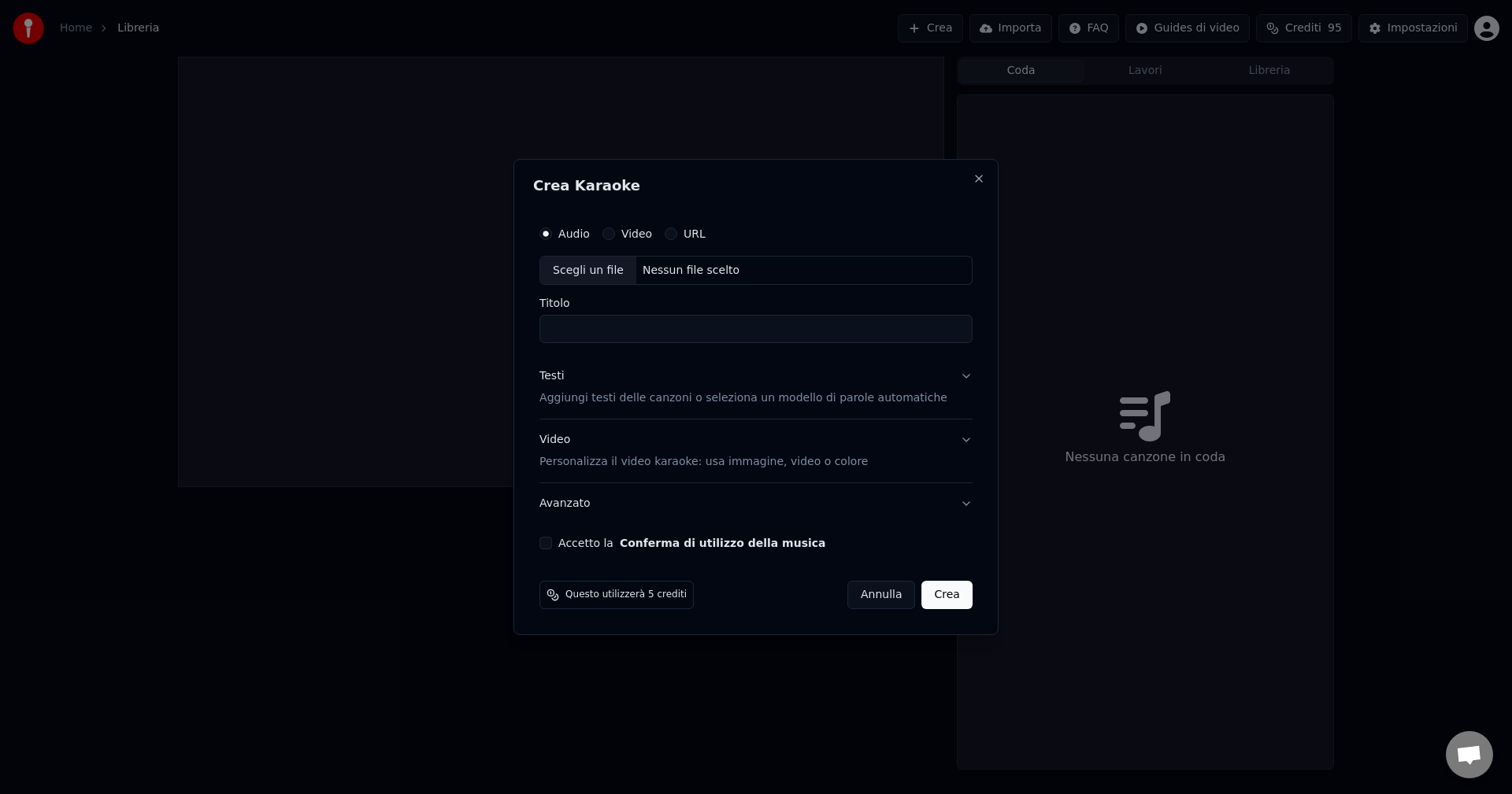
click at [636, 234] on div "Video" at bounding box center [627, 234] width 50 height 13
click at [615, 233] on button "Video" at bounding box center [608, 234] width 13 height 13
click at [603, 274] on div "Scegli un file" at bounding box center [589, 271] width 96 height 28
click at [824, 327] on input "**********" at bounding box center [756, 330] width 433 height 28
drag, startPoint x: 806, startPoint y: 328, endPoint x: 662, endPoint y: 325, distance: 144.0
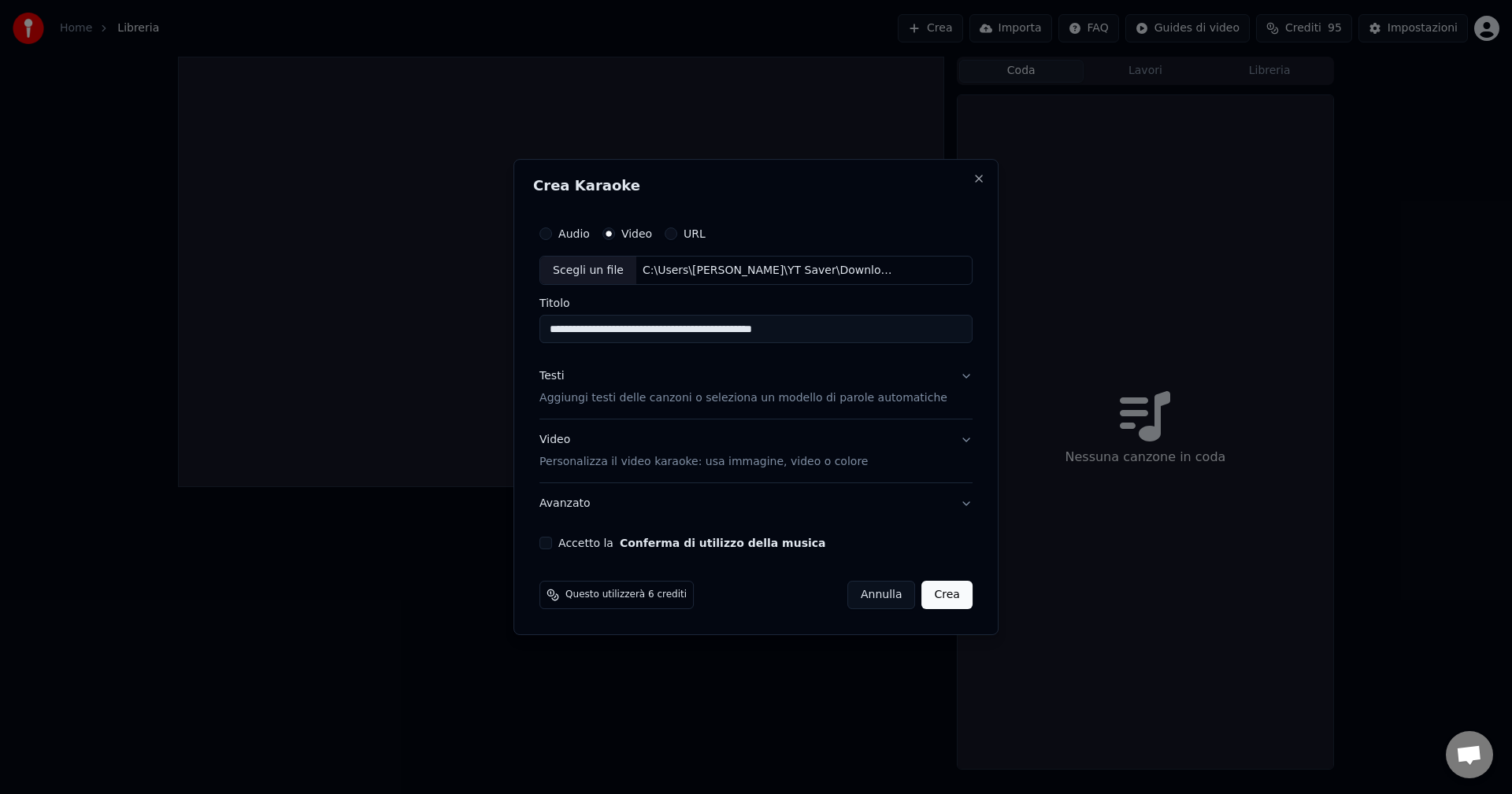
click at [662, 325] on input "**********" at bounding box center [756, 330] width 433 height 28
type input "**********"
click at [552, 546] on button "Accetto la Conferma di utilizzo della musica" at bounding box center [546, 543] width 13 height 13
click at [677, 236] on button "URL" at bounding box center [671, 234] width 13 height 13
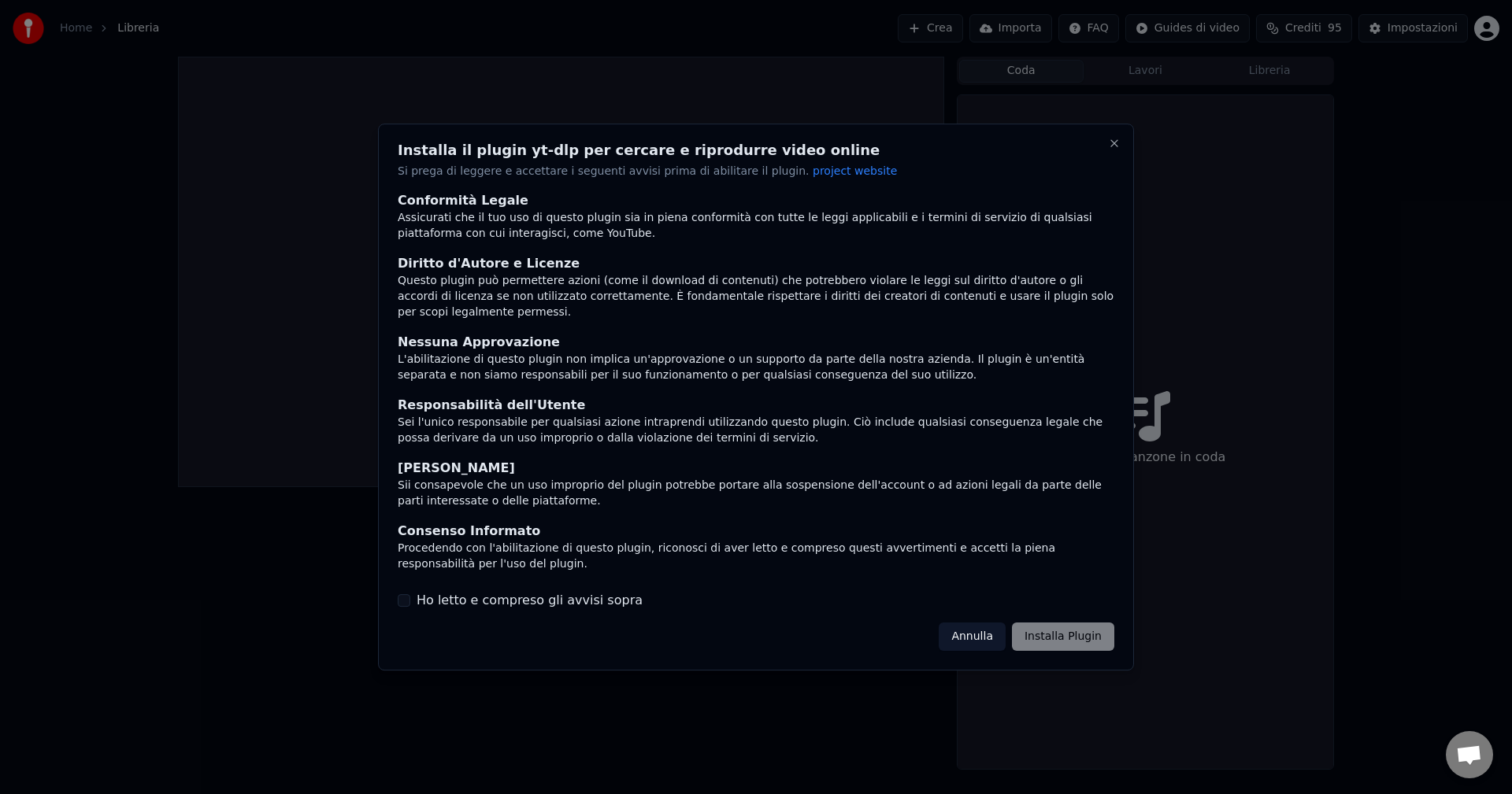
click at [403, 598] on button "Ho letto e compreso gli avvisi sopra" at bounding box center [404, 601] width 13 height 13
click at [1059, 631] on button "Installa Plugin" at bounding box center [1063, 636] width 102 height 28
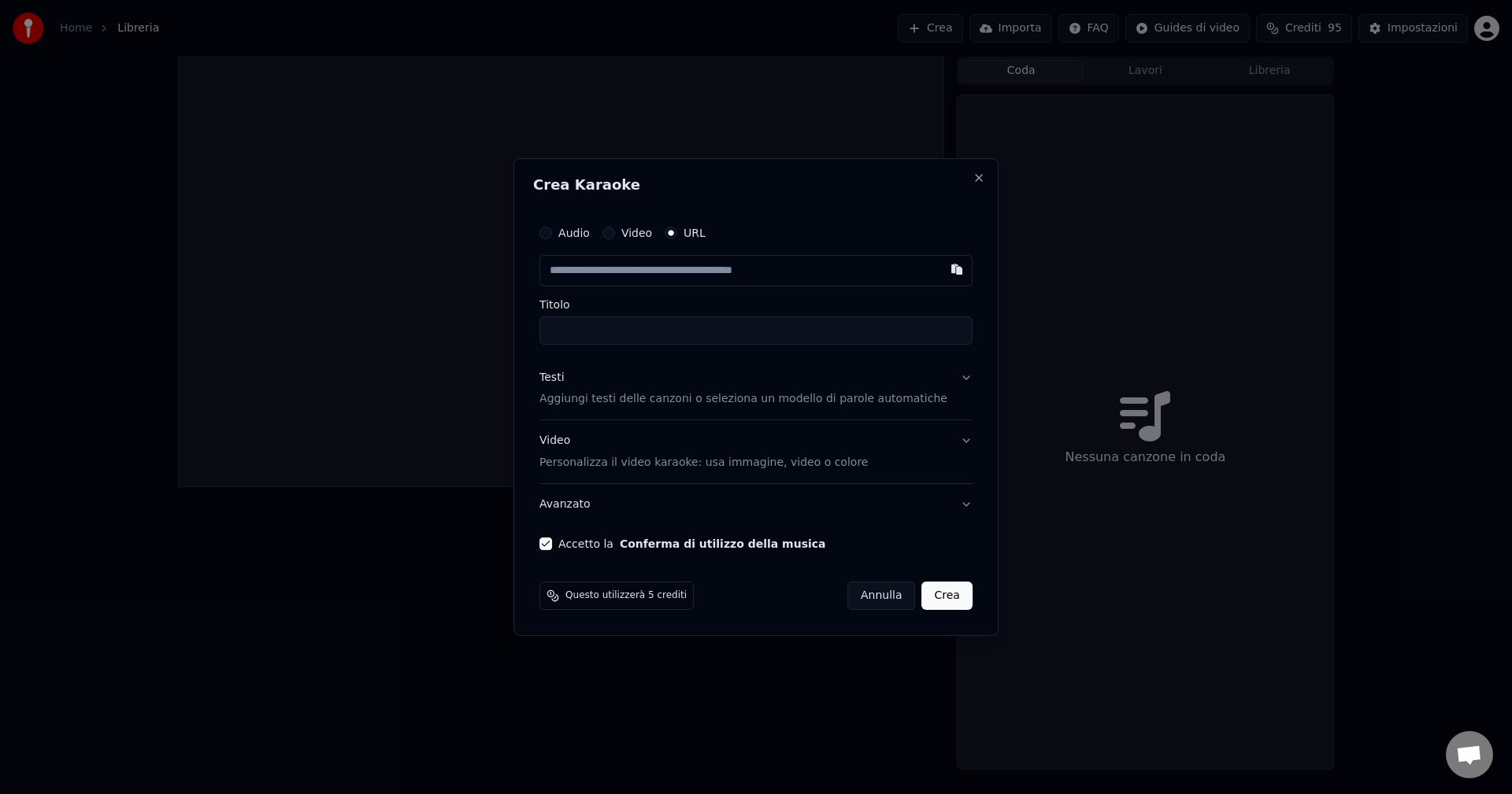
click at [597, 275] on input "text" at bounding box center [756, 271] width 433 height 32
paste input "**********"
type input "**********"
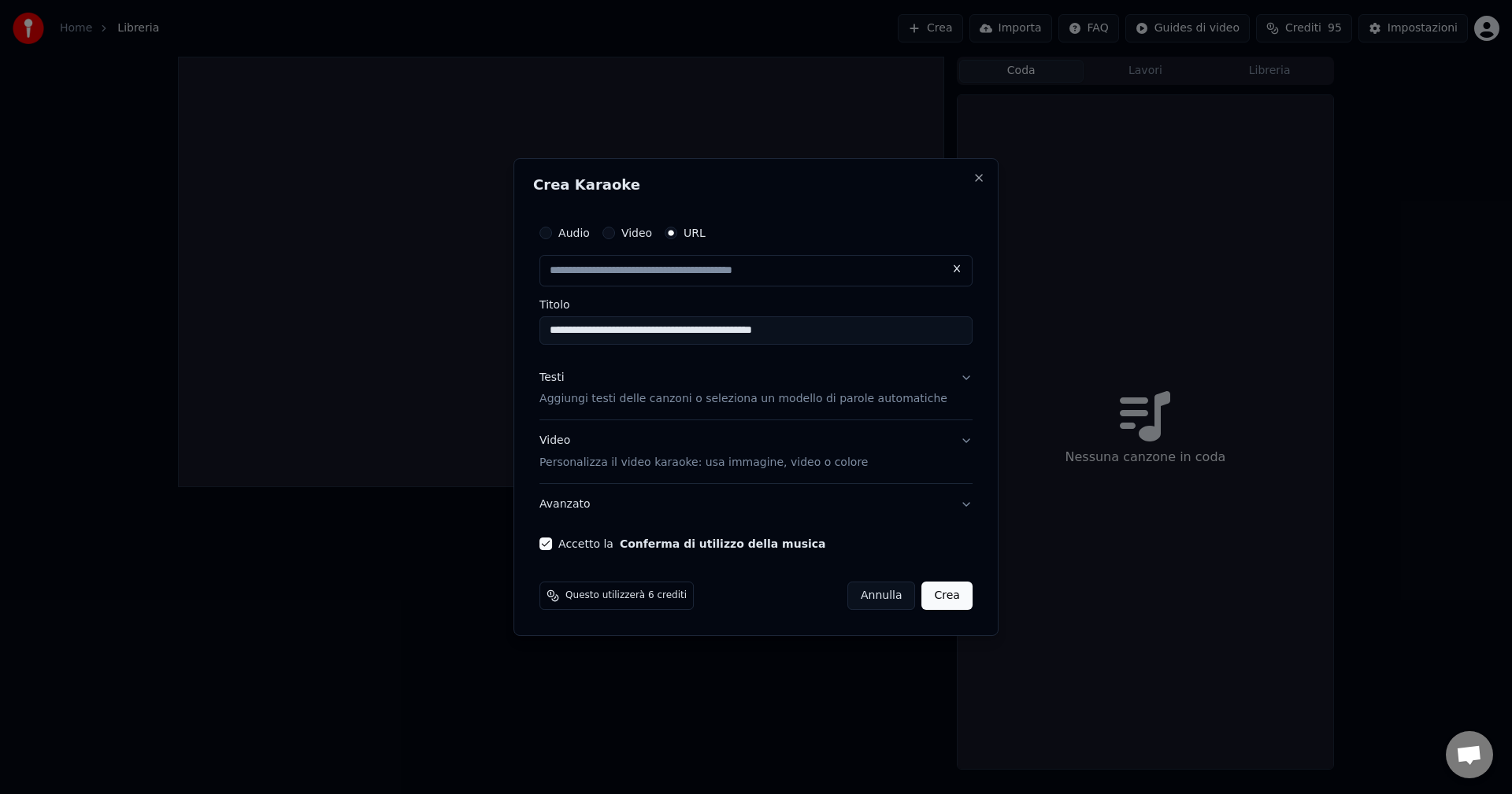
drag, startPoint x: 802, startPoint y: 333, endPoint x: 663, endPoint y: 323, distance: 139.4
click at [663, 323] on input "**********" at bounding box center [756, 330] width 433 height 28
type input "**********"
click at [928, 597] on button "Crea" at bounding box center [947, 596] width 51 height 28
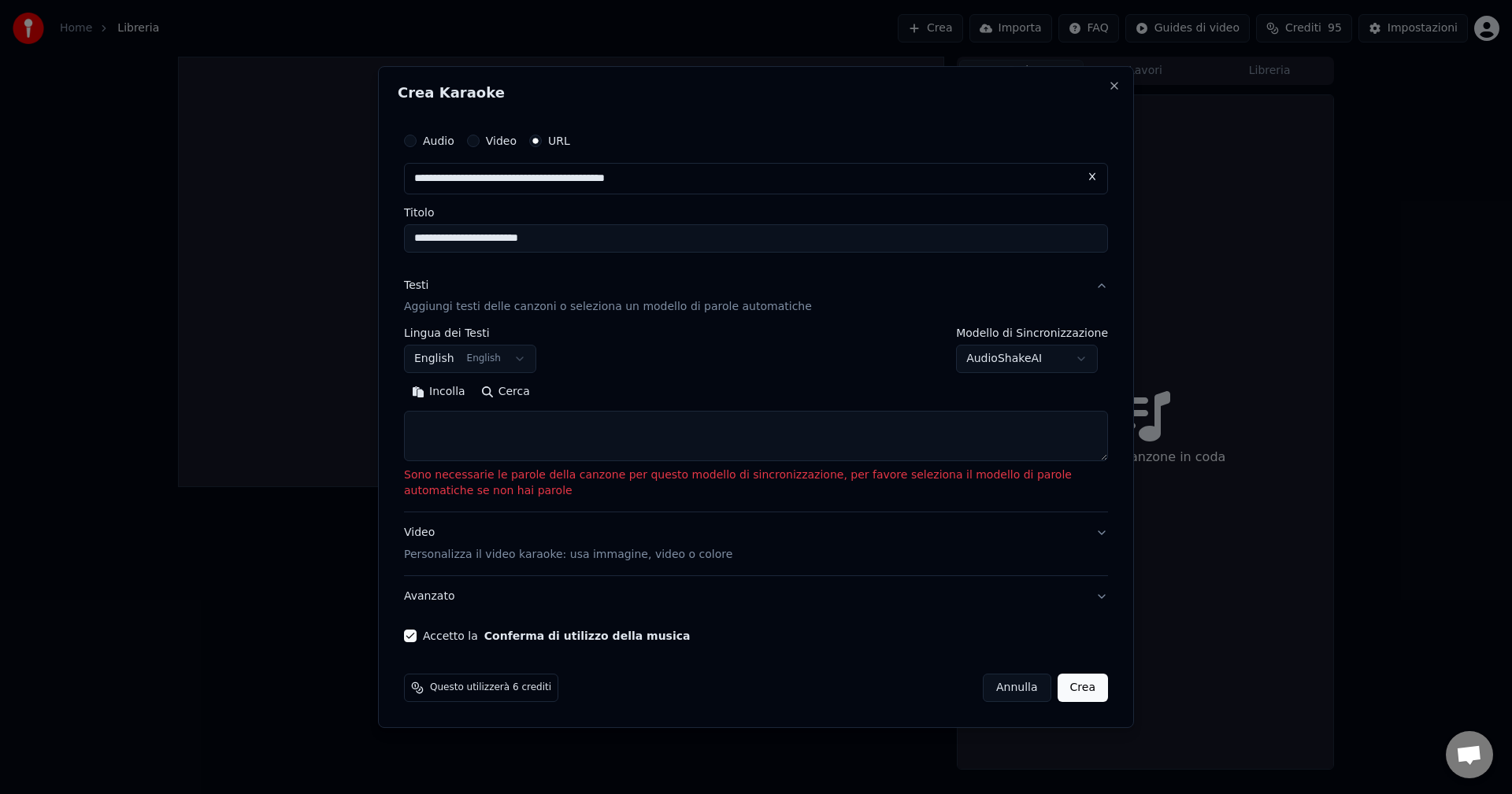
click at [493, 394] on button "Cerca" at bounding box center [505, 393] width 64 height 25
select select
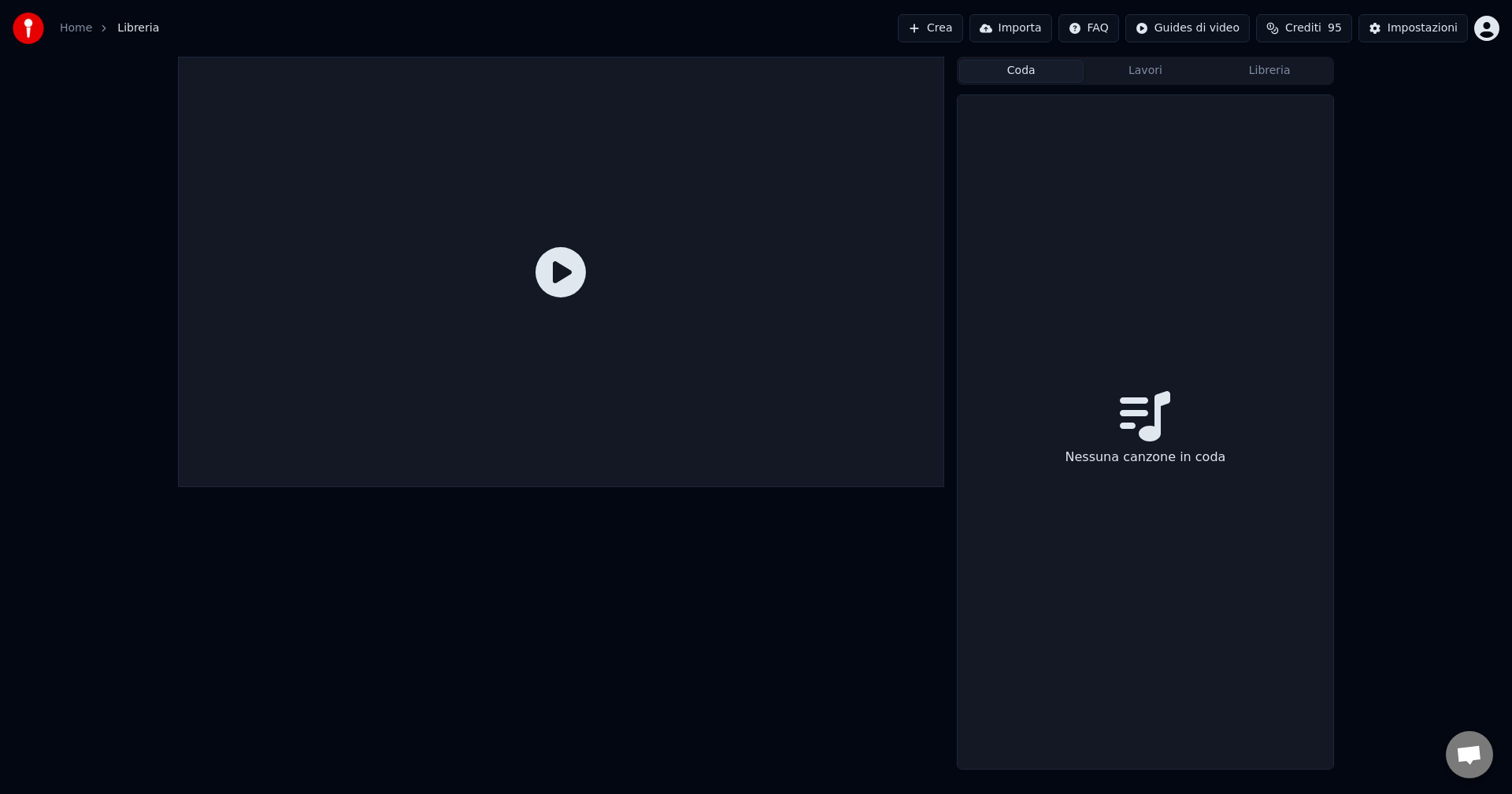
click at [952, 33] on button "Crea" at bounding box center [929, 28] width 64 height 28
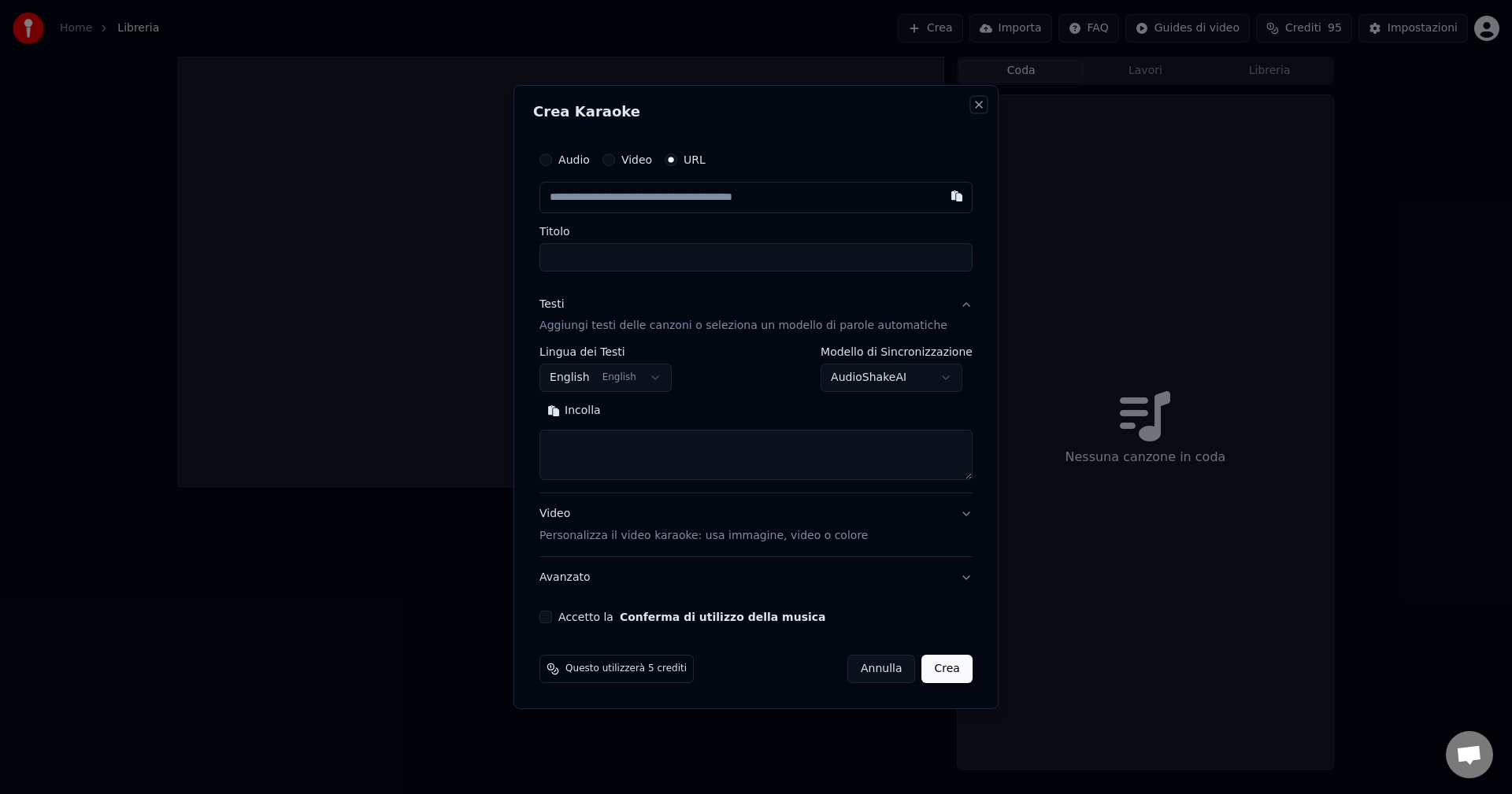
click at [972, 102] on button "Close" at bounding box center [979, 105] width 13 height 13
select select
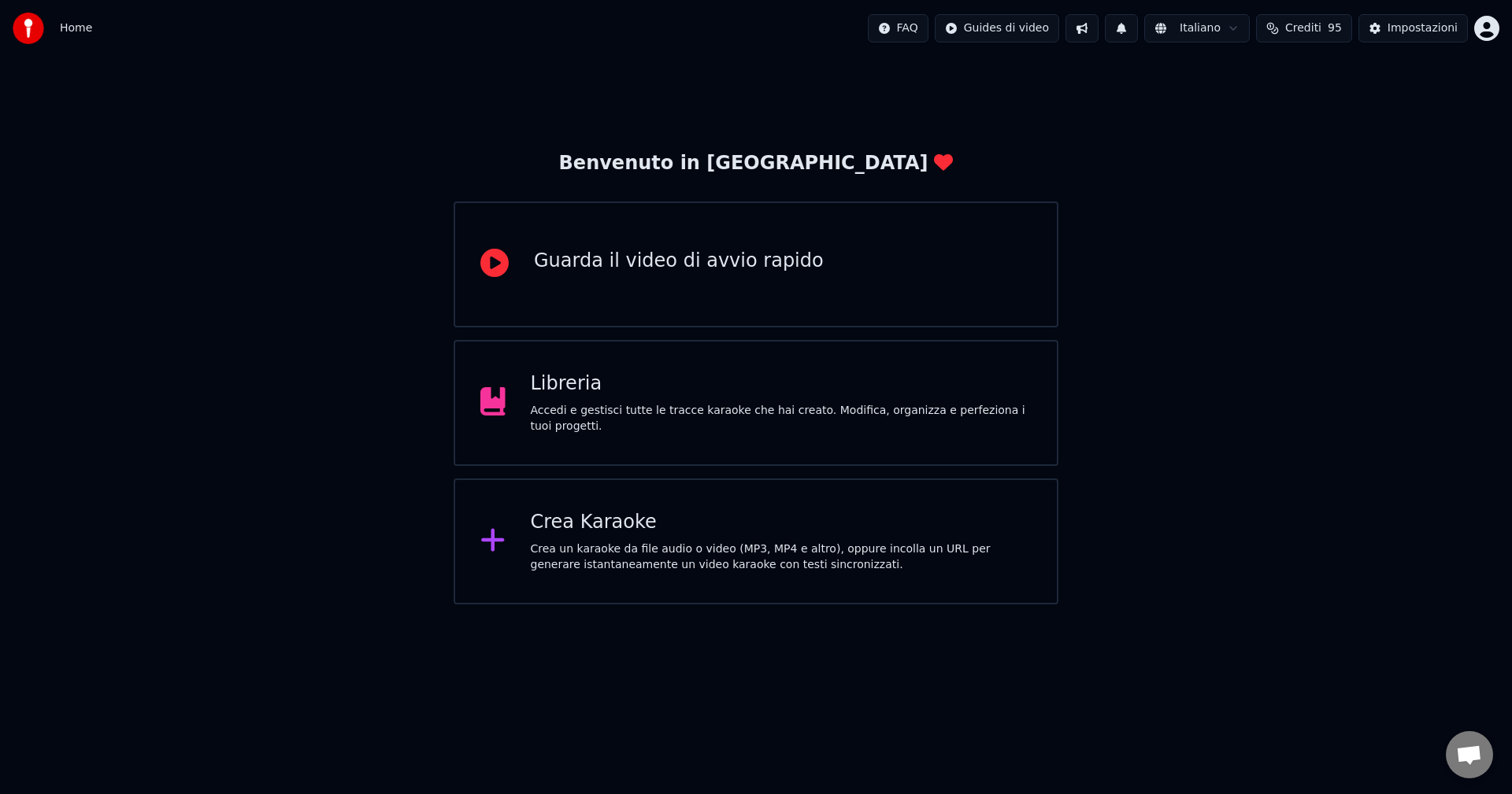
click at [645, 289] on div "Guarda il video di avvio rapido" at bounding box center [756, 264] width 605 height 126
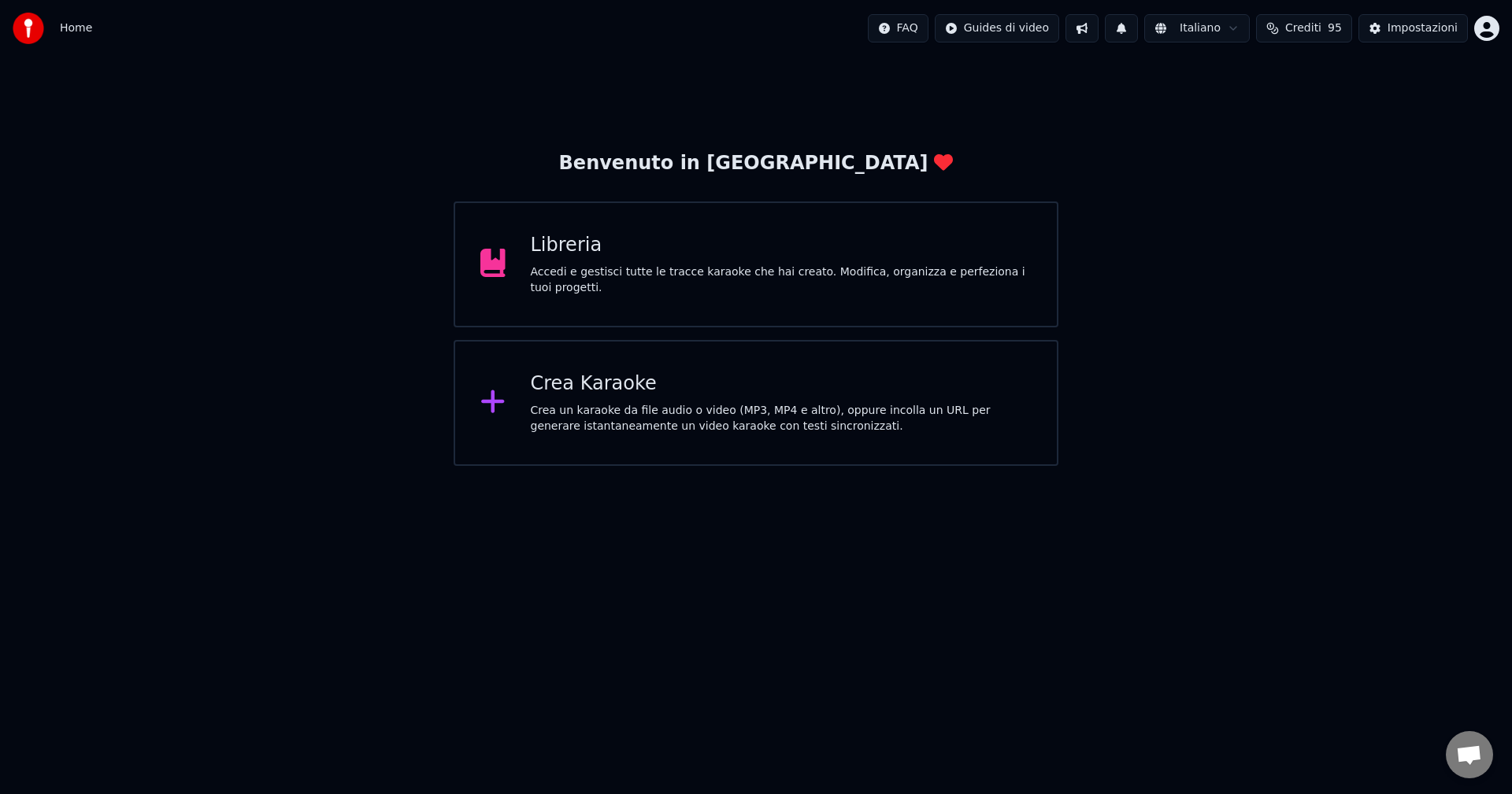
click at [621, 402] on div "Crea Karaoke Crea un karaoke da file audio o video (MP3, MP4 e altro), oppure i…" at bounding box center [781, 403] width 502 height 63
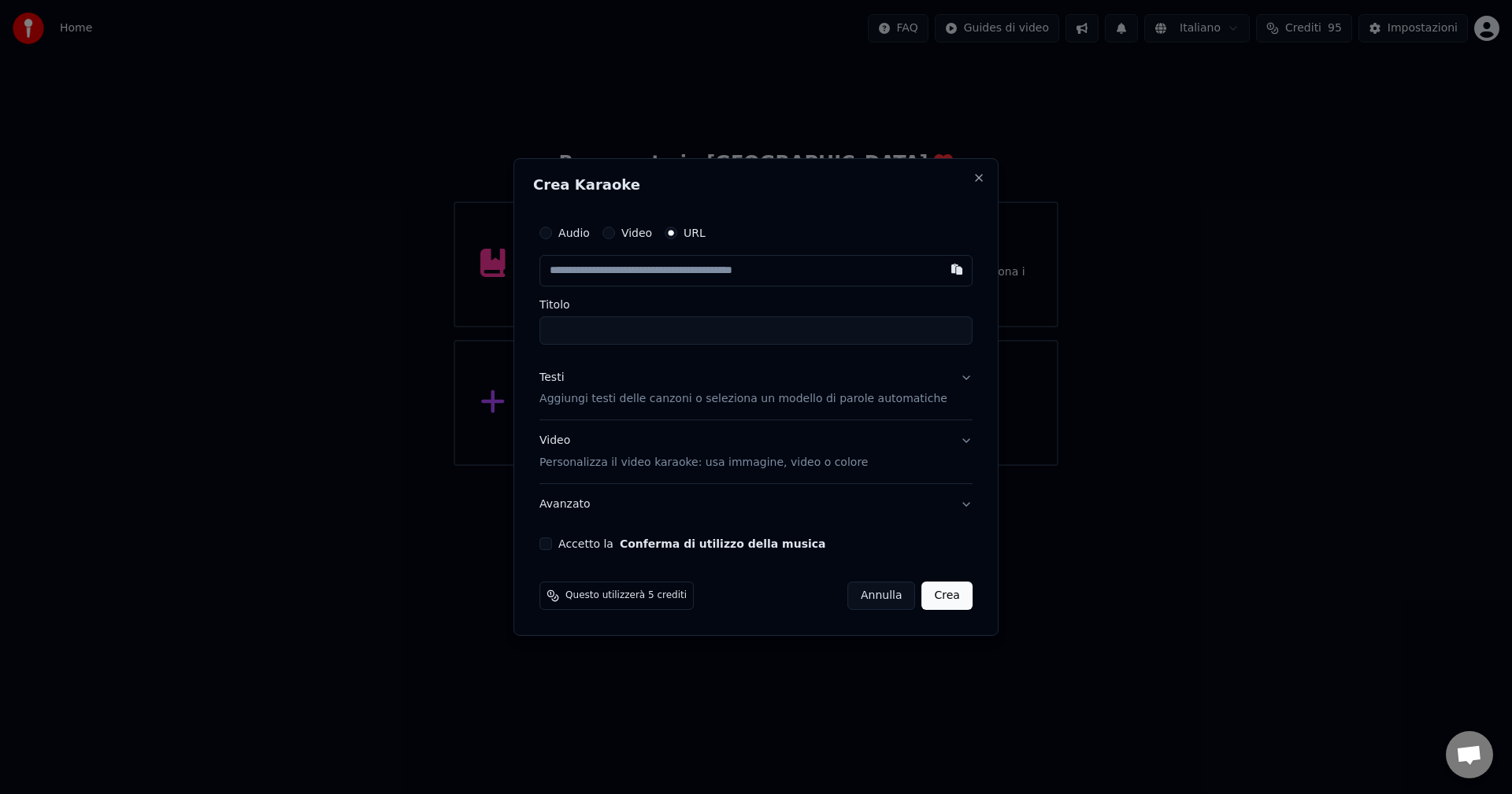
click at [727, 462] on p "Personalizza il video karaoke: usa immagine, video o colore" at bounding box center [703, 463] width 329 height 15
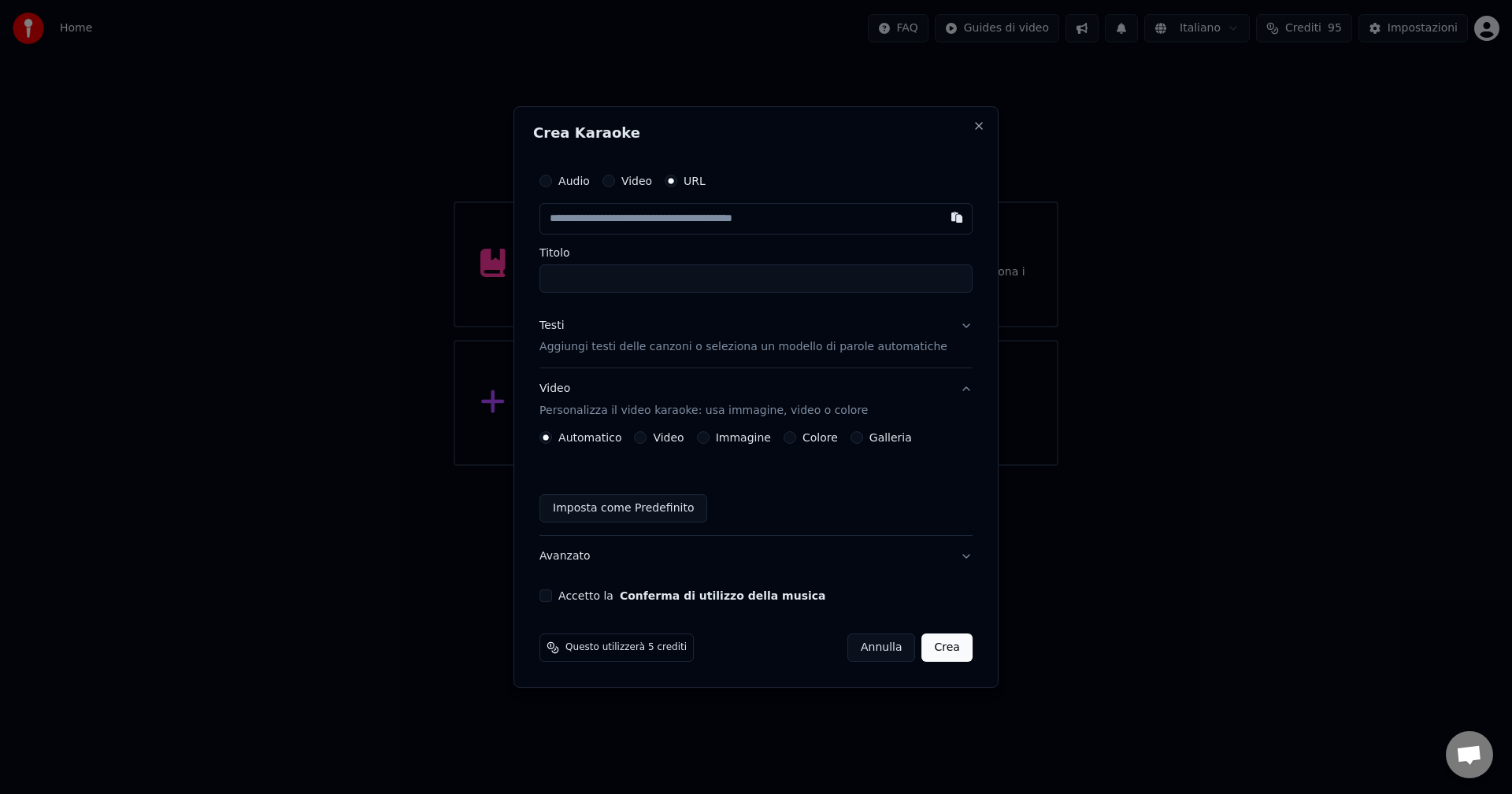
click at [710, 442] on button "Immagine" at bounding box center [703, 438] width 13 height 13
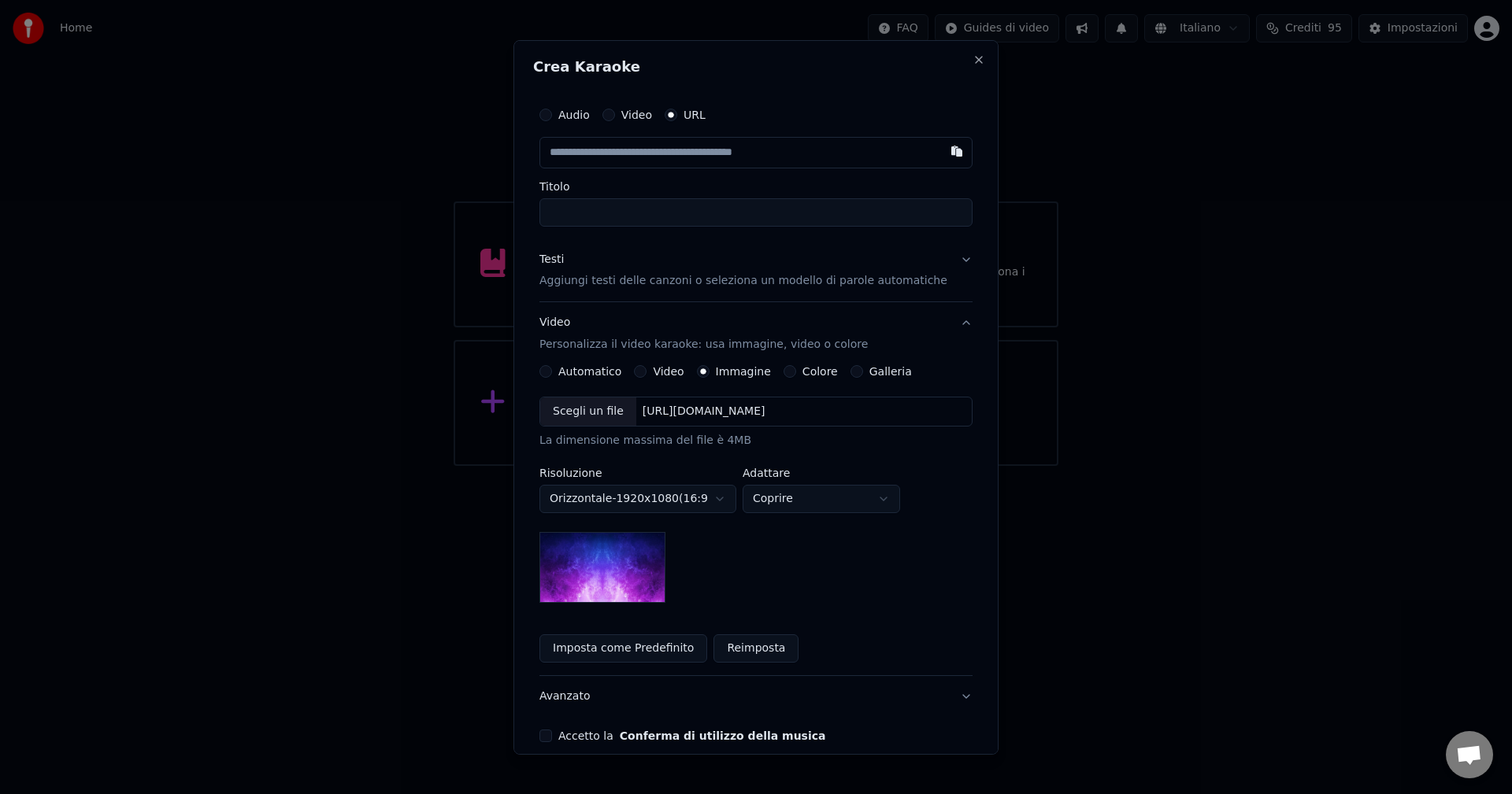
click at [731, 466] on body "**********" at bounding box center [756, 233] width 1512 height 466
click at [733, 466] on body "**********" at bounding box center [756, 233] width 1512 height 466
click at [646, 371] on button "Video" at bounding box center [640, 372] width 13 height 13
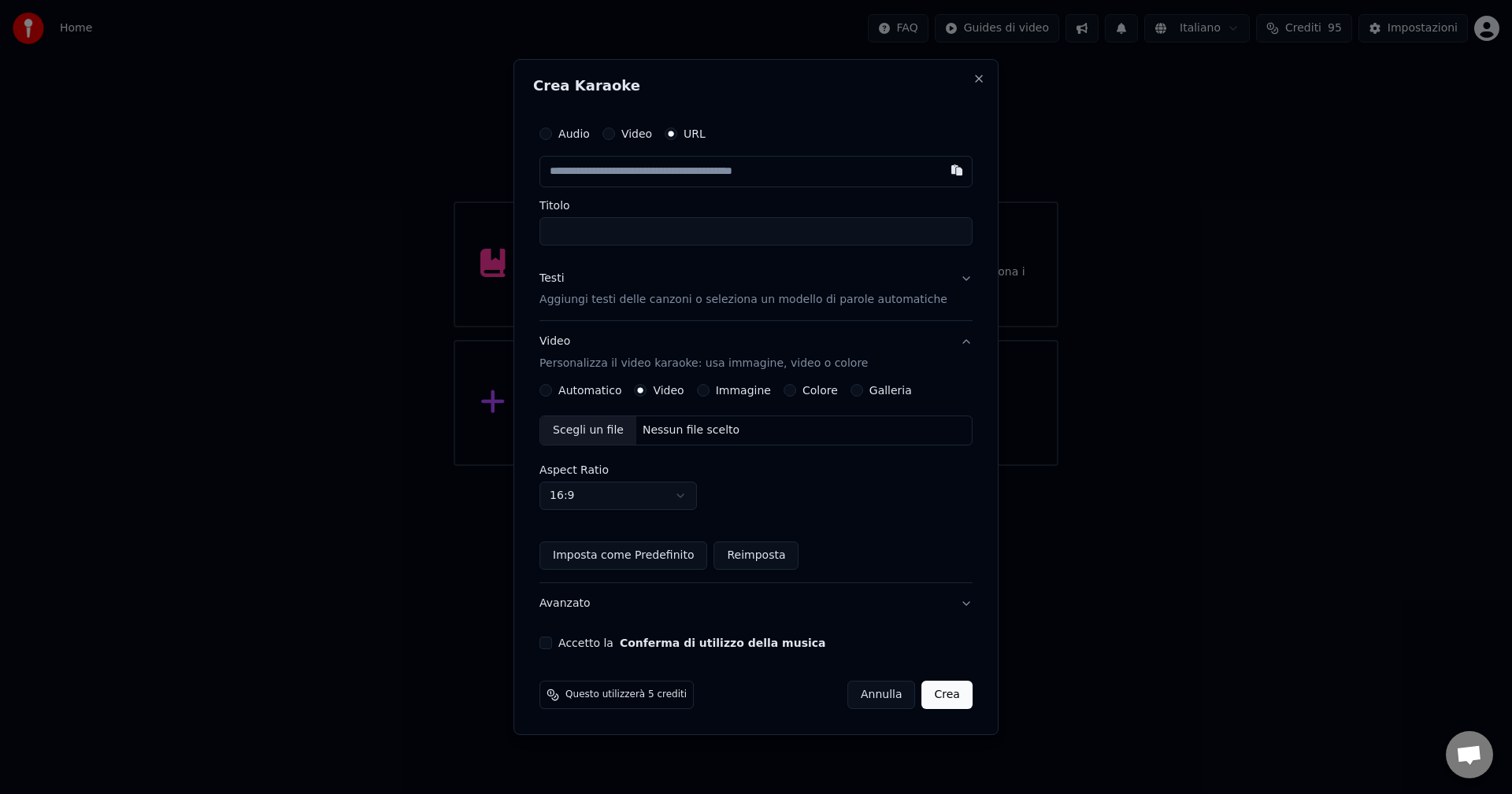
click at [861, 392] on button "Galleria" at bounding box center [856, 390] width 13 height 13
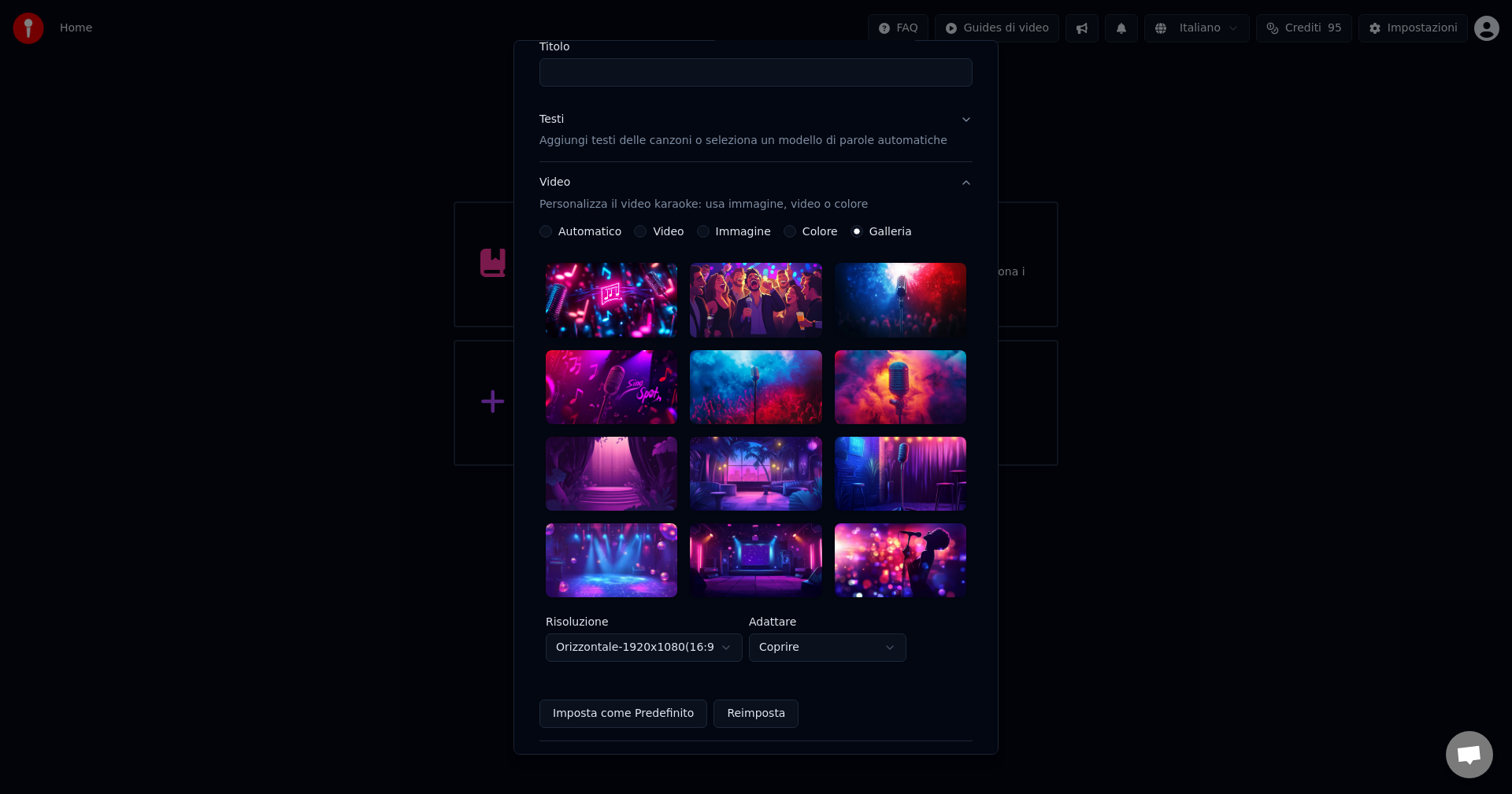
scroll to position [14, 0]
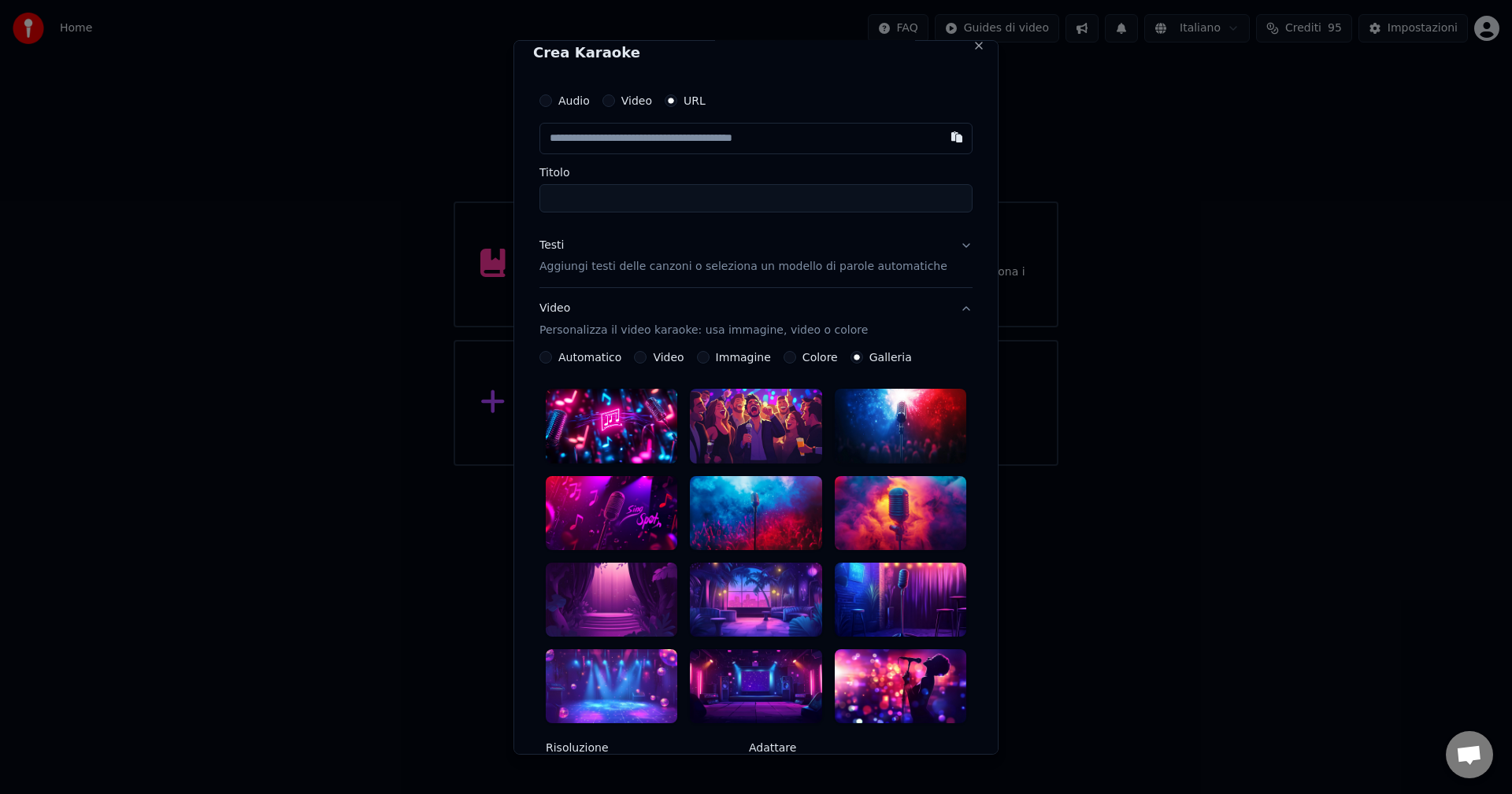
click at [747, 659] on div at bounding box center [755, 686] width 131 height 74
click at [797, 662] on icon at bounding box center [803, 668] width 13 height 13
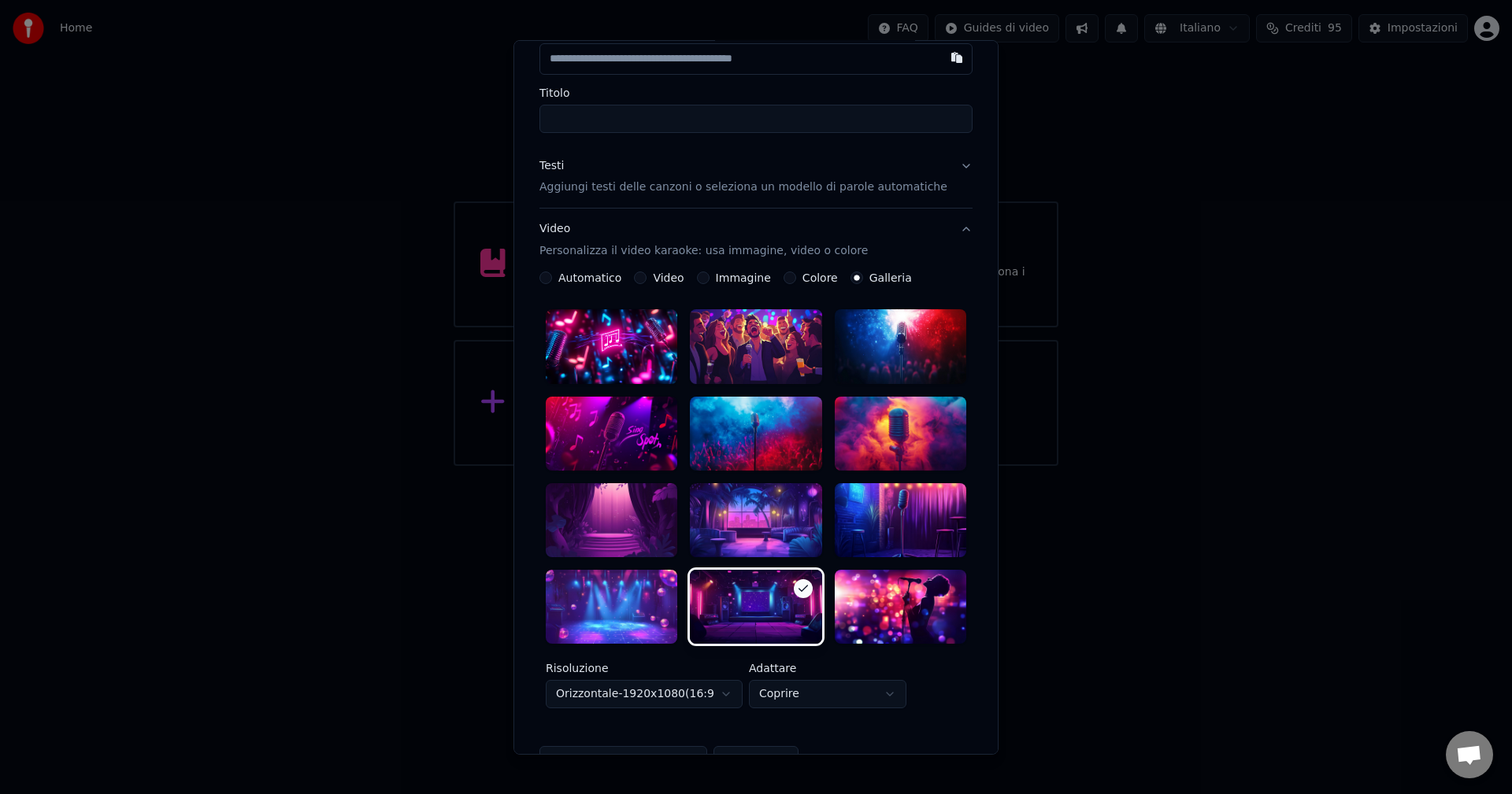
scroll to position [93, 0]
click at [597, 359] on div at bounding box center [611, 348] width 131 height 74
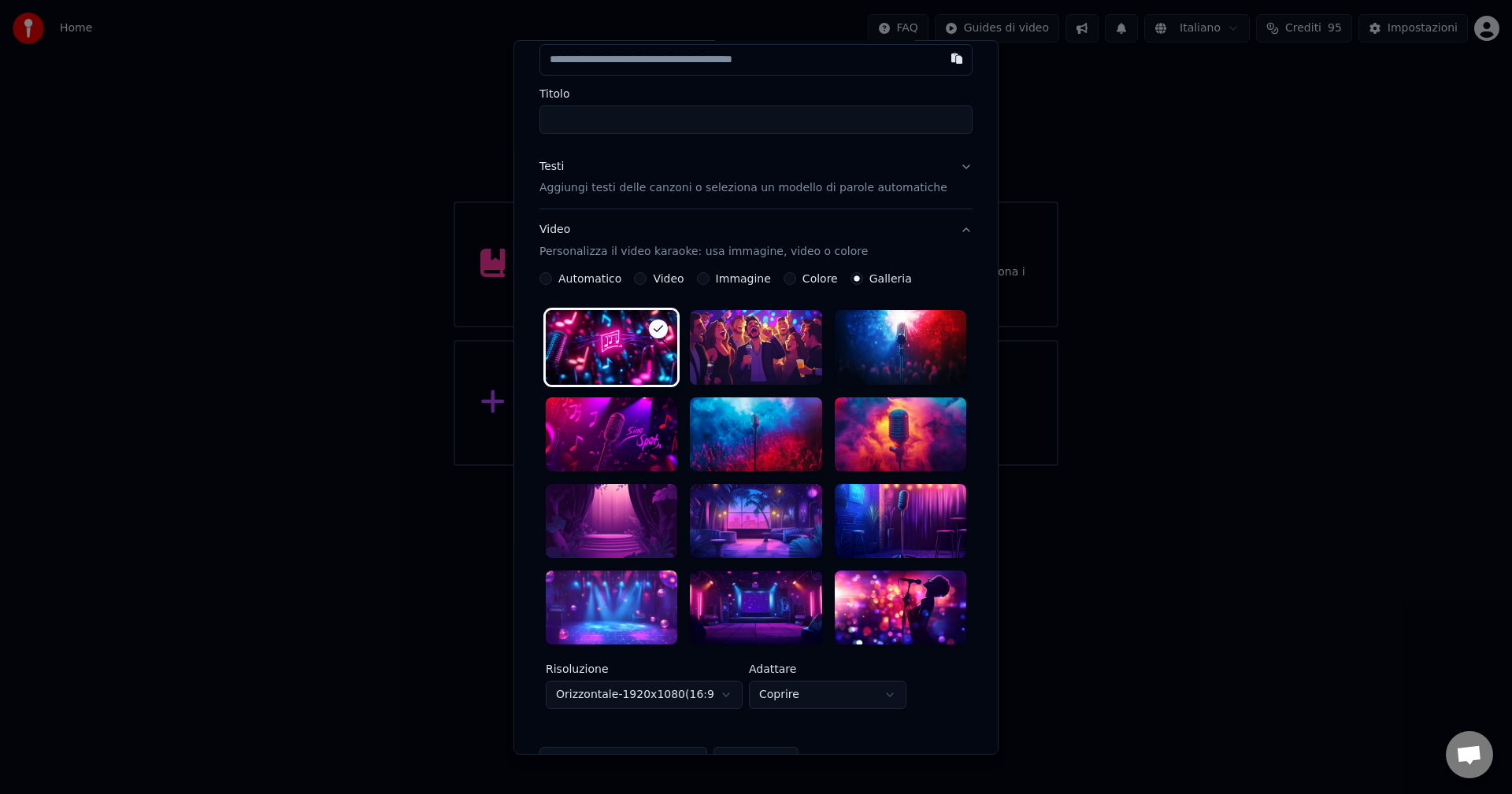
click at [758, 363] on div at bounding box center [755, 348] width 131 height 74
click at [885, 351] on div at bounding box center [900, 348] width 131 height 74
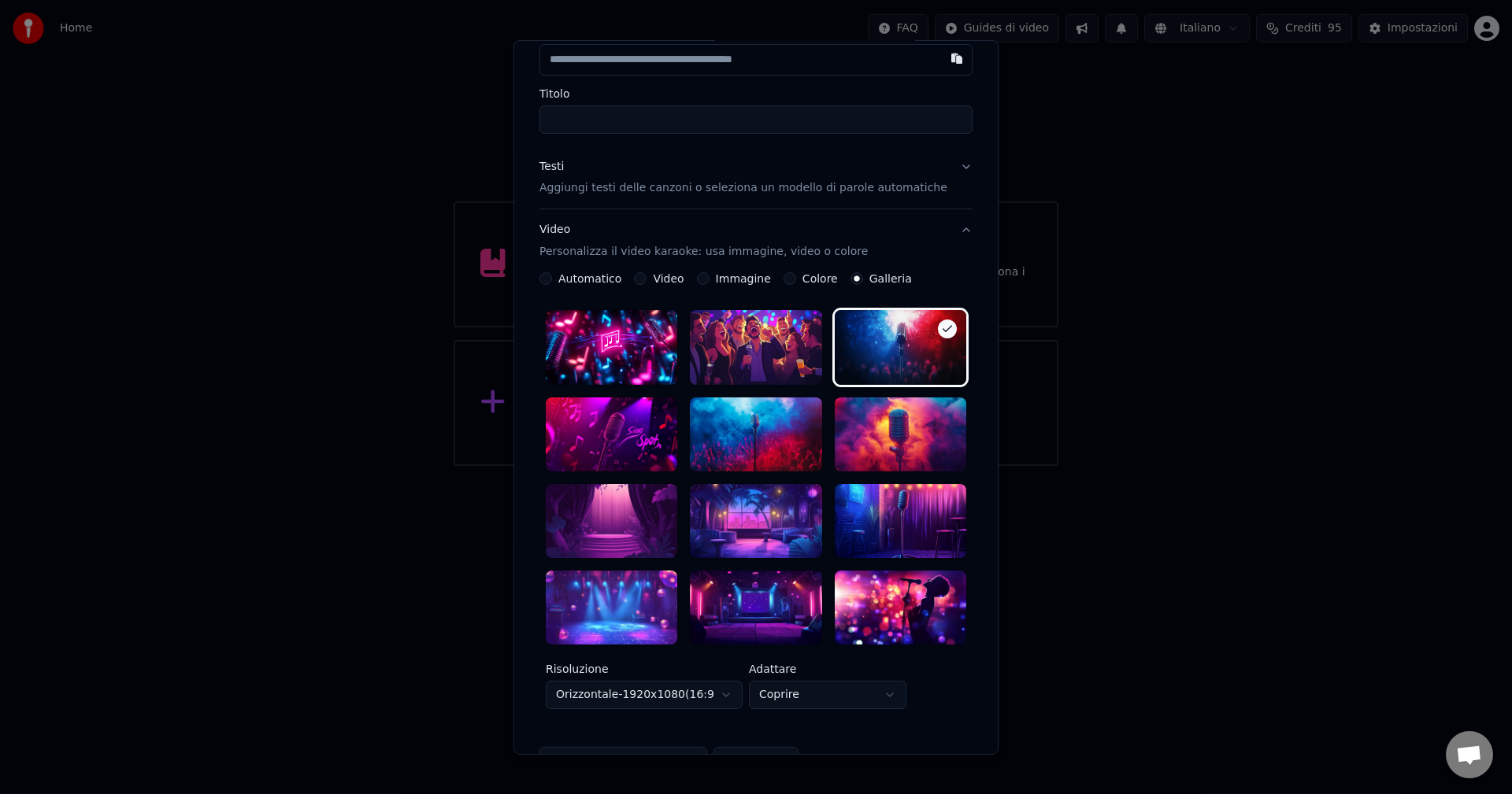
click at [610, 432] on div at bounding box center [611, 434] width 131 height 74
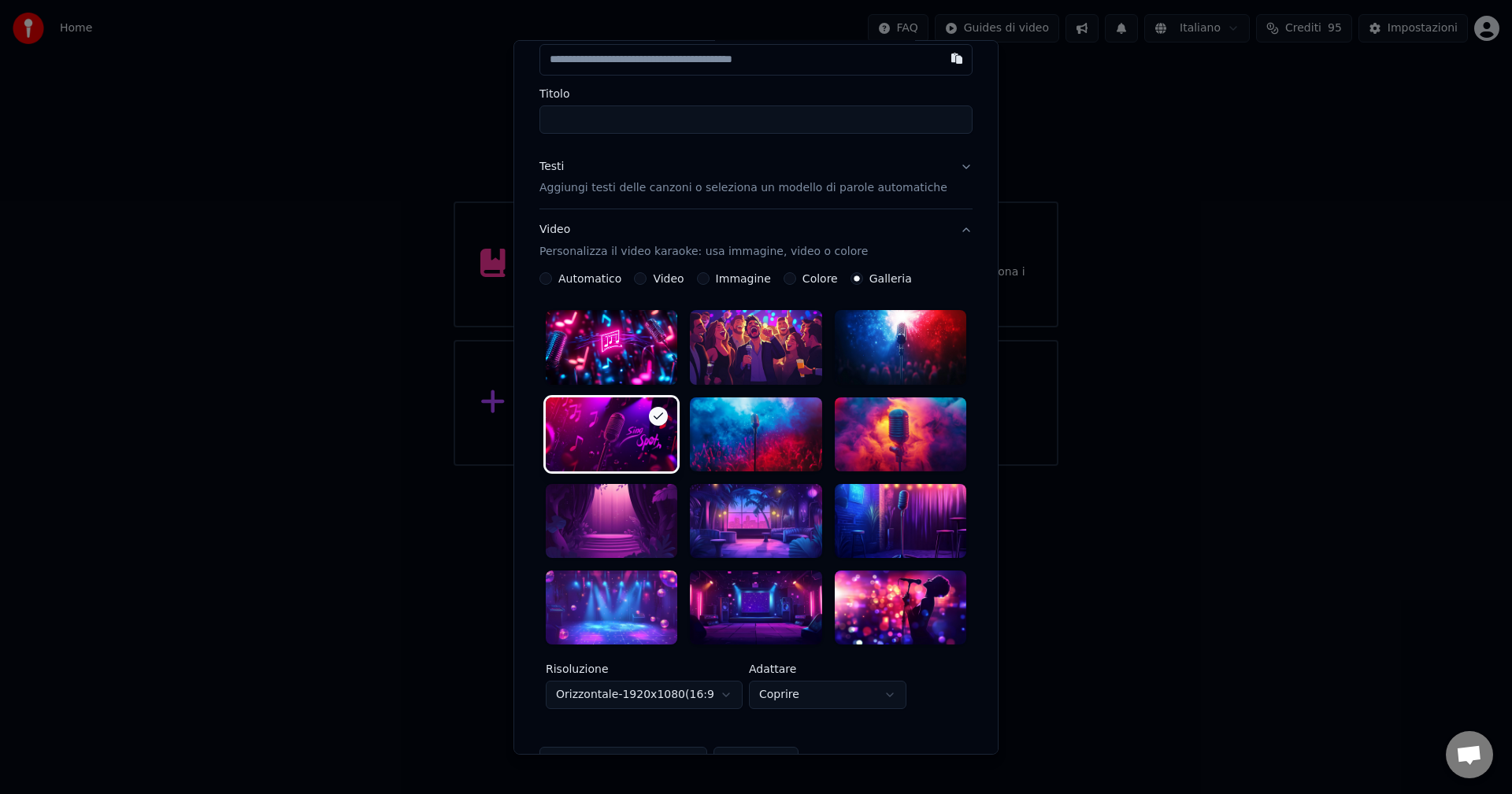
click at [761, 437] on div at bounding box center [755, 434] width 131 height 74
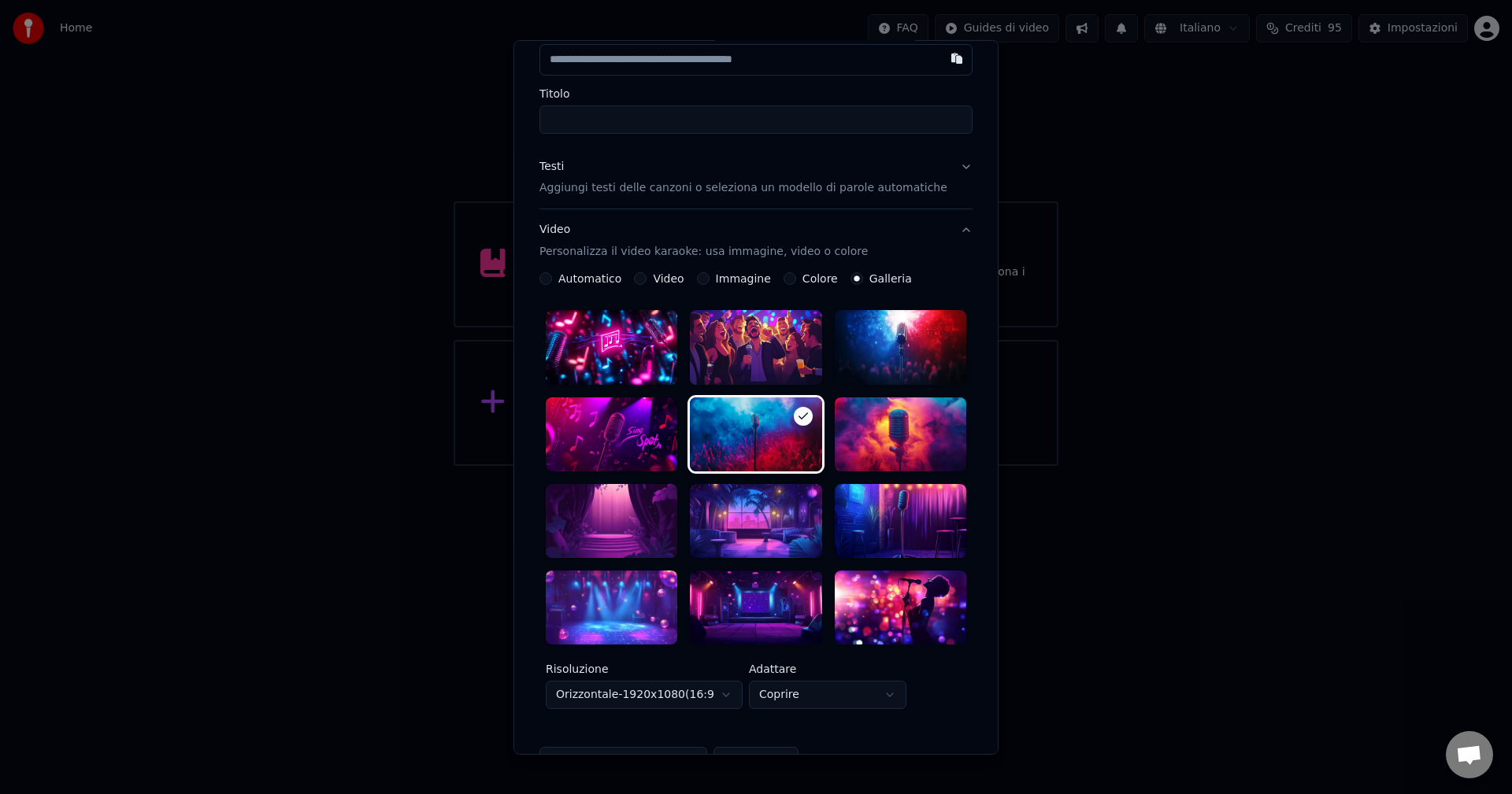
click at [906, 432] on div at bounding box center [900, 434] width 131 height 74
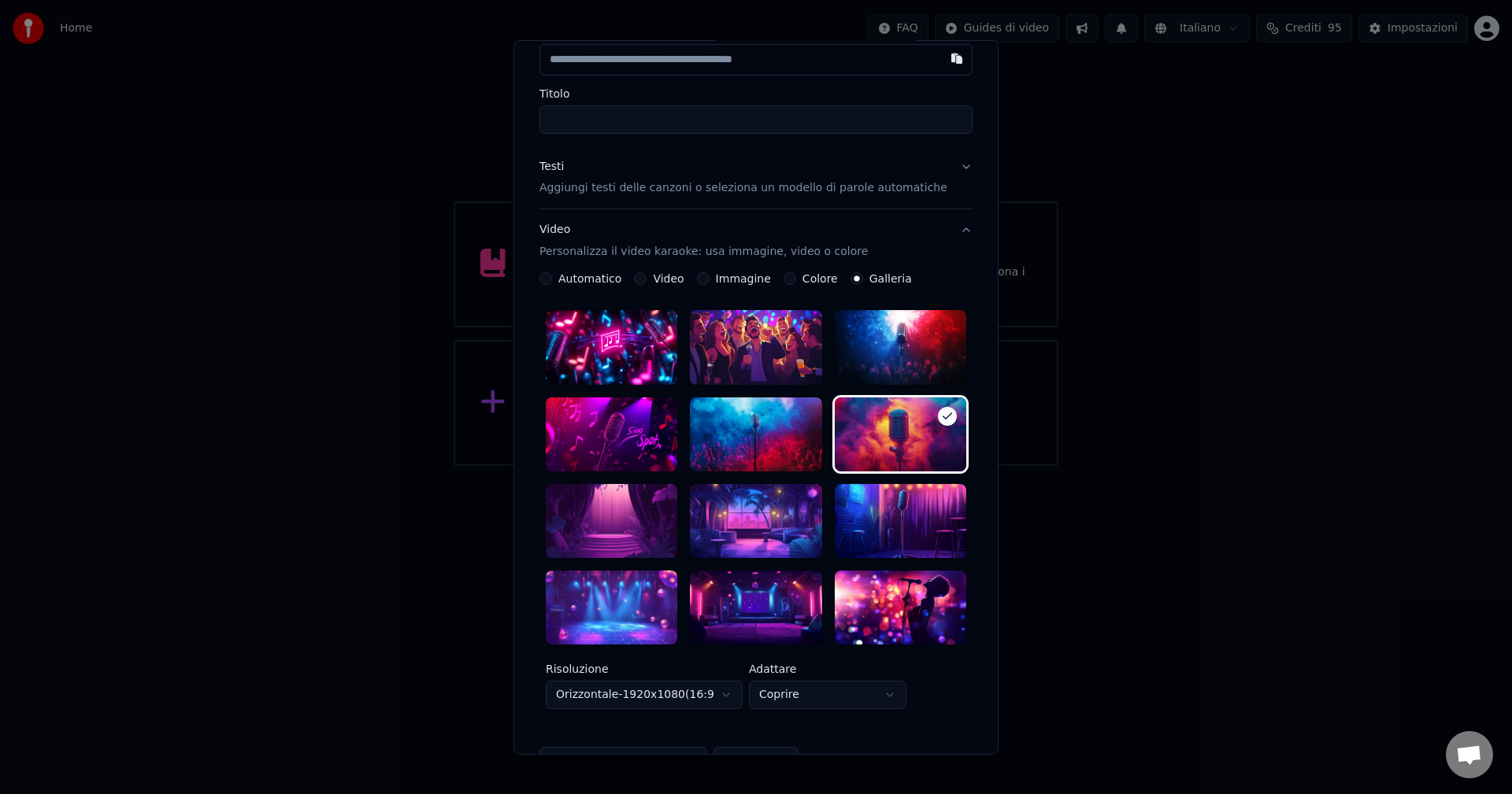
click at [589, 518] on div at bounding box center [611, 521] width 131 height 74
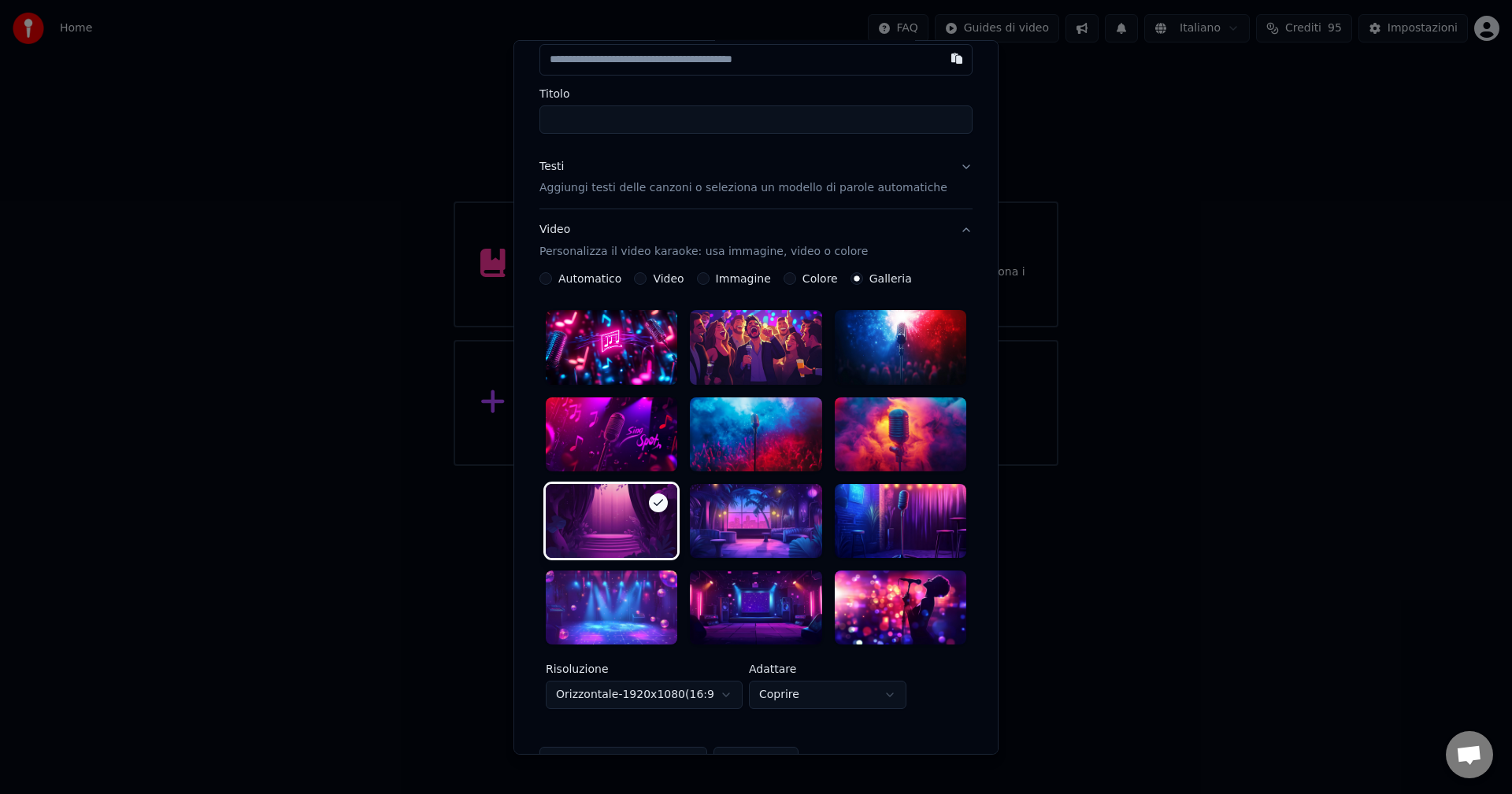
click at [734, 522] on div at bounding box center [755, 521] width 131 height 74
click at [885, 503] on div at bounding box center [900, 521] width 131 height 74
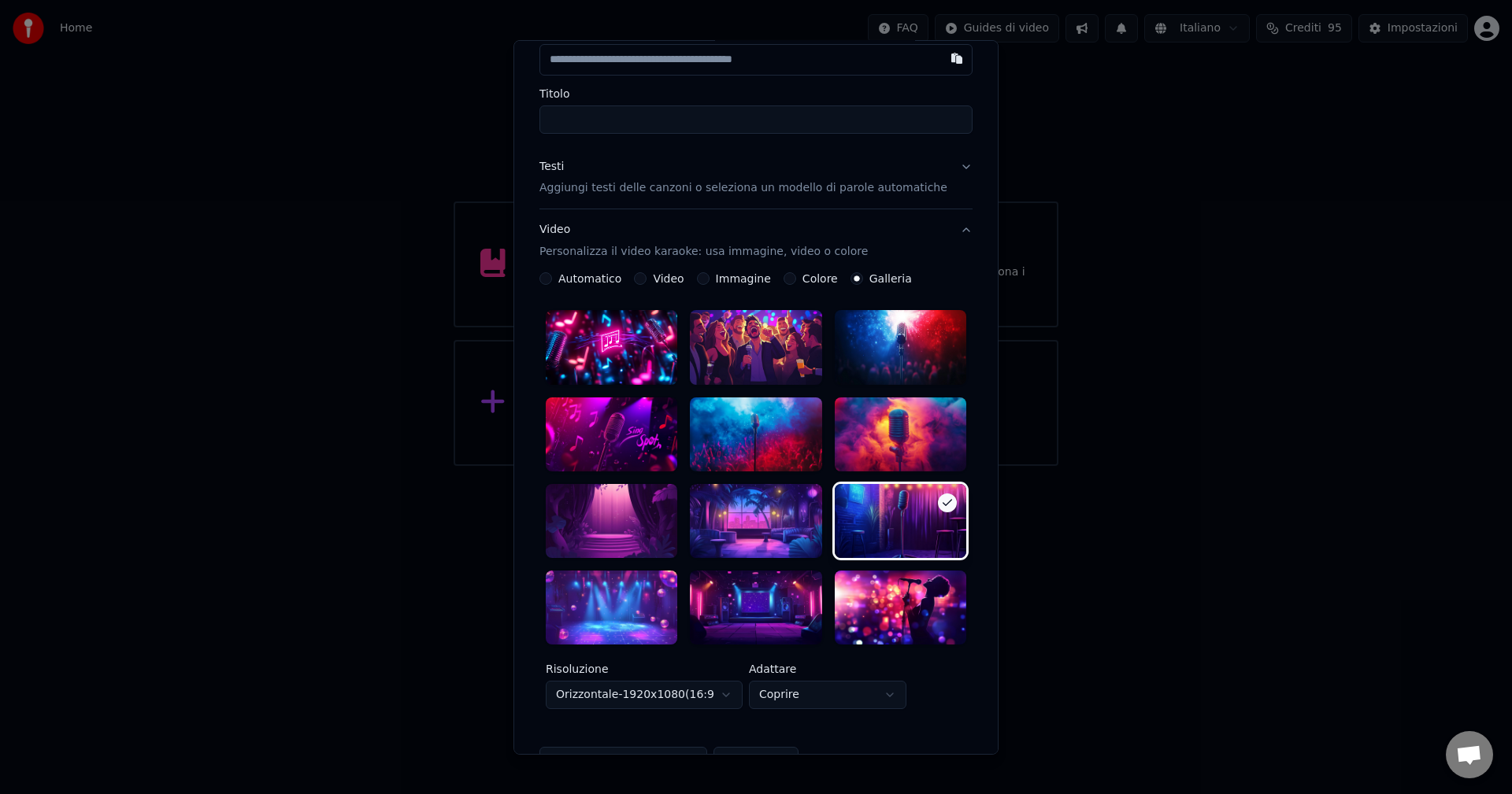
click at [743, 592] on div at bounding box center [755, 608] width 131 height 74
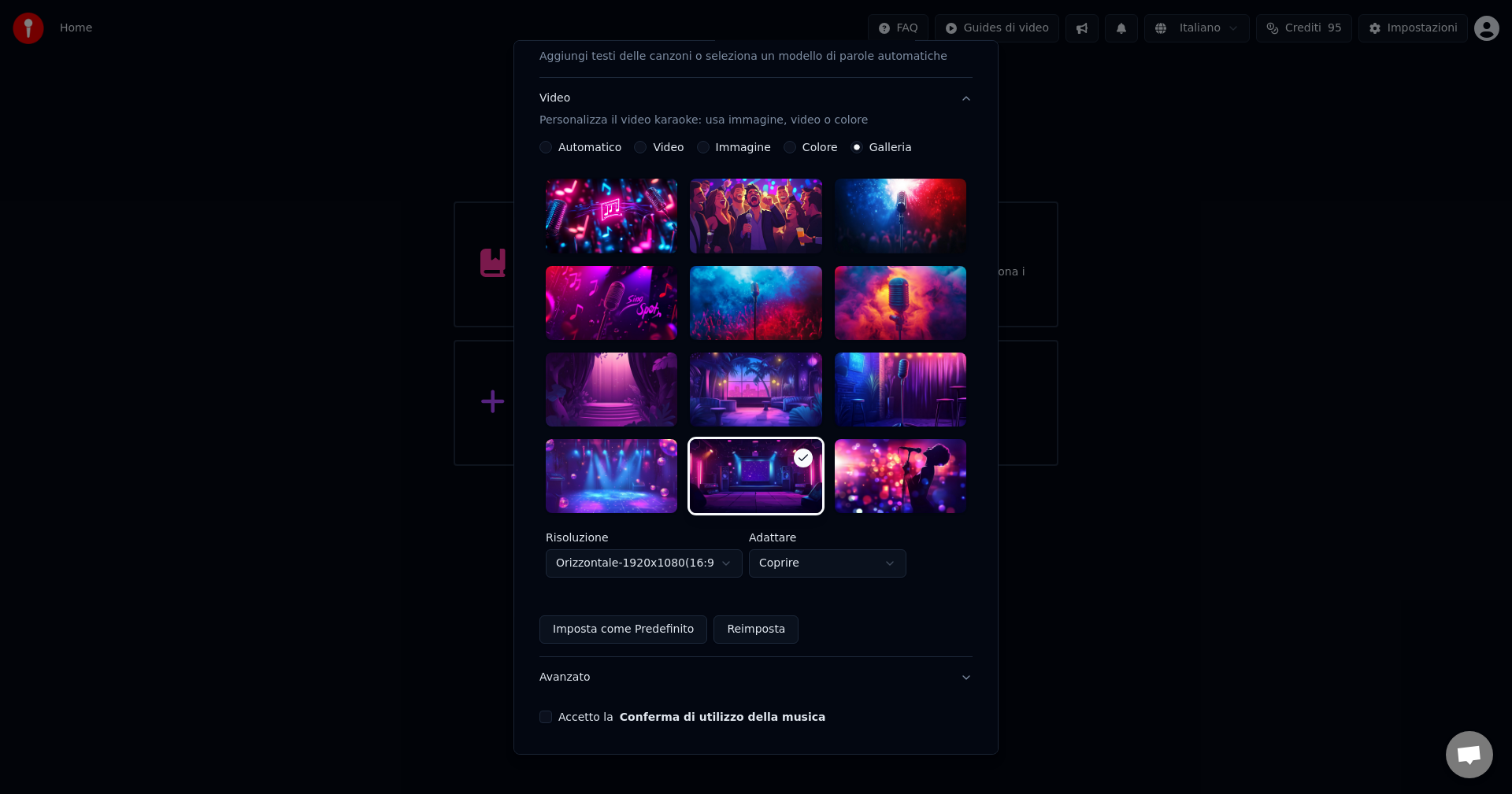
scroll to position [251, 0]
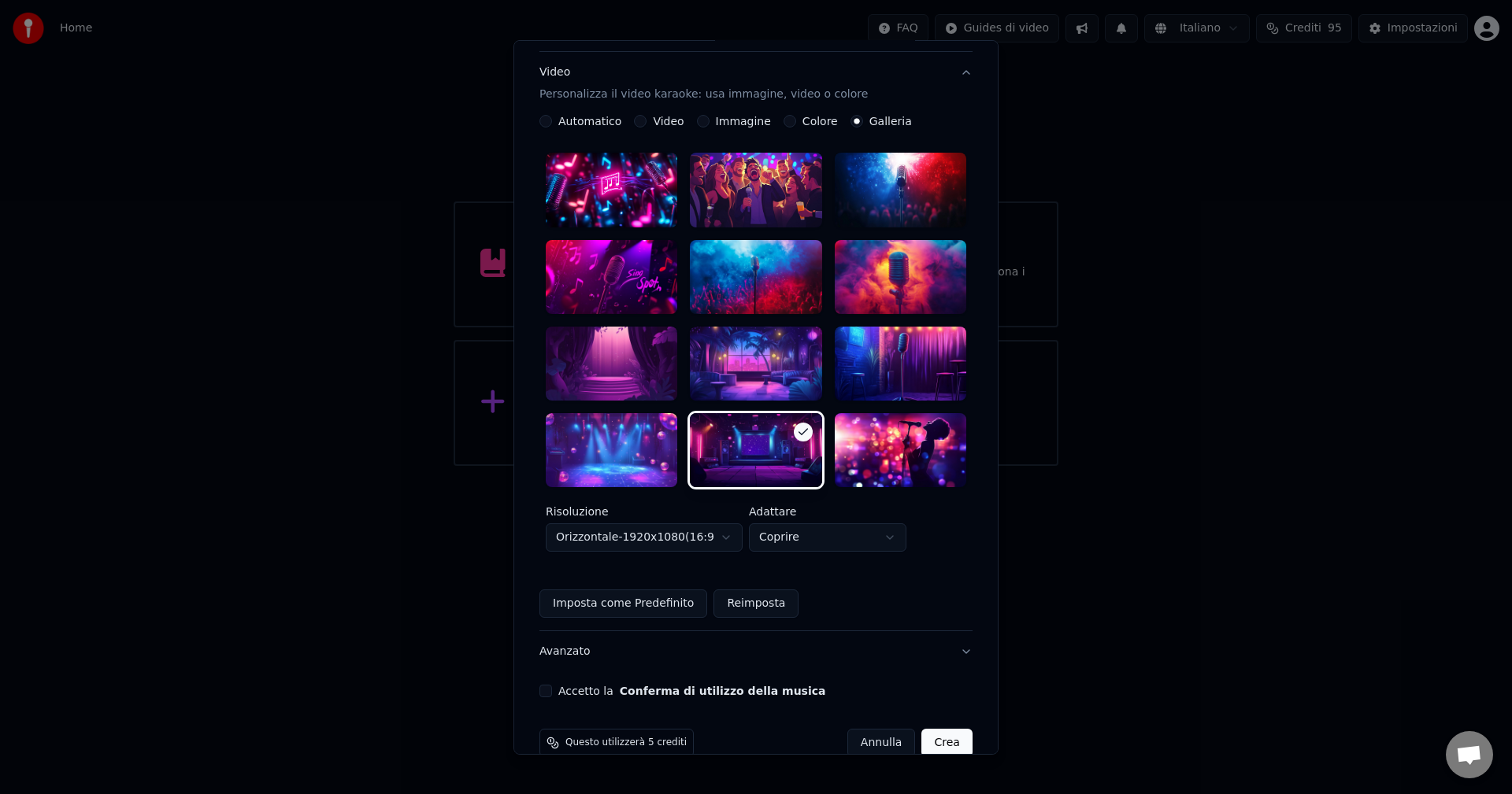
click at [830, 120] on label "Colore" at bounding box center [819, 121] width 35 height 11
click at [796, 120] on button "Colore" at bounding box center [789, 121] width 13 height 13
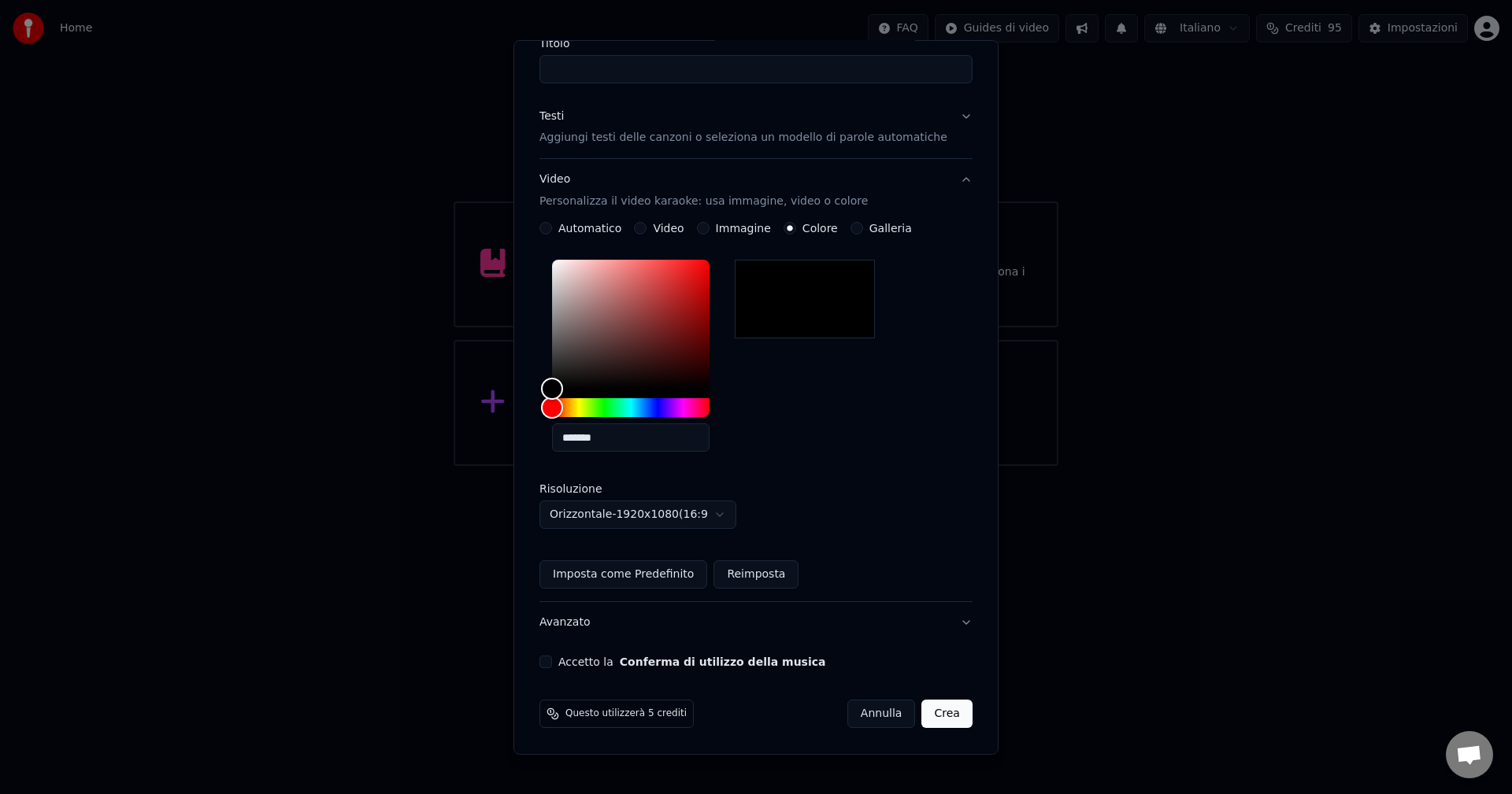
click at [740, 228] on label "Immagine" at bounding box center [743, 228] width 55 height 11
click at [710, 228] on button "Immagine" at bounding box center [703, 228] width 13 height 13
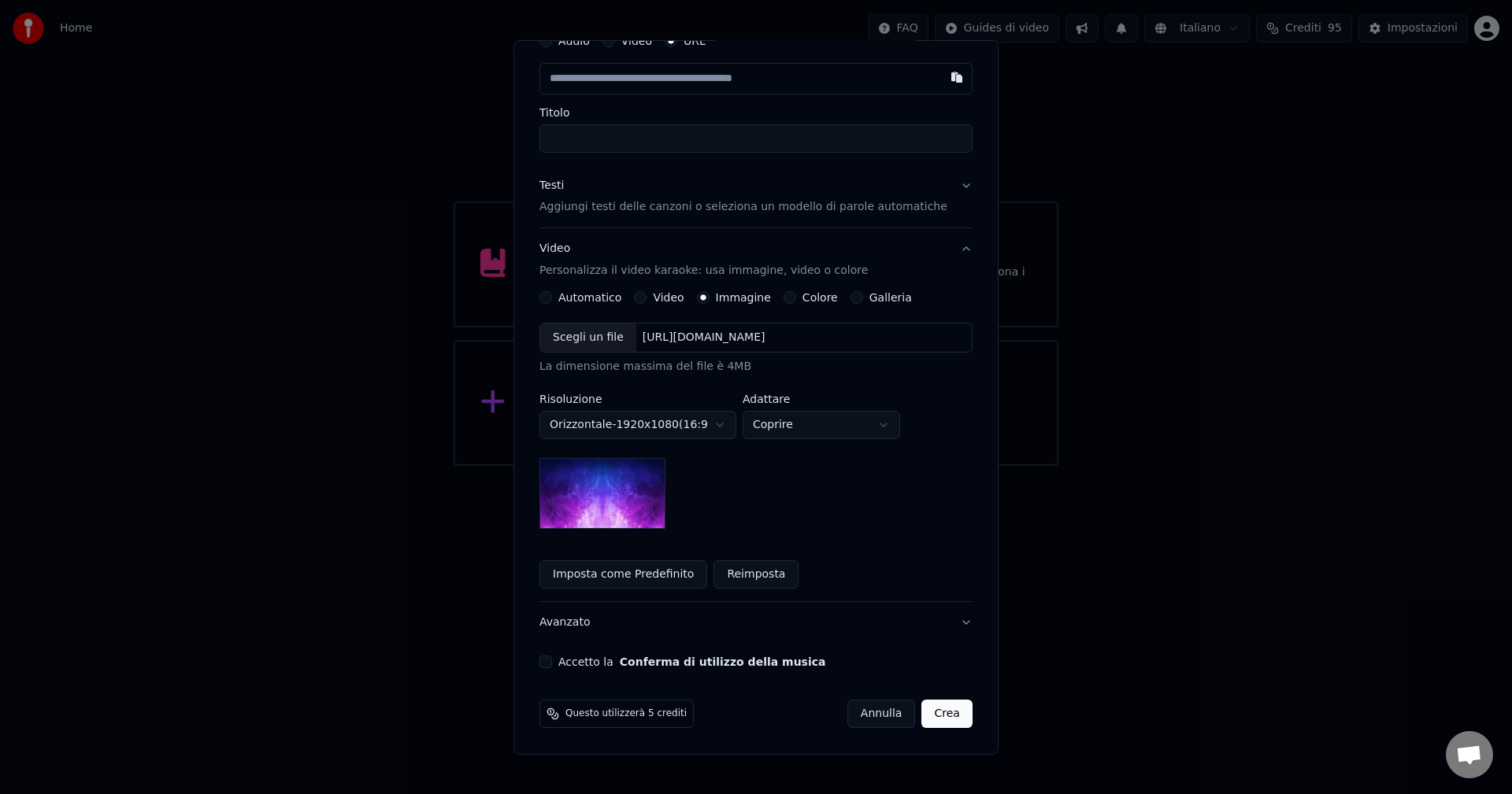
scroll to position [74, 0]
click at [661, 299] on label "Video" at bounding box center [668, 298] width 31 height 11
click at [646, 299] on button "Video" at bounding box center [640, 298] width 13 height 13
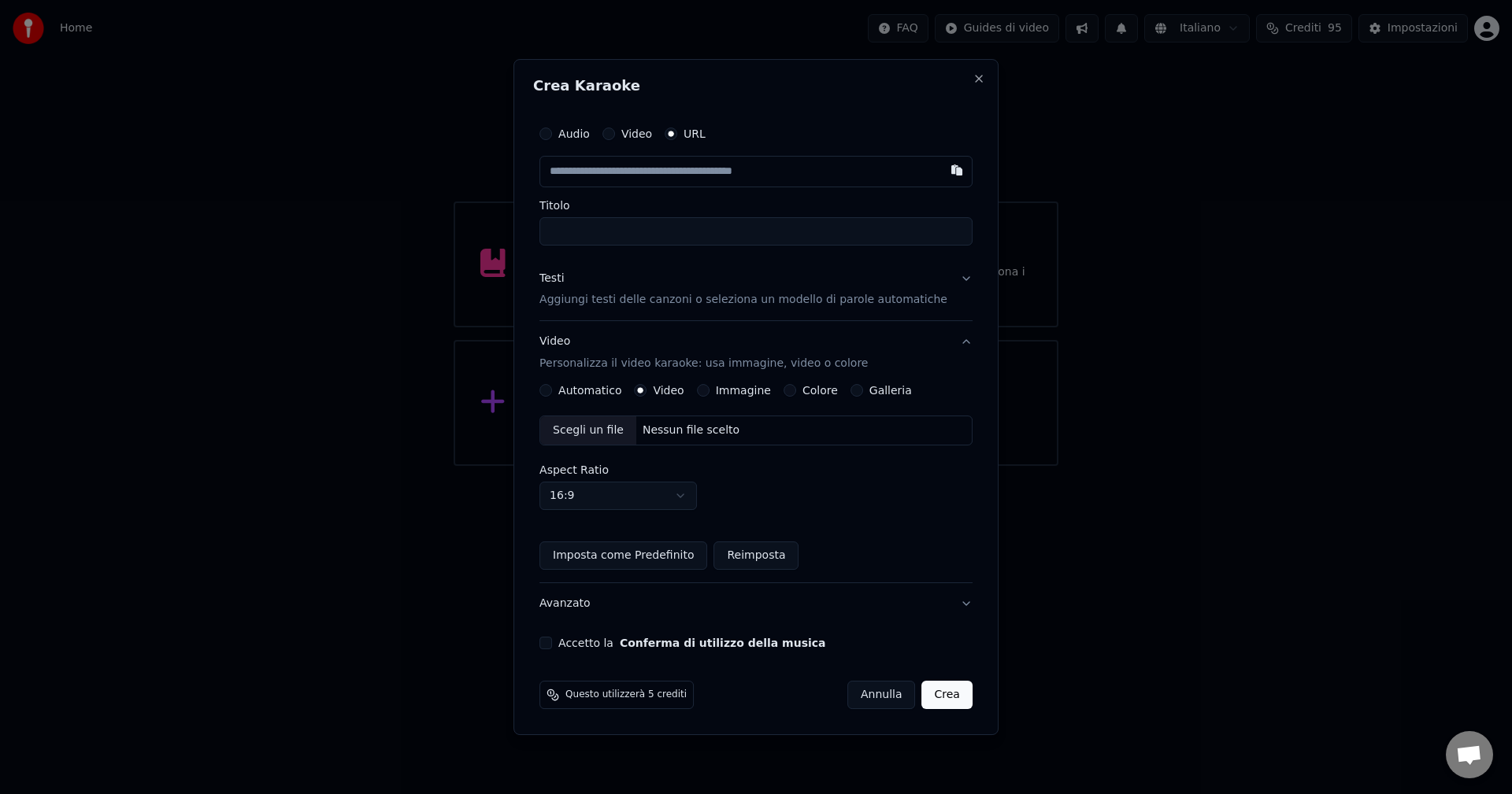
scroll to position [0, 0]
click at [728, 392] on label "Immagine" at bounding box center [743, 390] width 55 height 11
click at [710, 392] on button "Immagine" at bounding box center [703, 390] width 13 height 13
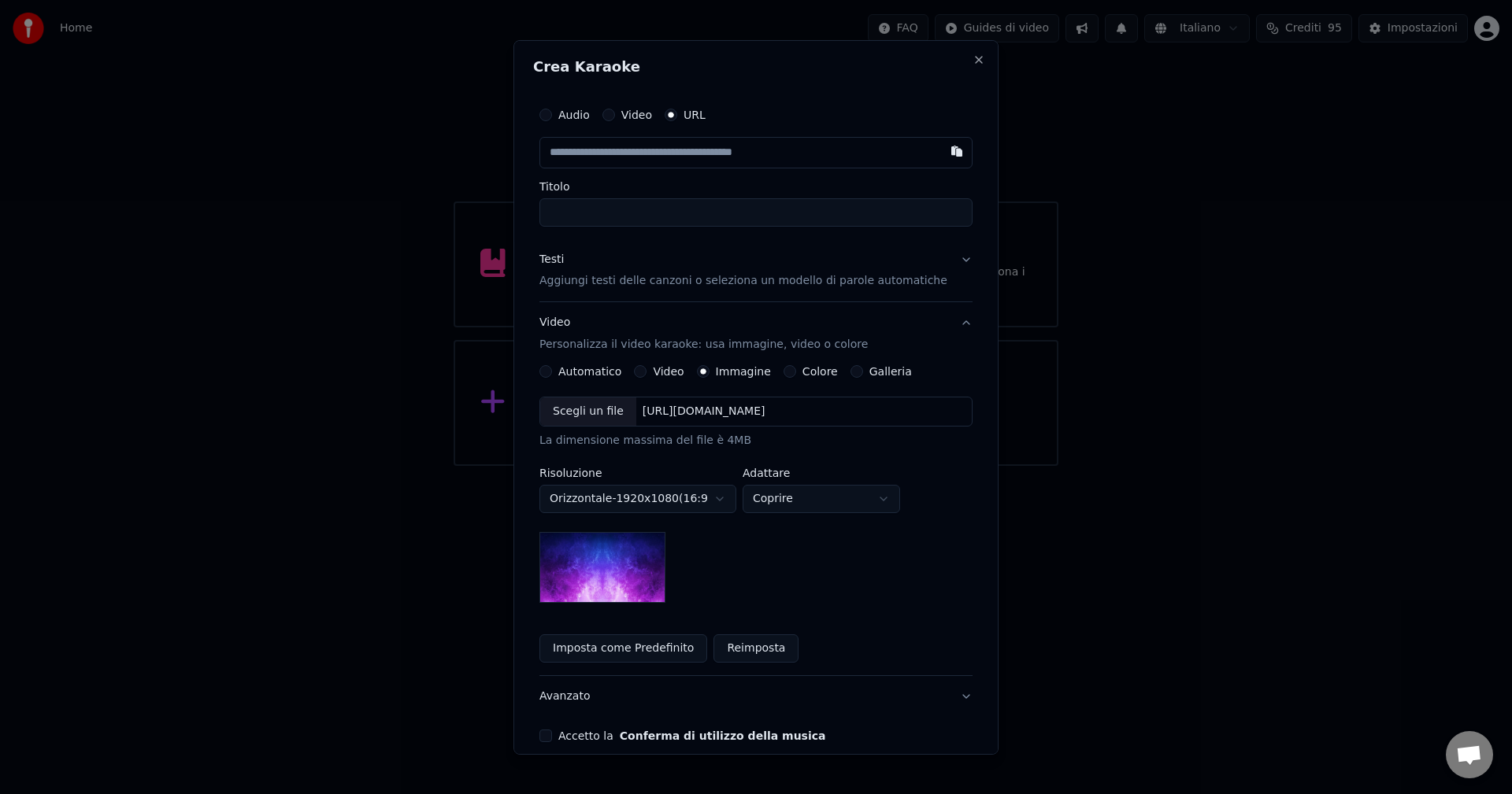
click at [552, 372] on button "Automatico" at bounding box center [546, 372] width 13 height 13
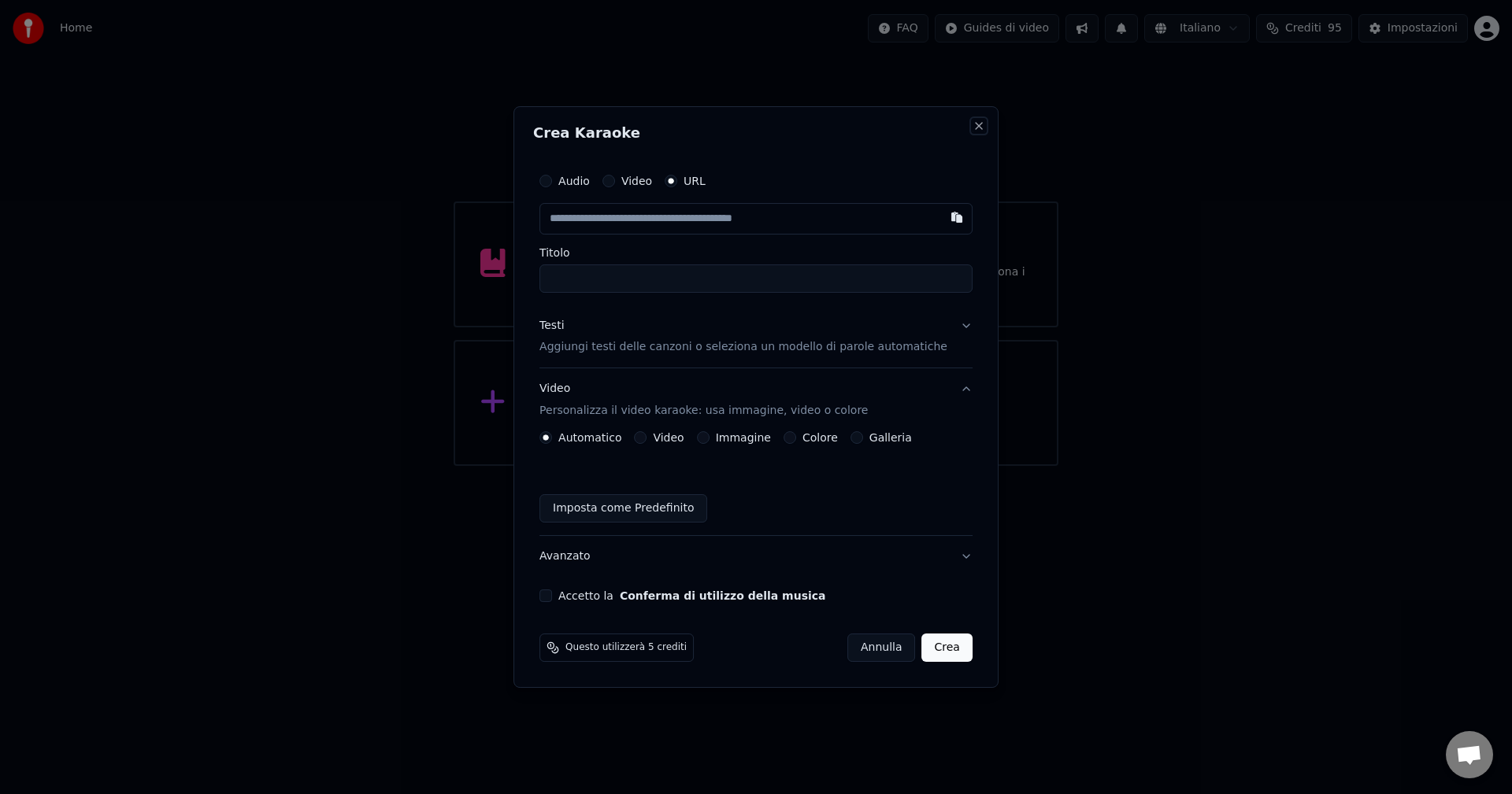
click at [972, 124] on button "Close" at bounding box center [979, 126] width 13 height 13
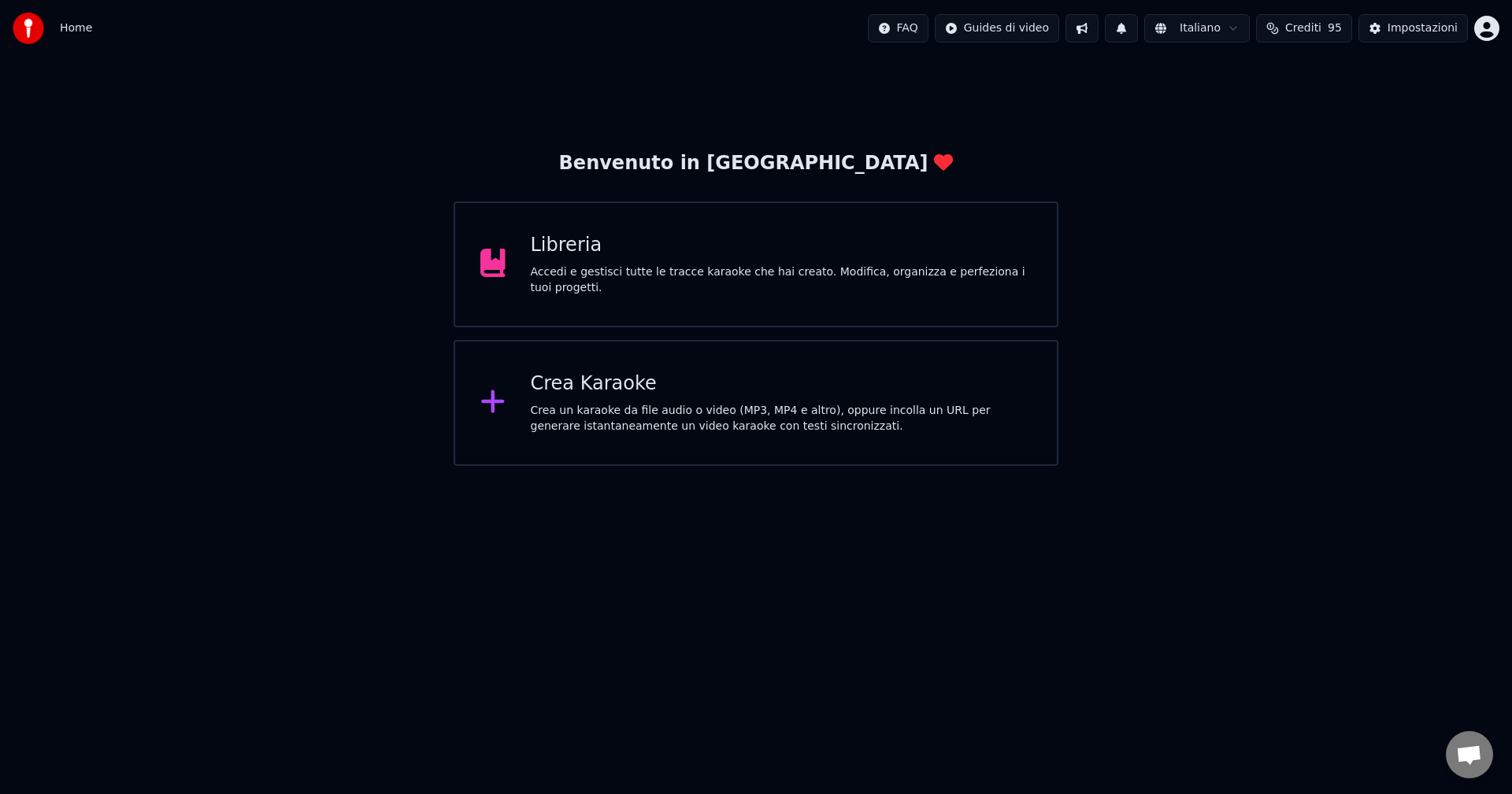
click at [1241, 134] on div "Benvenuto in Youka Libreria Accedi e gestisci tutte le tracce karaoke che hai c…" at bounding box center [756, 262] width 1512 height 409
click at [598, 286] on div "Accedi e gestisci tutte le tracce karaoke che hai creato. Modifica, organizza e…" at bounding box center [781, 280] width 502 height 32
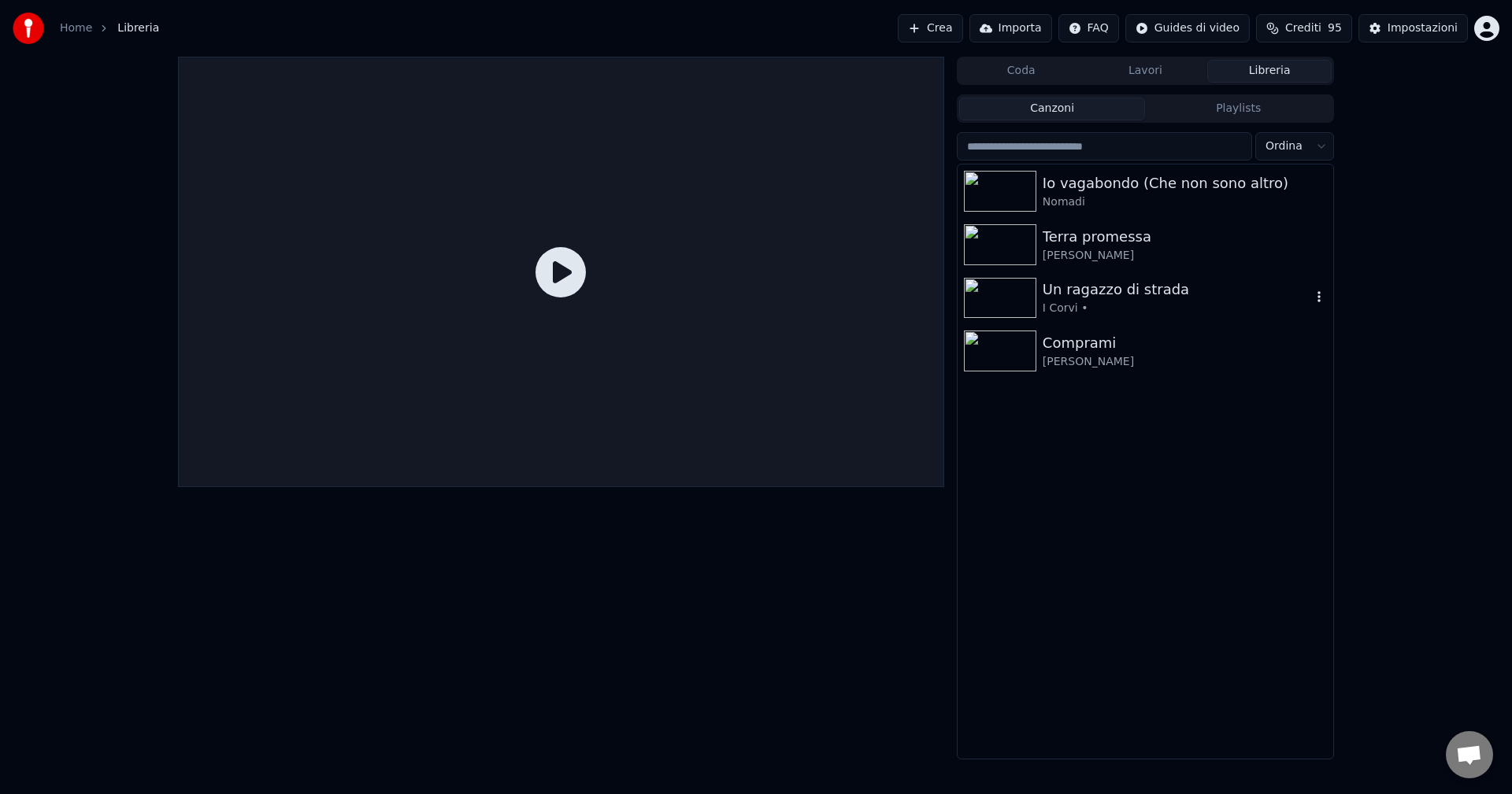
click at [1057, 301] on div "I Corvi •" at bounding box center [1176, 308] width 269 height 15
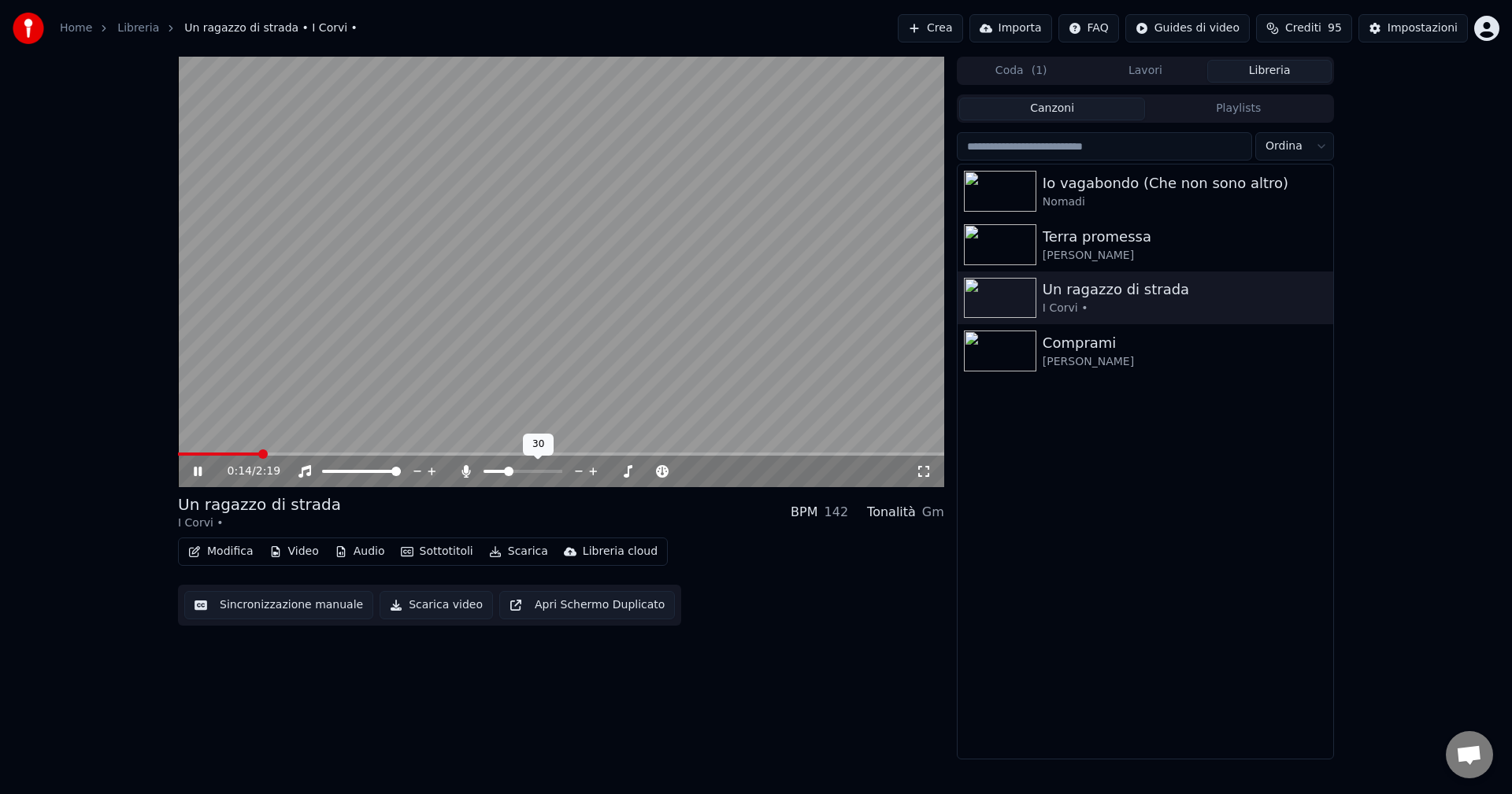
click at [507, 471] on span at bounding box center [522, 471] width 79 height 3
click at [768, 225] on video at bounding box center [561, 273] width 766 height 431
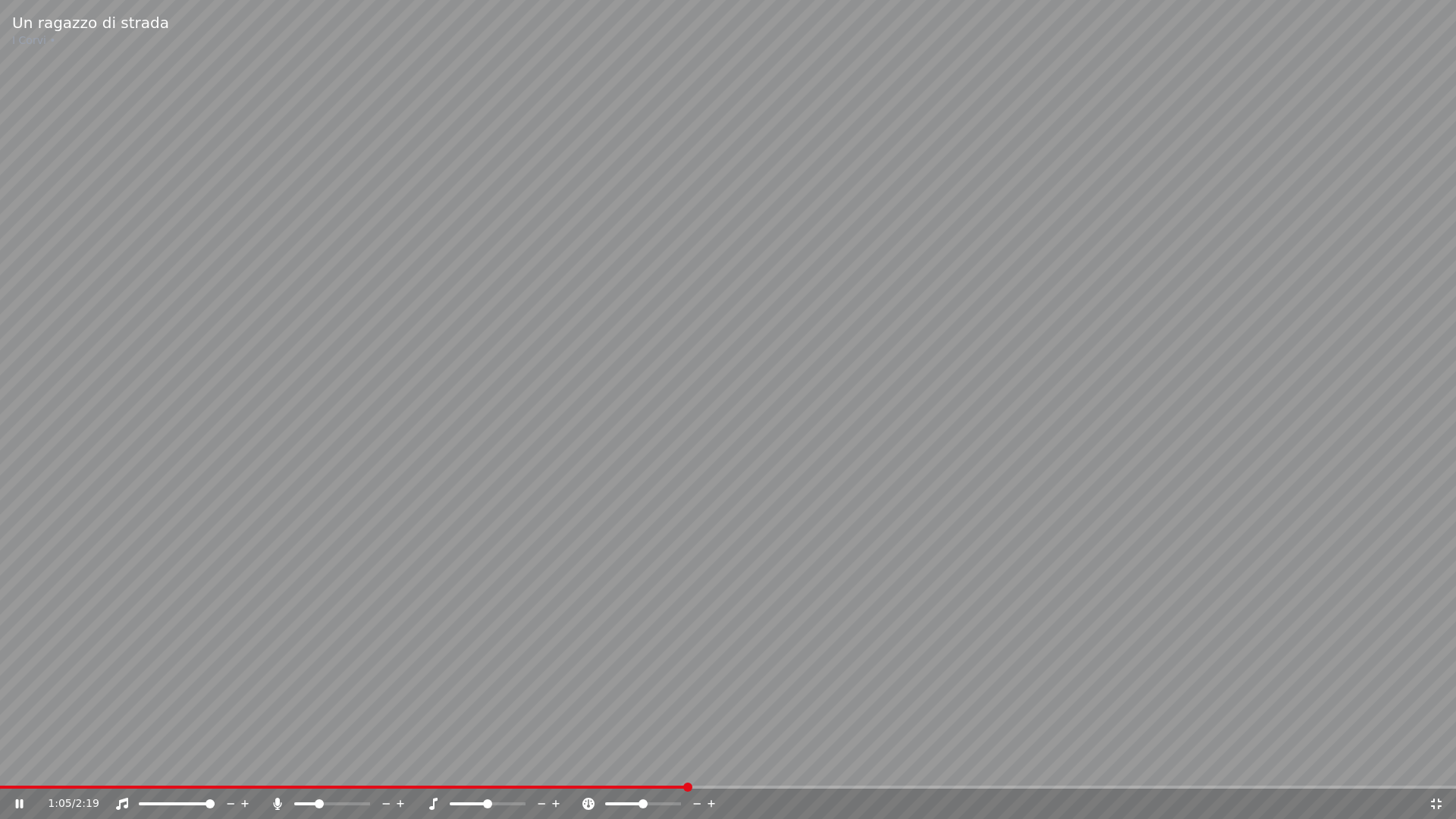
click at [1434, 765] on icon at bounding box center [1436, 804] width 10 height 10
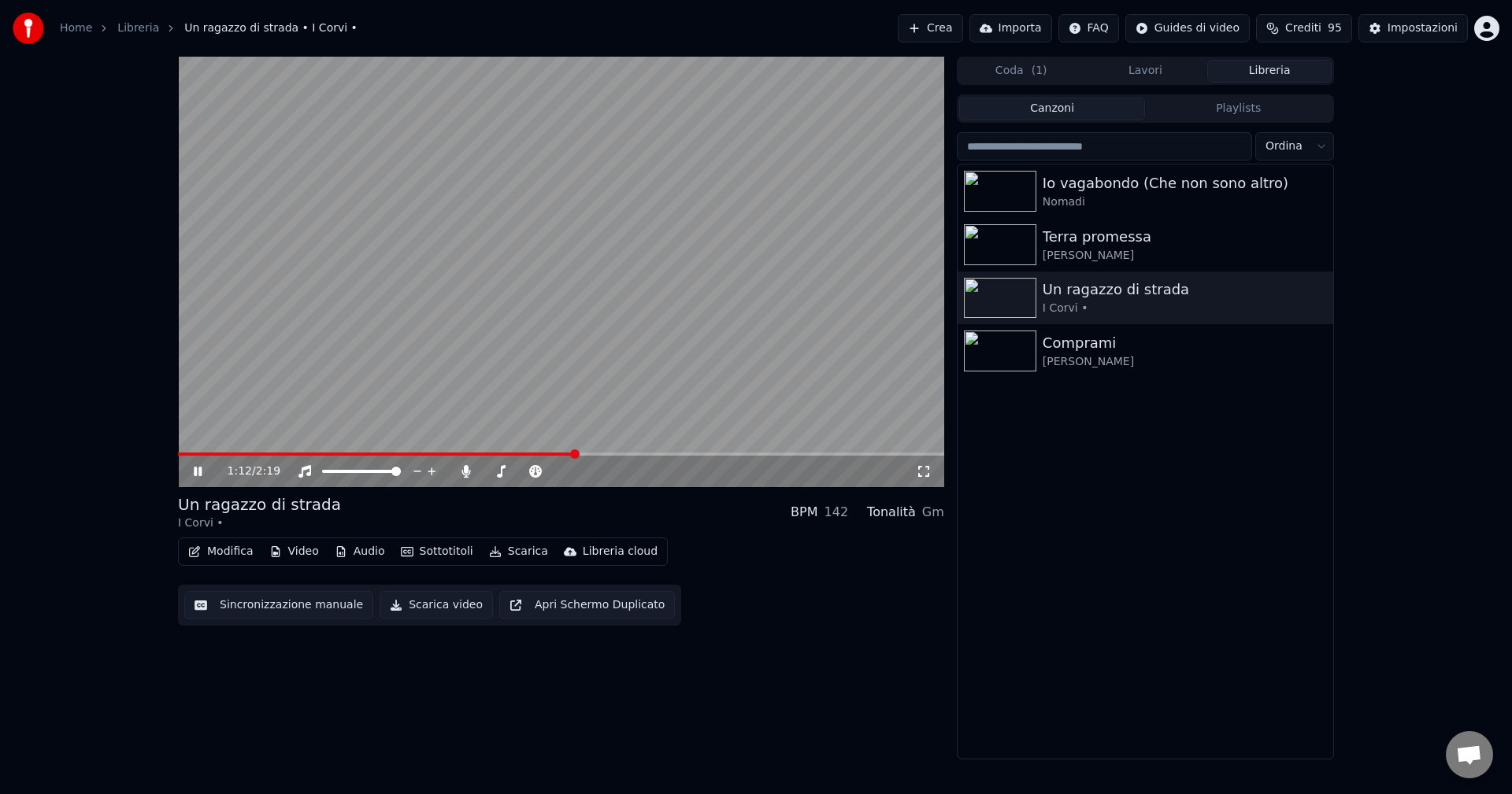
click at [189, 475] on div "1:12 / 2:19" at bounding box center [561, 471] width 753 height 15
click at [196, 473] on icon at bounding box center [197, 472] width 8 height 9
click at [1242, 110] on button "Playlists" at bounding box center [1238, 109] width 187 height 23
click at [1064, 110] on button "Canzoni" at bounding box center [1052, 109] width 187 height 23
click at [1318, 198] on button "button" at bounding box center [1318, 191] width 15 height 19
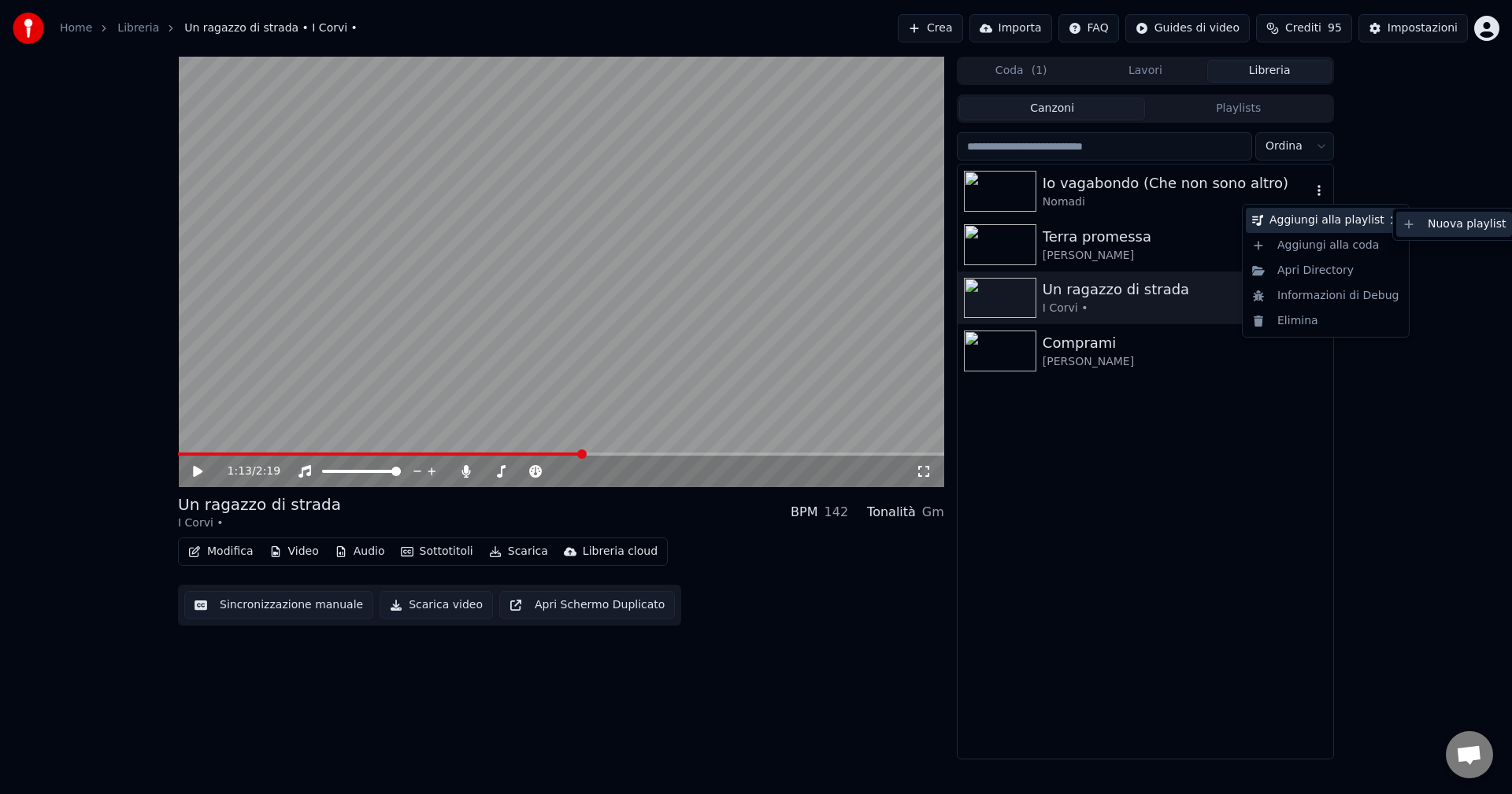
click at [1436, 226] on div "Nuova playlist" at bounding box center [1454, 225] width 116 height 25
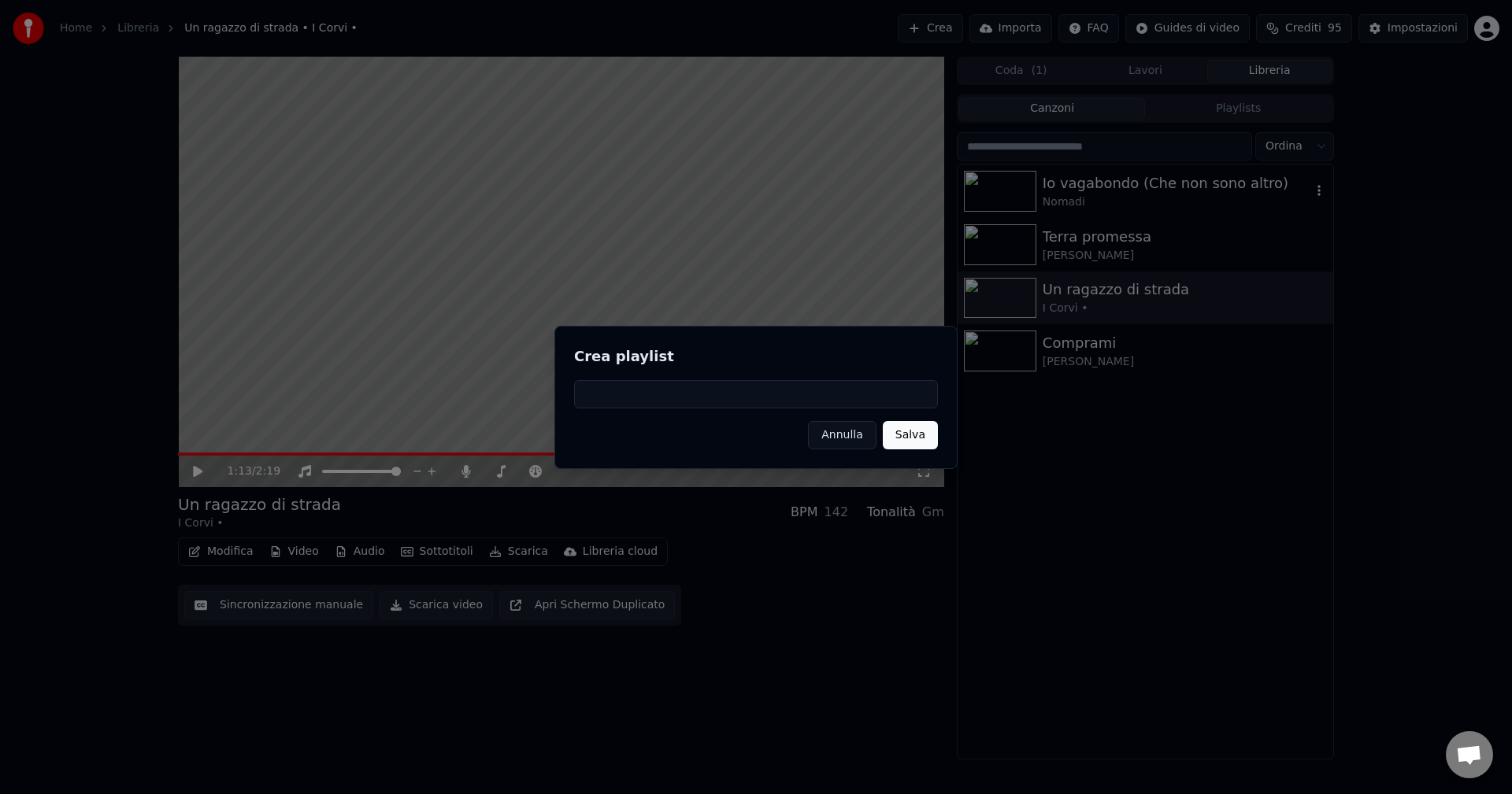
click at [857, 436] on button "Annulla" at bounding box center [842, 435] width 69 height 28
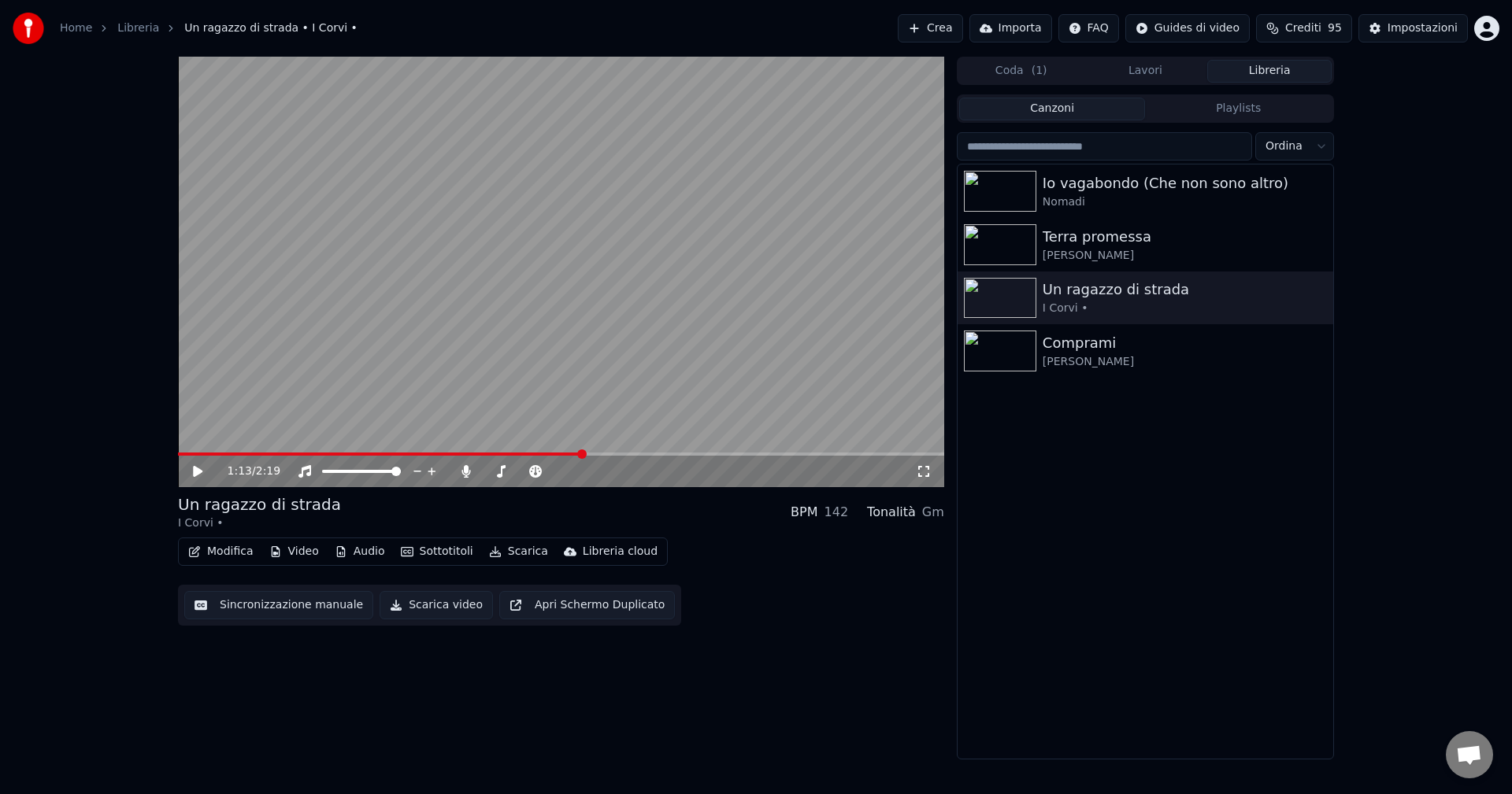
click at [841, 629] on div "1:13 / 2:19 Un ragazzo di strada I [GEOGRAPHIC_DATA] • BPM 142 Tonalità Gm Modi…" at bounding box center [561, 408] width 766 height 703
